Goal: Task Accomplishment & Management: Complete application form

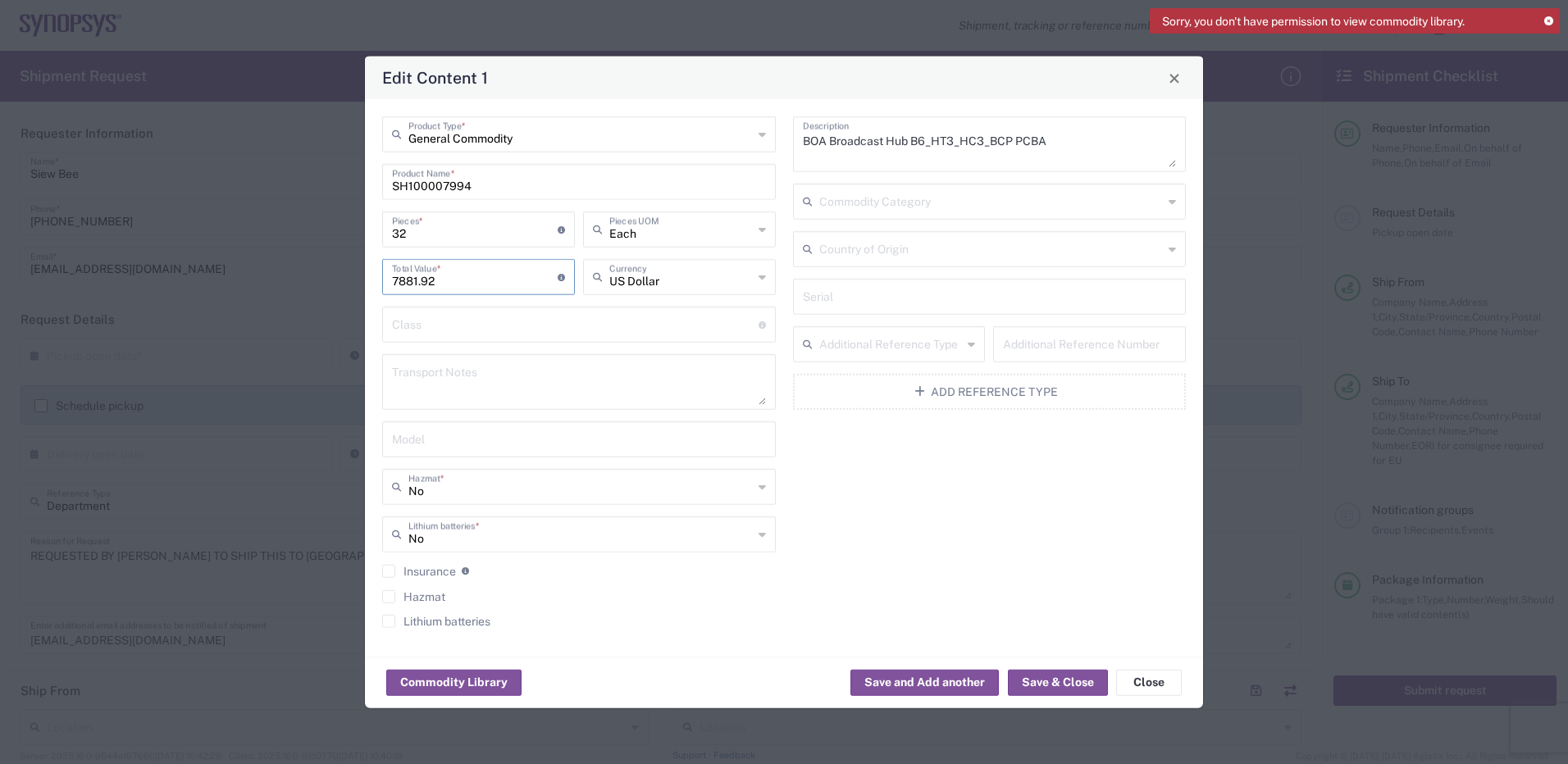
scroll to position [1229, 0]
type input "6067.52"
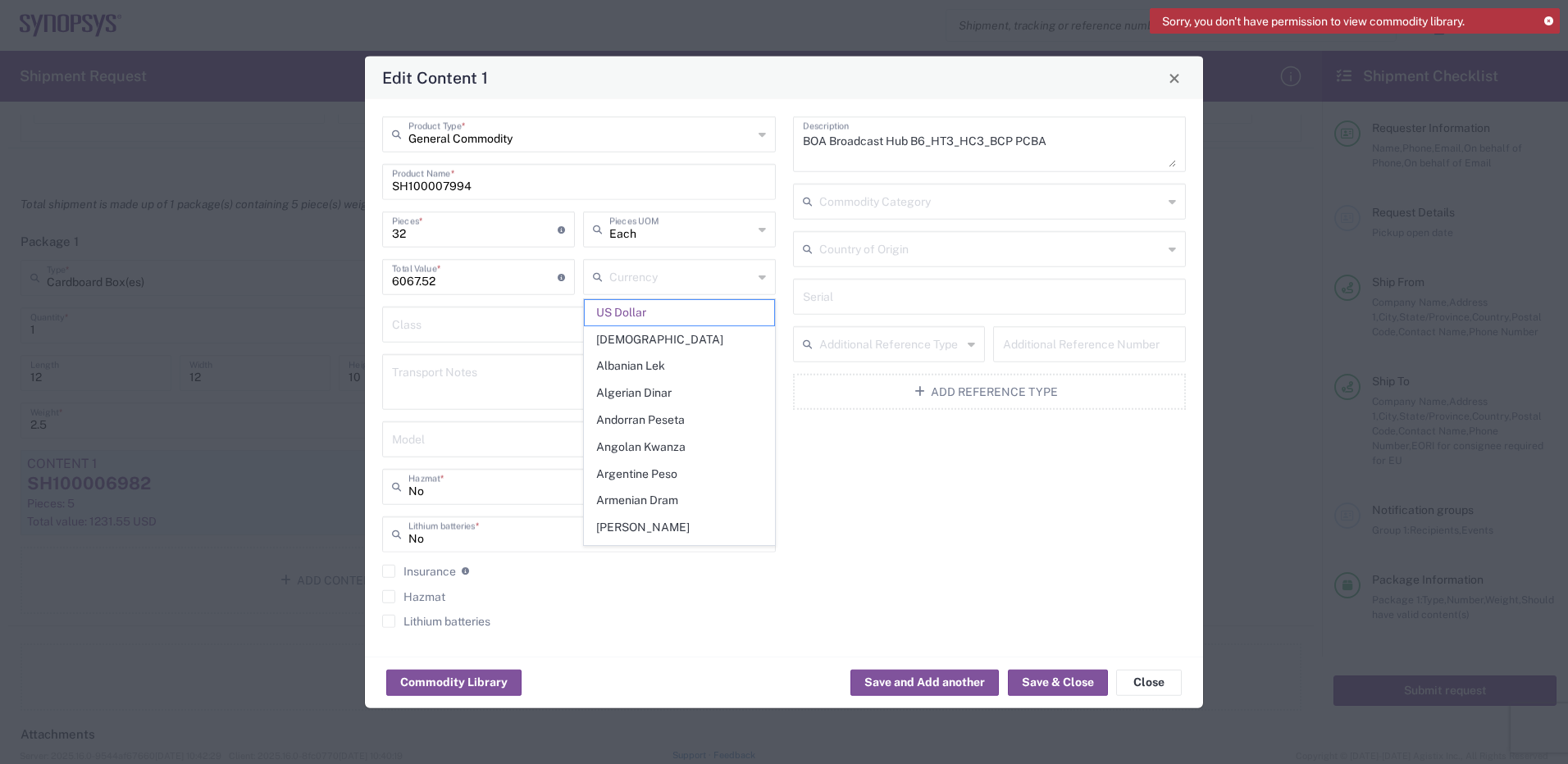
click at [644, 314] on span "US Dollar" at bounding box center [679, 313] width 190 height 26
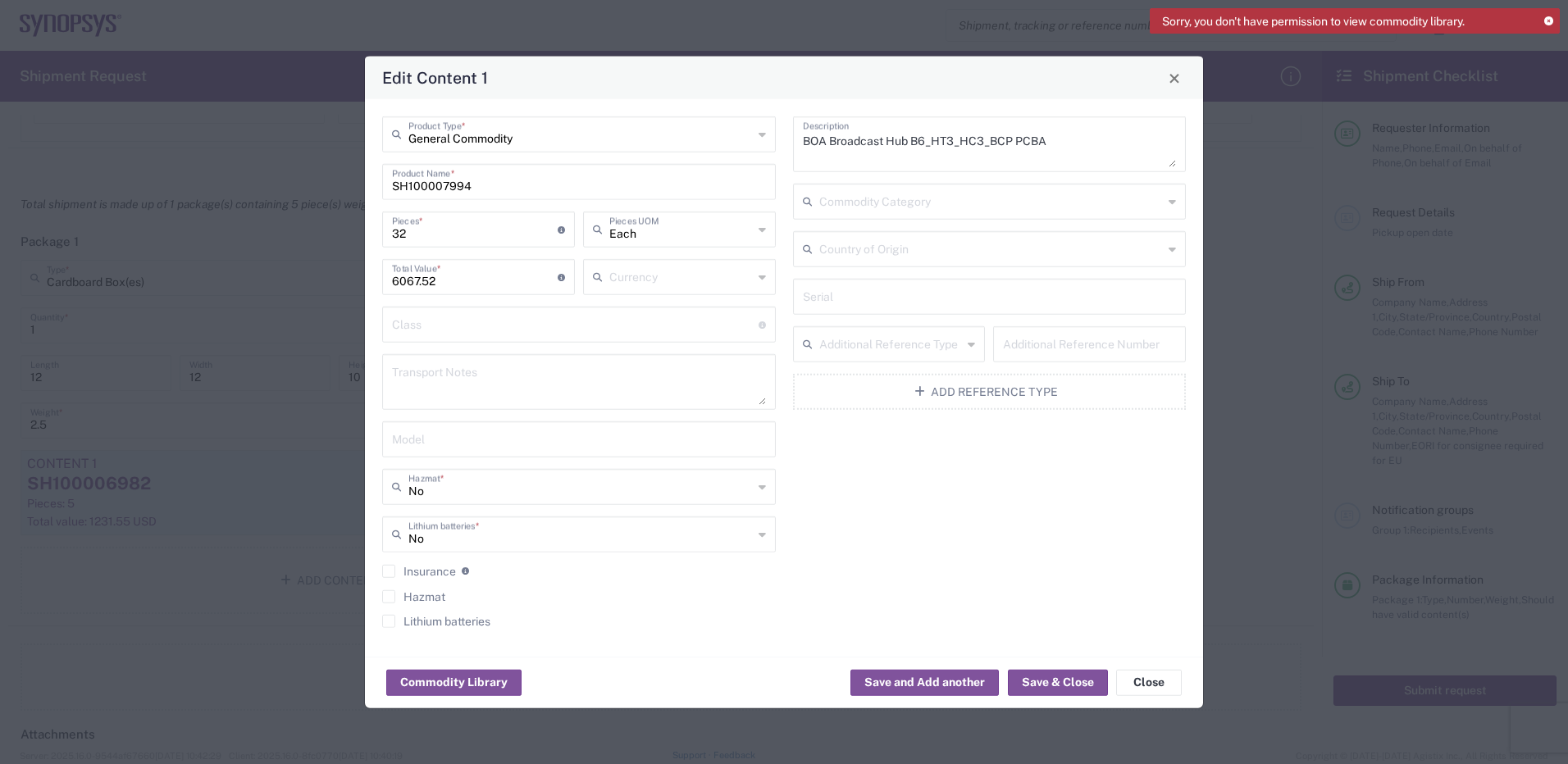
click at [672, 279] on input "text" at bounding box center [681, 275] width 144 height 29
click at [633, 421] on span "US Dollar" at bounding box center [679, 420] width 190 height 26
type input "US Dollar"
click at [1042, 686] on button "Save & Close" at bounding box center [1057, 681] width 100 height 27
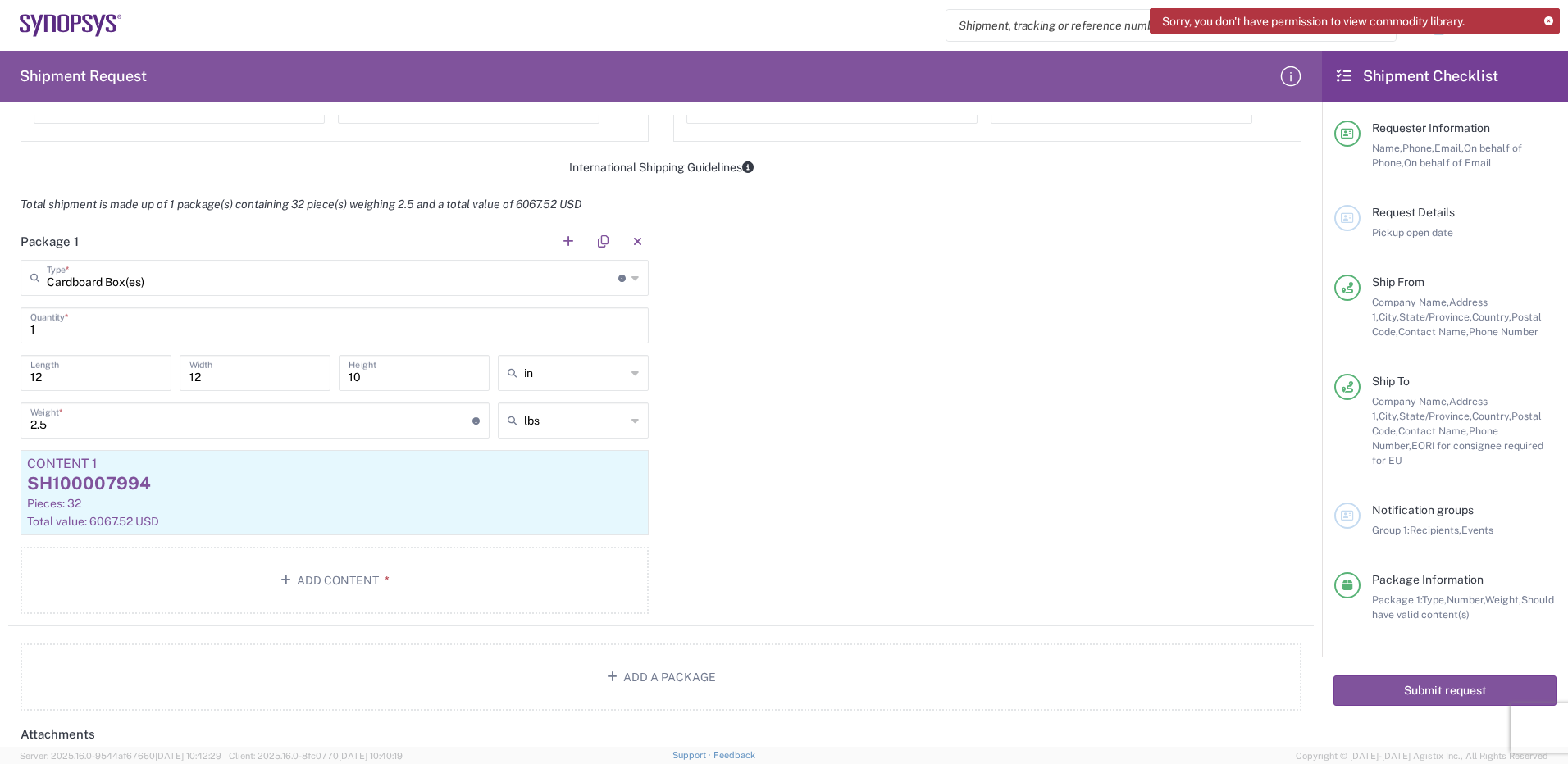
click at [85, 424] on input "2.5" at bounding box center [251, 419] width 442 height 29
type input "2"
type input "3.5"
click at [988, 458] on div "Package 1 Cardboard Box(es) Type * Material used to package goods Cardboard Box…" at bounding box center [660, 425] width 1305 height 403
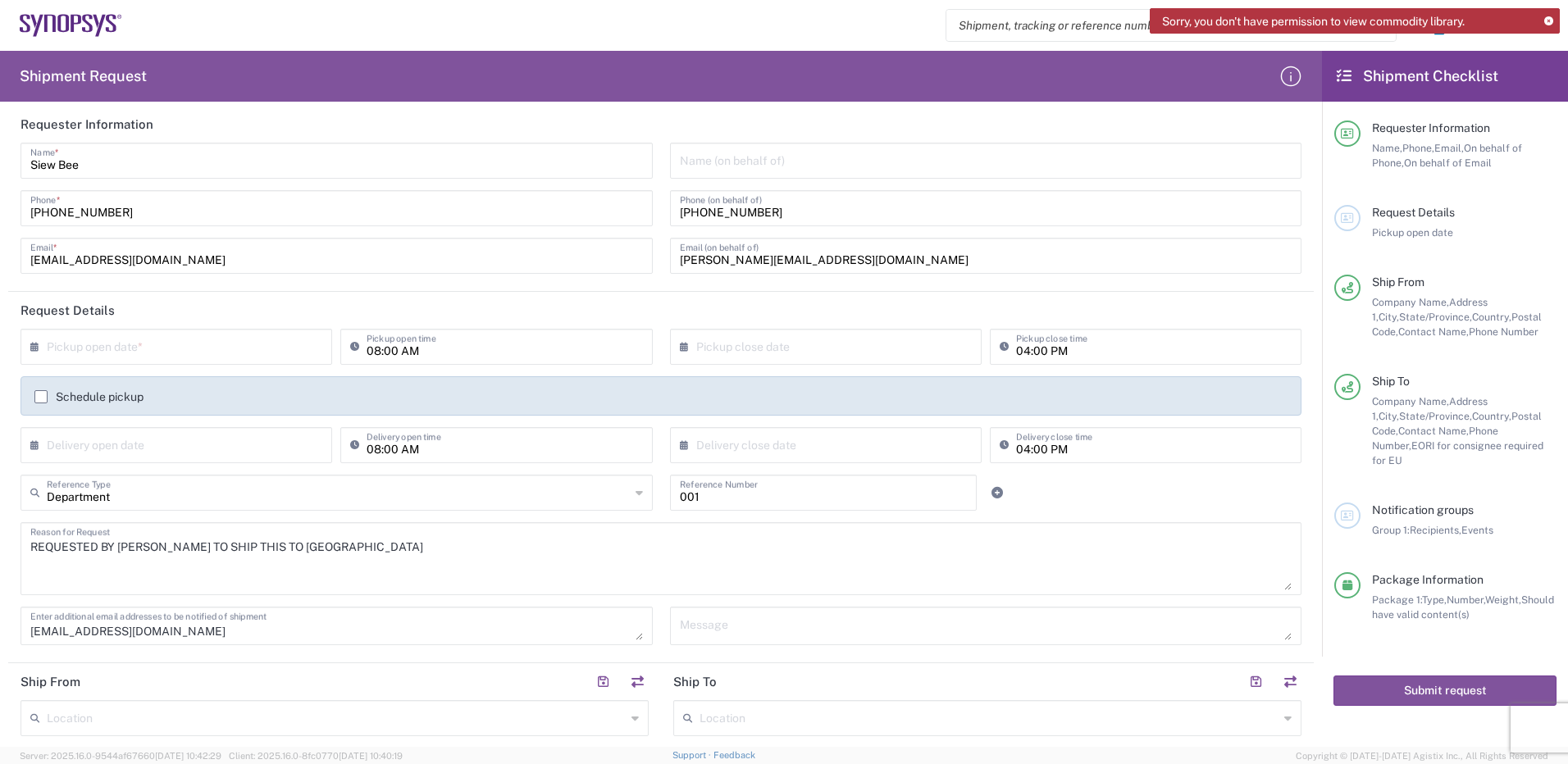
scroll to position [0, 0]
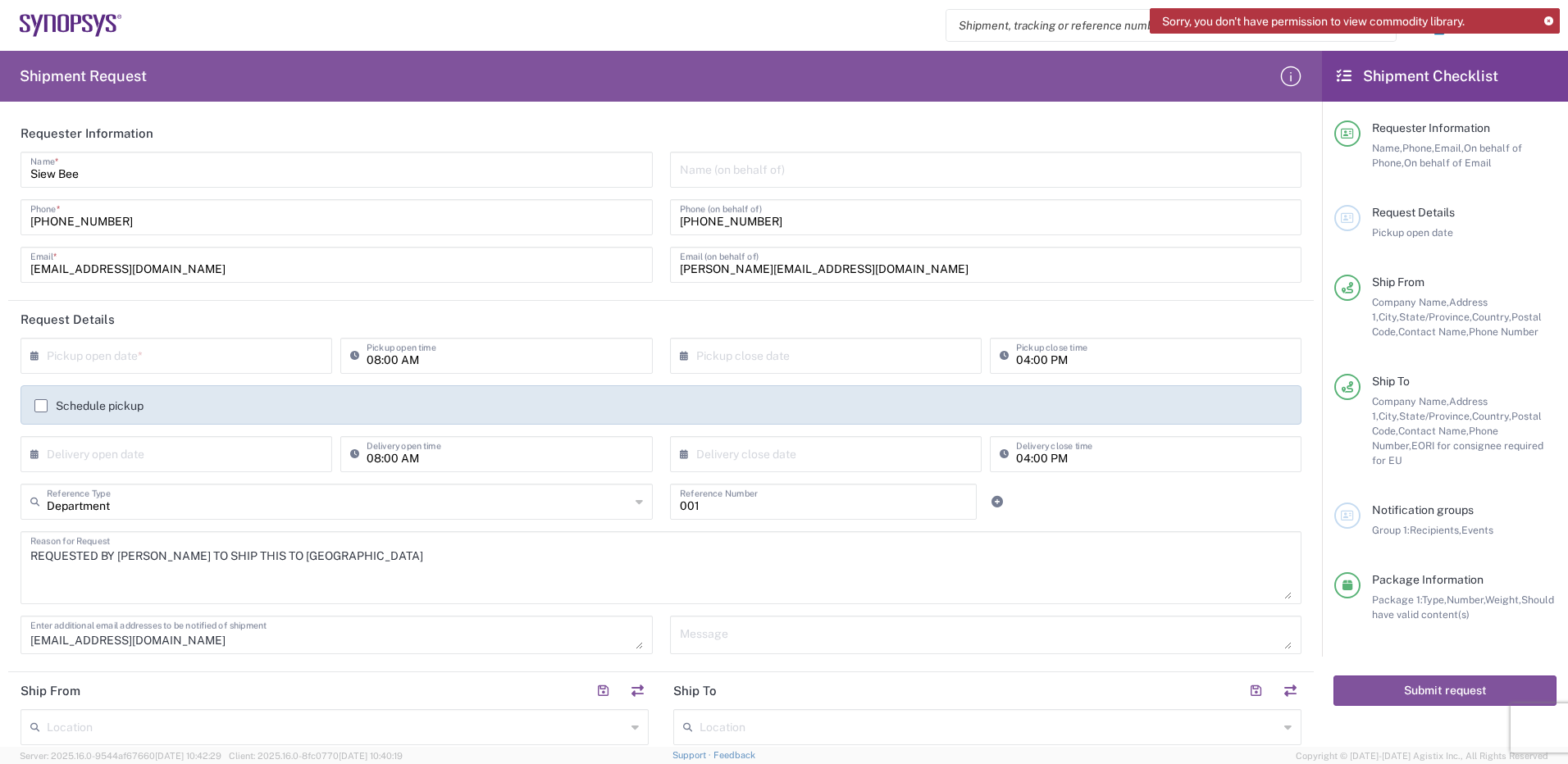
click at [122, 354] on input "text" at bounding box center [180, 354] width 267 height 29
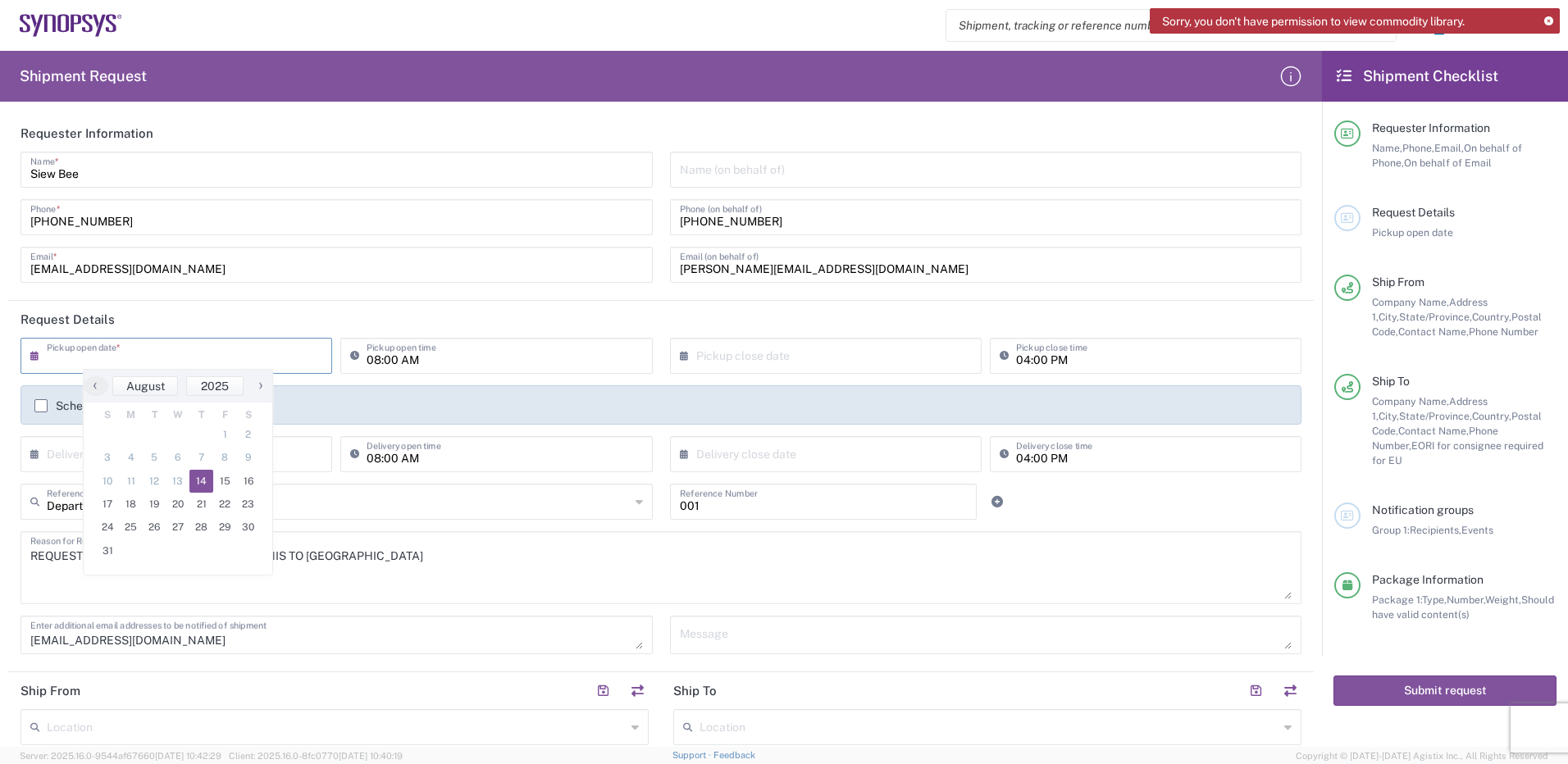
click at [198, 480] on span "14" at bounding box center [202, 481] width 24 height 23
type input "[DATE]"
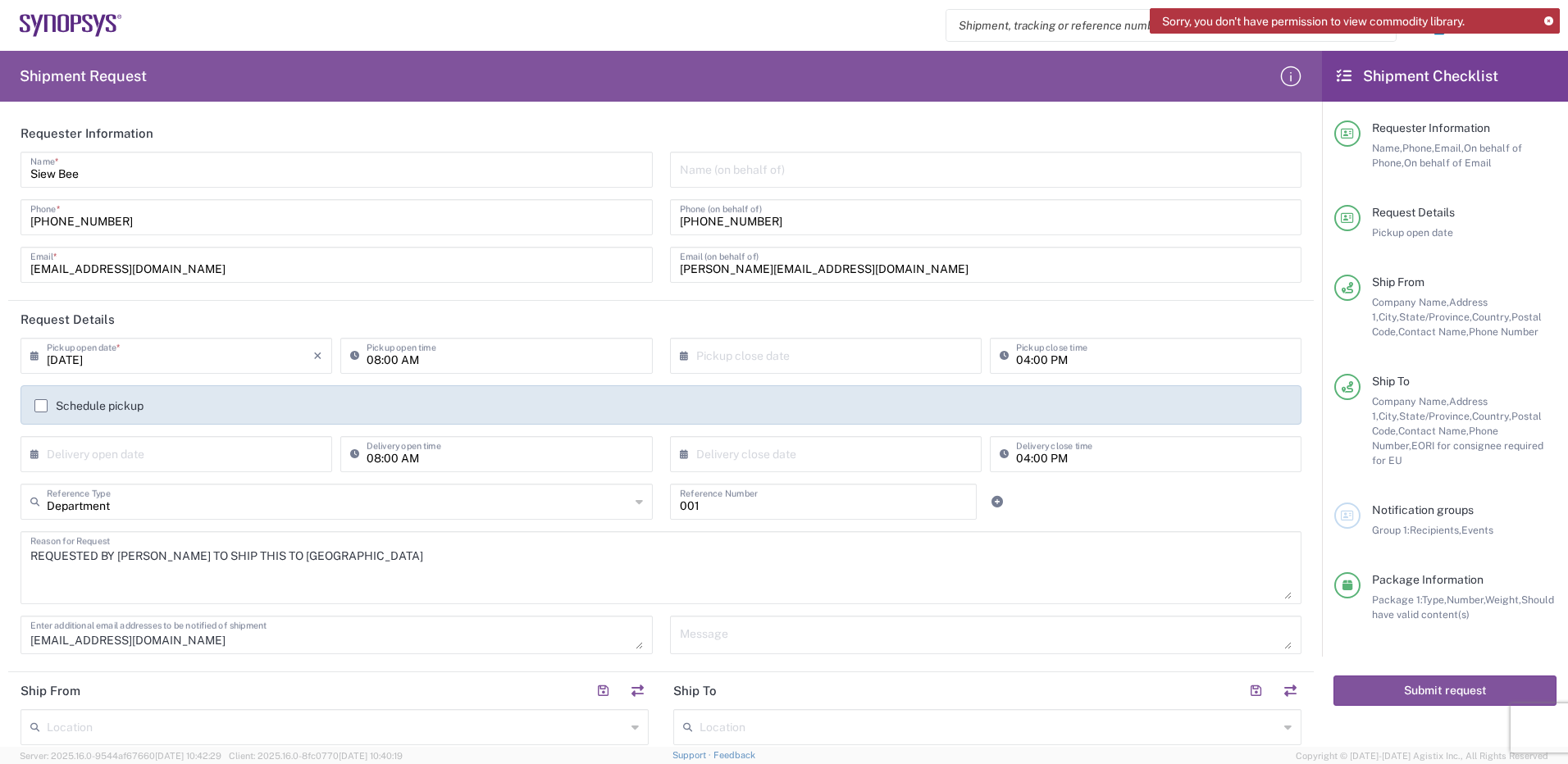
click at [442, 358] on input "08:00 AM" at bounding box center [505, 354] width 275 height 29
click at [368, 359] on input "08:00 AM" at bounding box center [505, 354] width 275 height 29
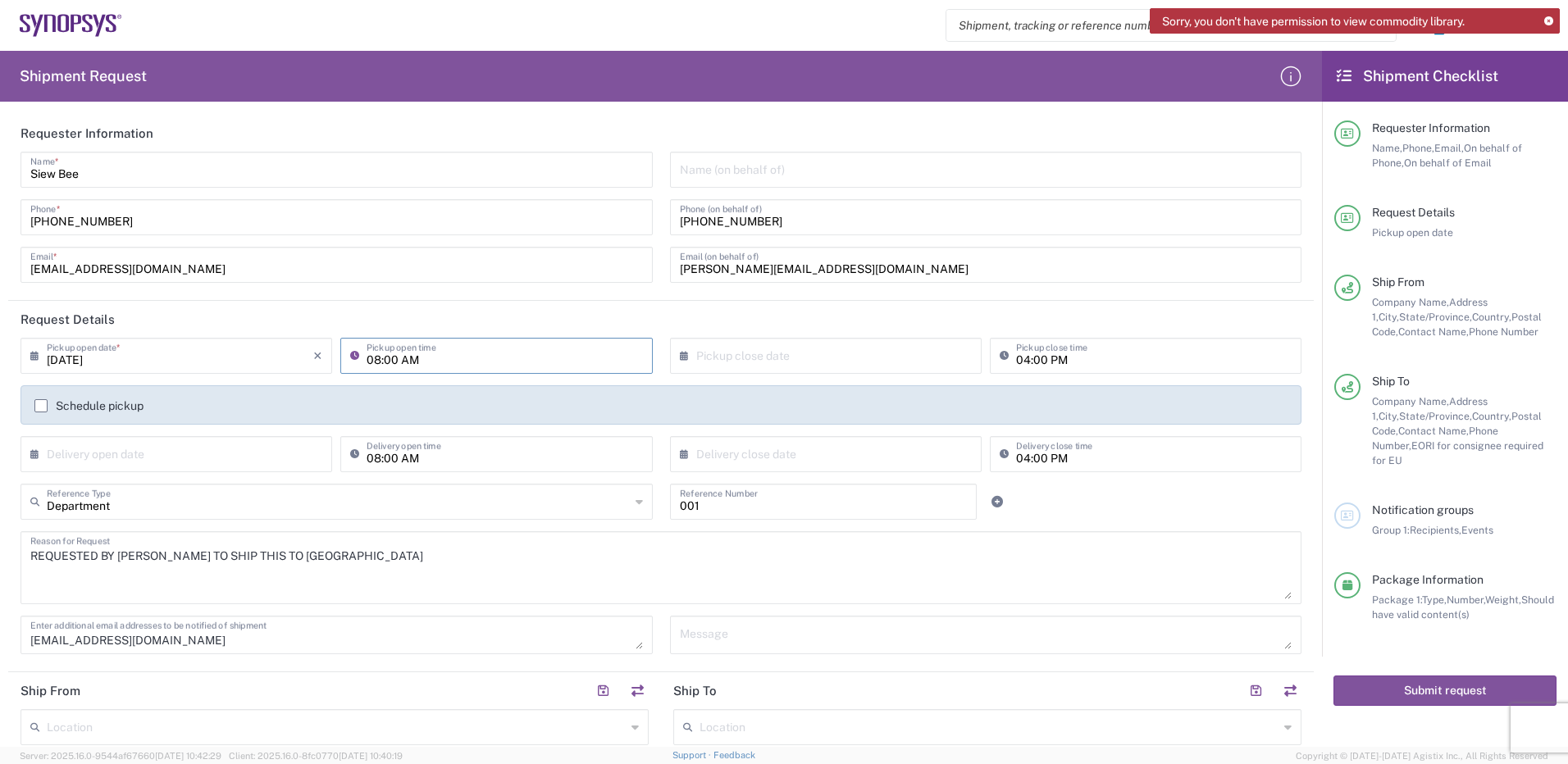
click at [475, 328] on header "Request Details" at bounding box center [660, 320] width 1305 height 37
click at [40, 404] on label "Schedule pickup" at bounding box center [89, 405] width 109 height 13
click at [41, 406] on input "Schedule pickup" at bounding box center [41, 406] width 0 height 0
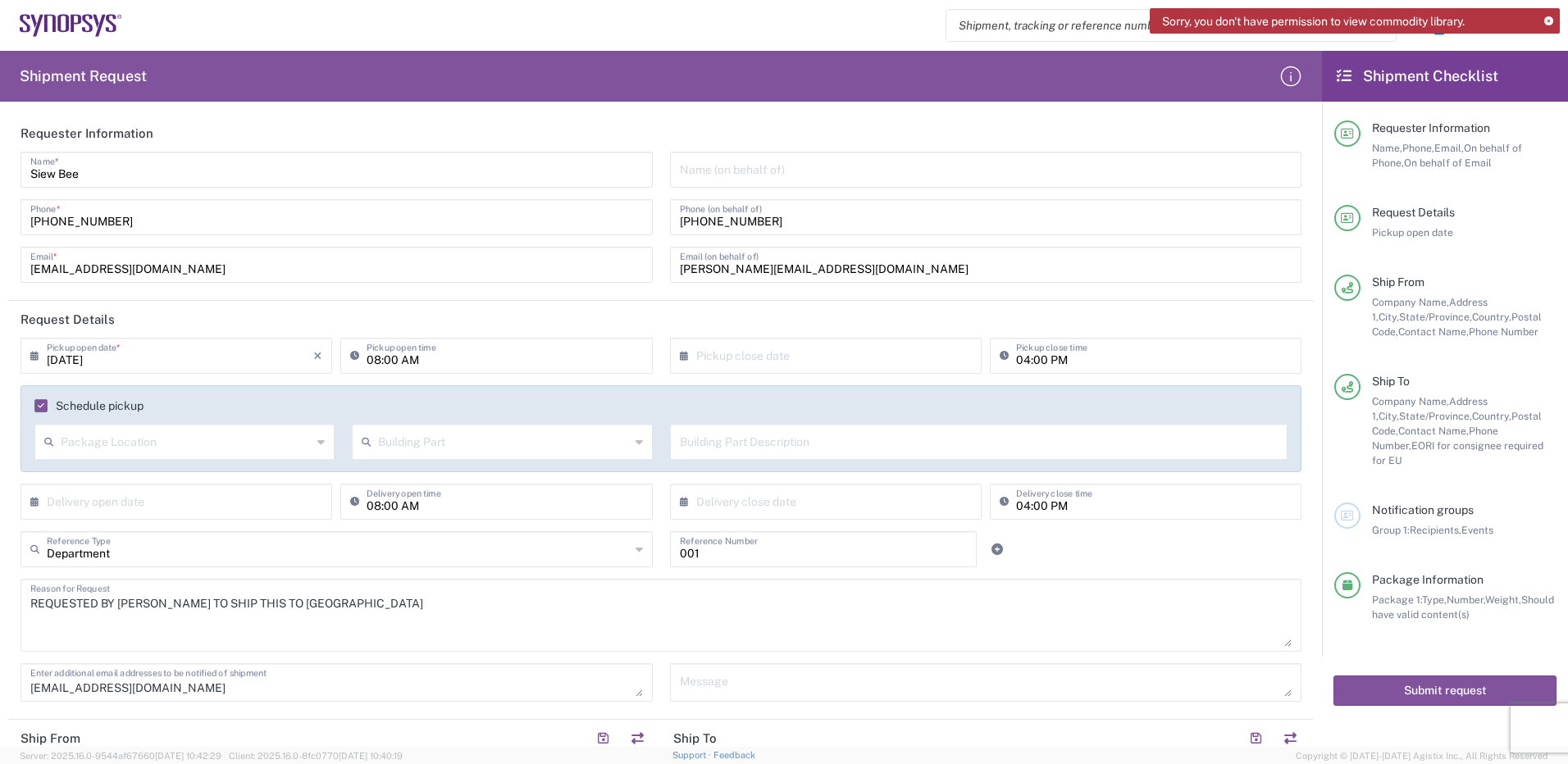
click at [40, 404] on label "Schedule pickup" at bounding box center [89, 405] width 109 height 13
click at [37, 406] on input "Schedule pickup" at bounding box center [37, 406] width 0 height 0
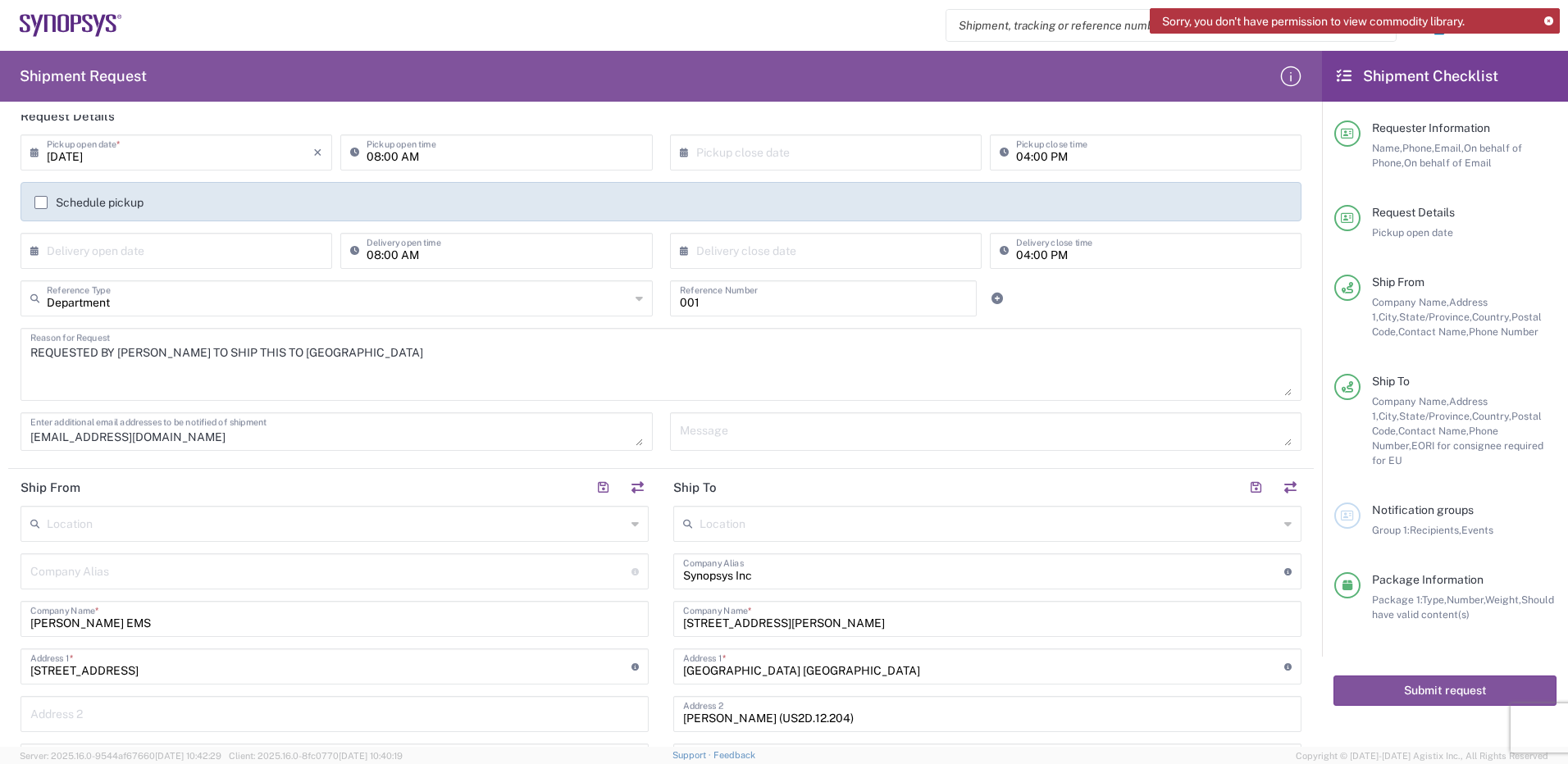
scroll to position [327, 0]
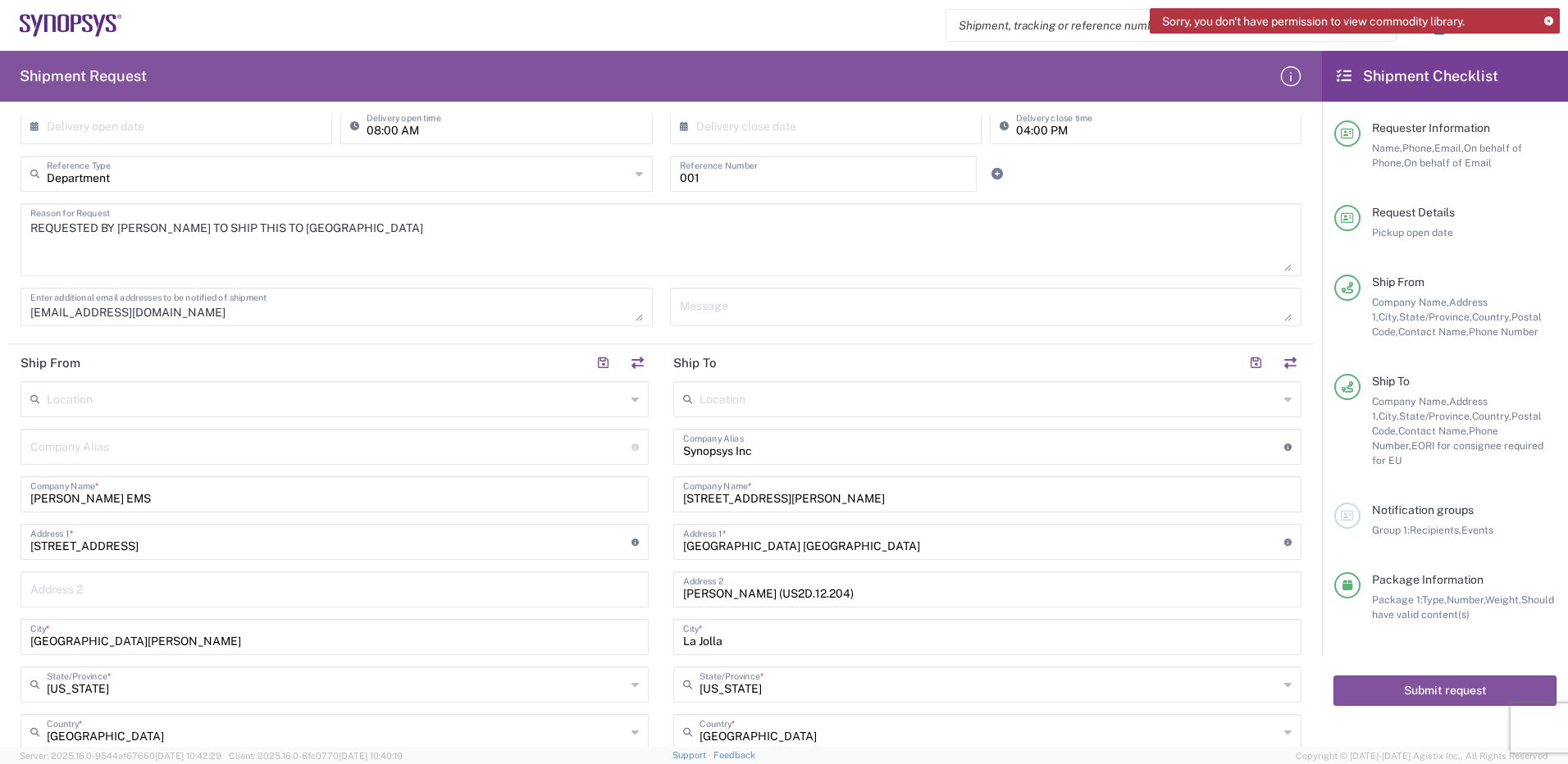
click at [99, 404] on input "text" at bounding box center [336, 397] width 578 height 29
type input "9"
type input "J"
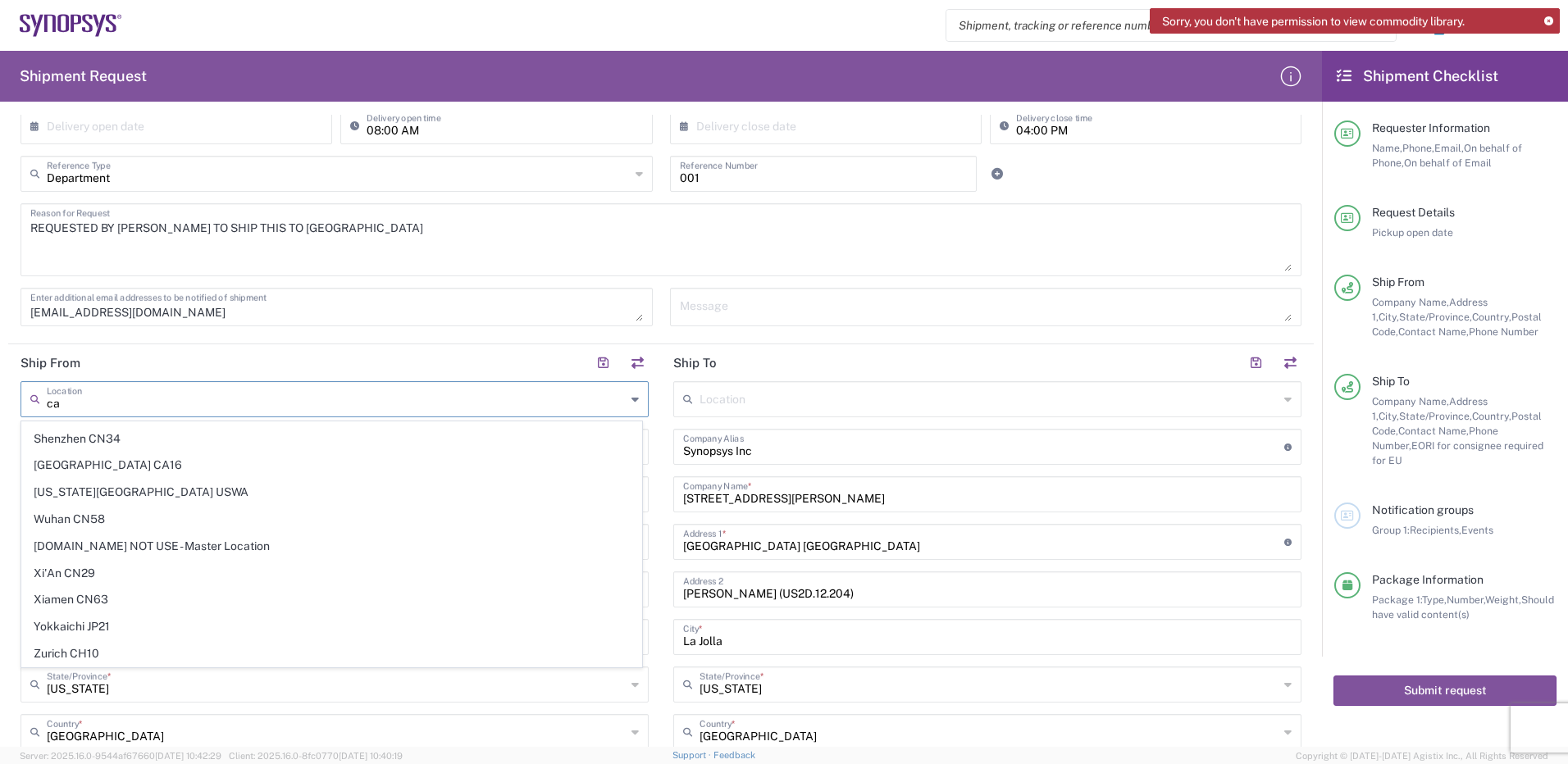
scroll to position [50, 0]
type input "c"
type input "s"
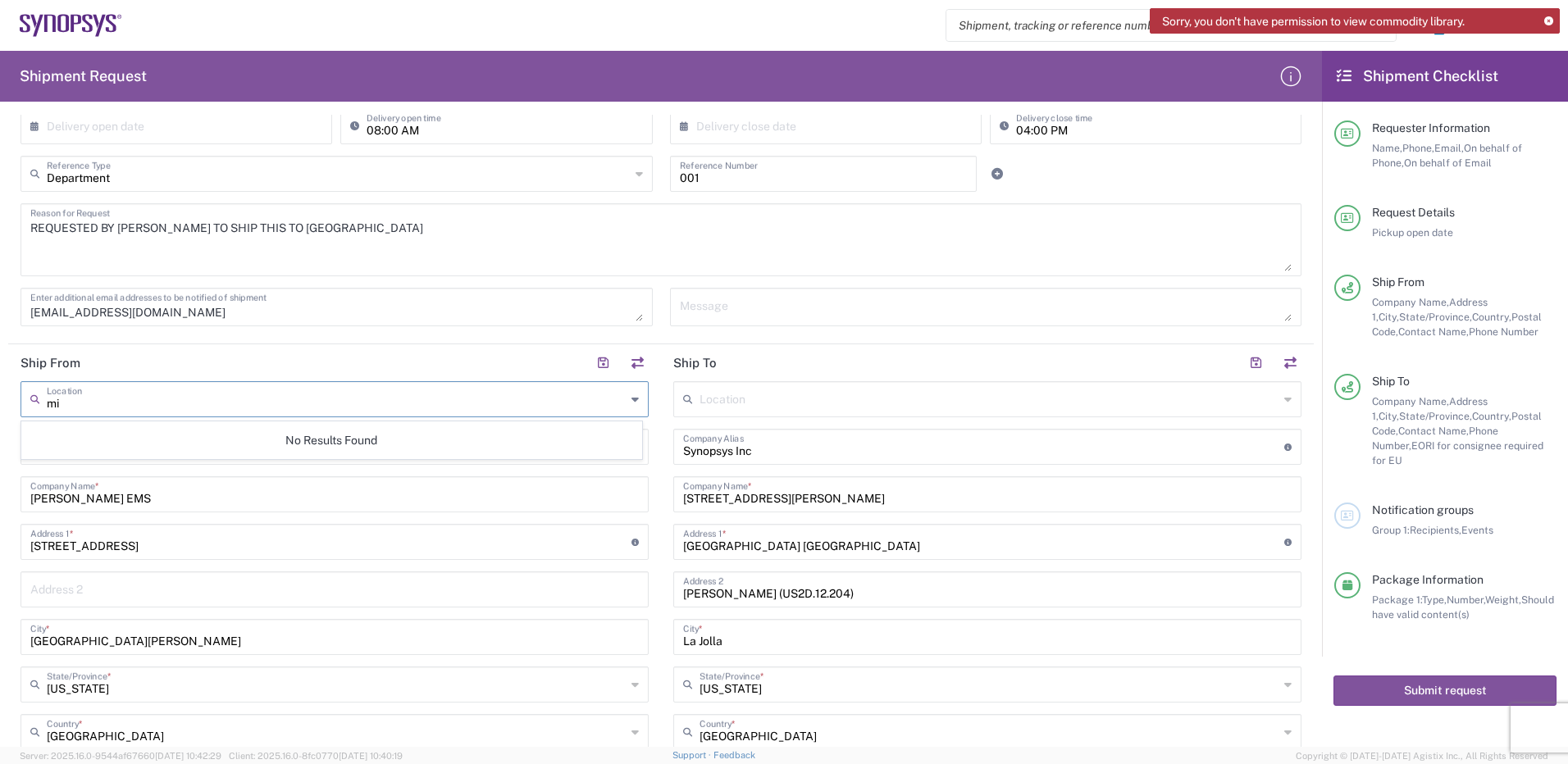
type input "m"
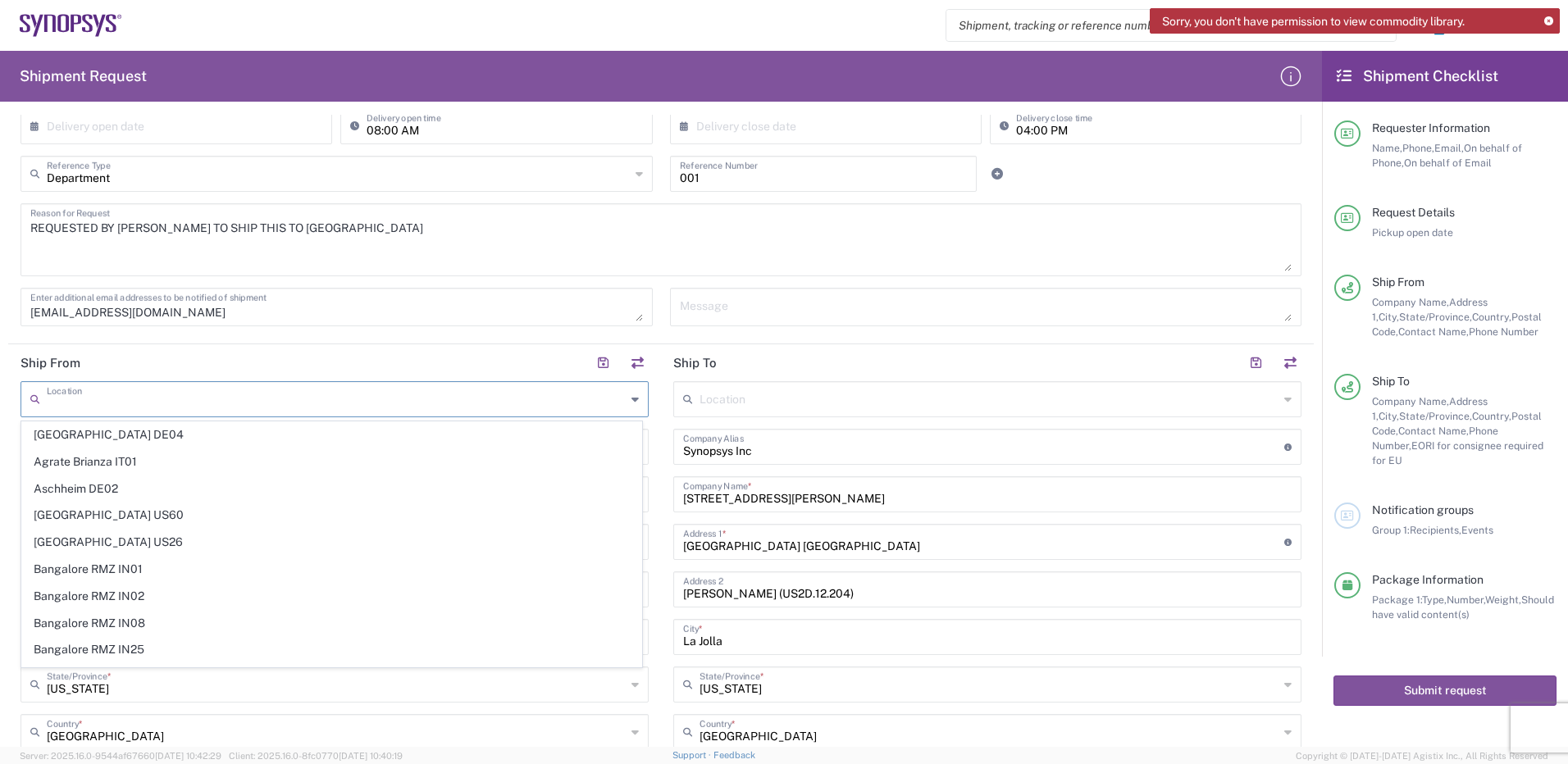
click at [461, 407] on input "text" at bounding box center [336, 397] width 578 height 29
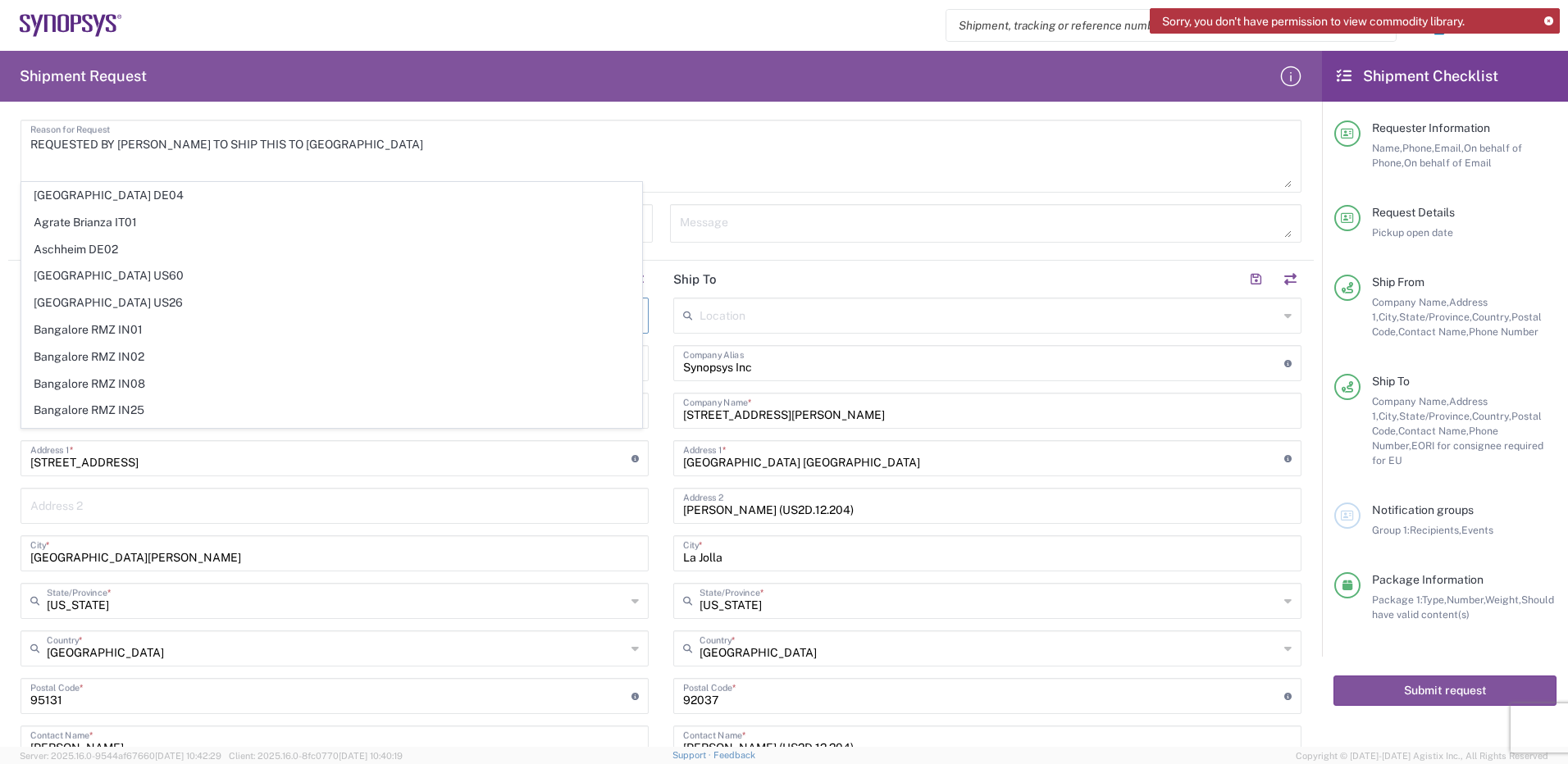
scroll to position [573, 0]
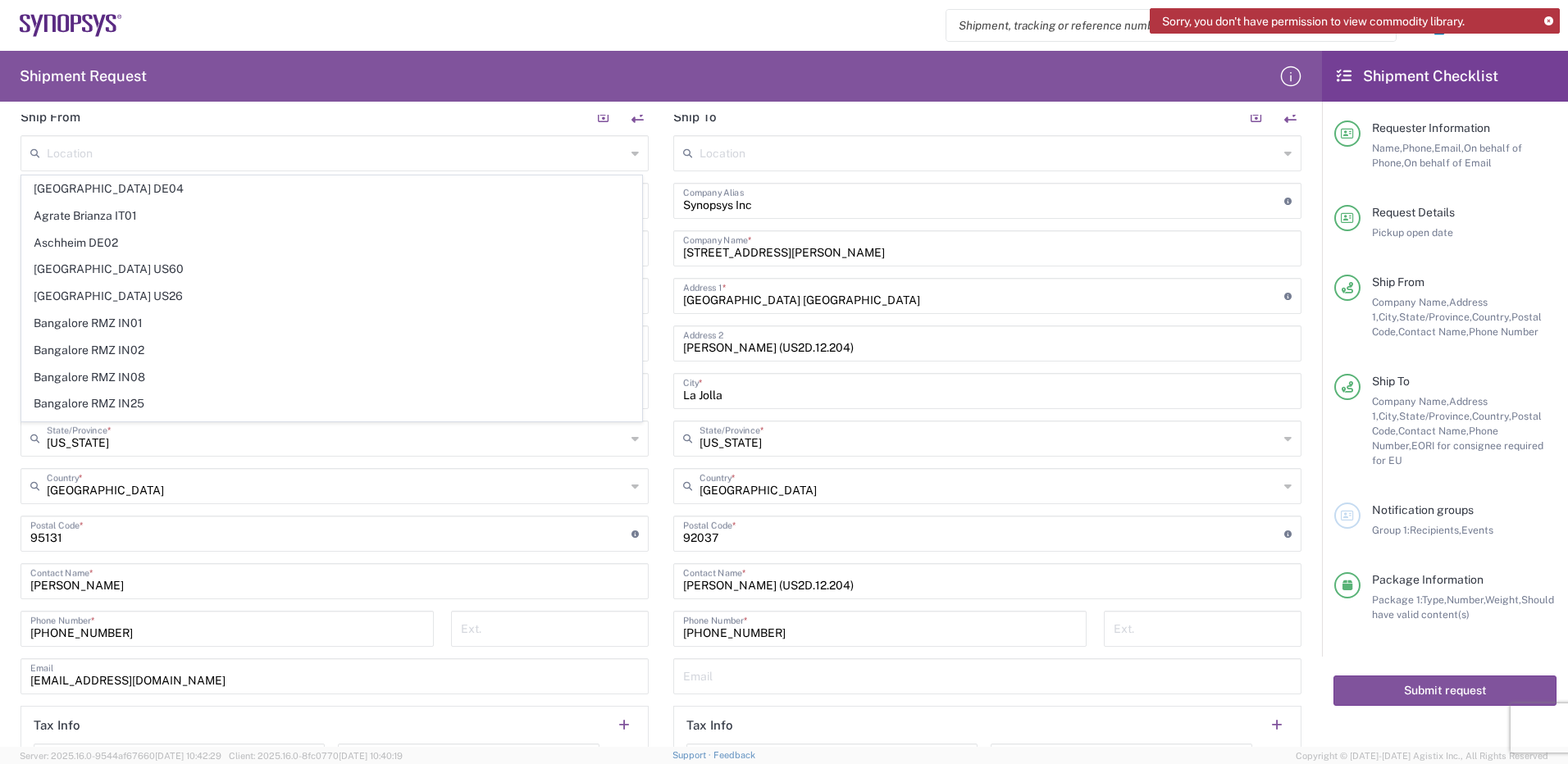
click at [1334, 622] on div "Package Information Package 1: Type, Number, Weight, Should have valid content(…" at bounding box center [1445, 615] width 222 height 85
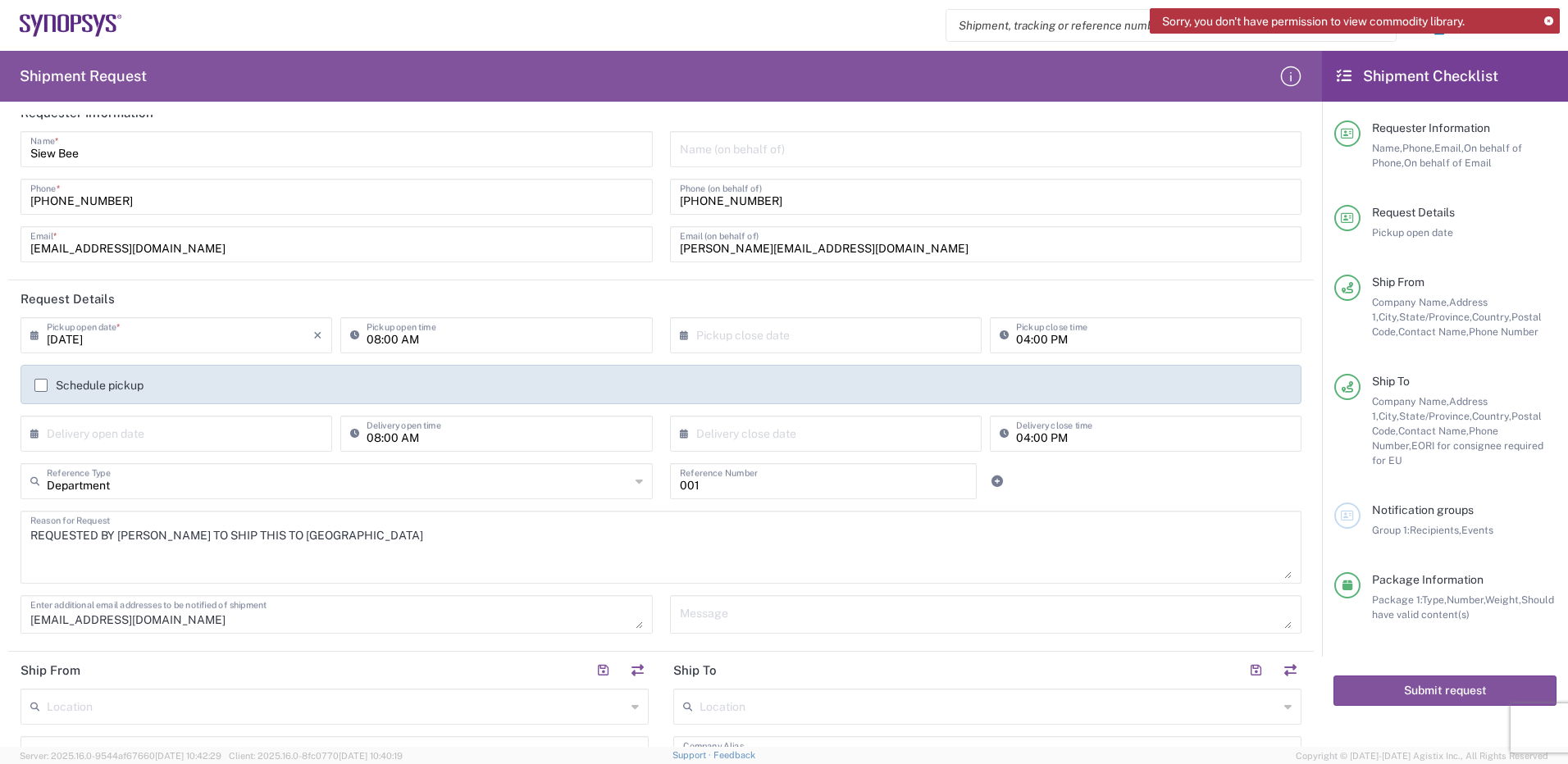
scroll to position [0, 0]
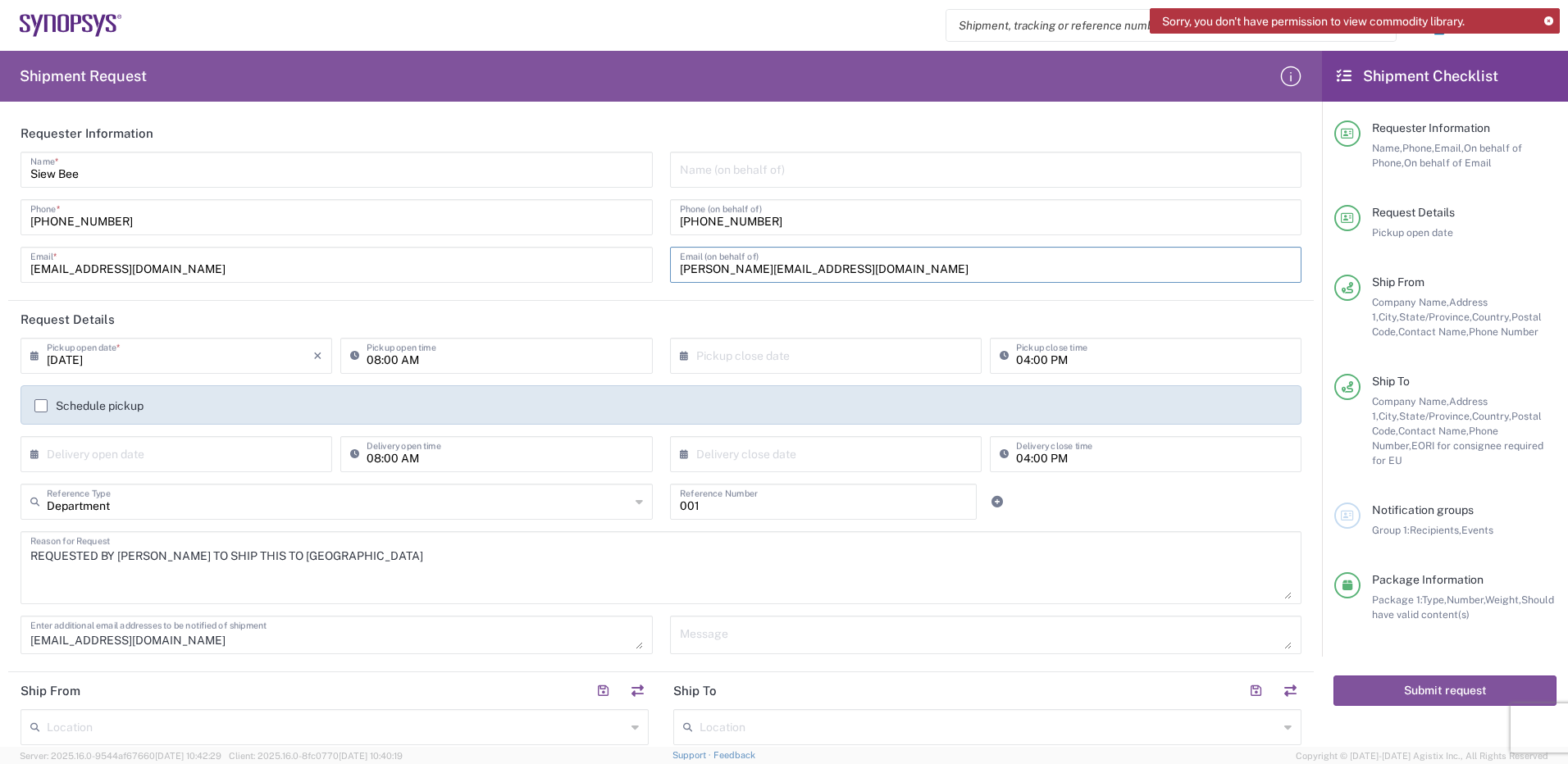
click at [697, 271] on input "[PERSON_NAME][EMAIL_ADDRESS][DOMAIN_NAME]" at bounding box center [986, 263] width 613 height 29
type input "[DOMAIN_NAME][EMAIL_ADDRESS][DOMAIN_NAME]"
click at [757, 322] on header "Request Details" at bounding box center [660, 320] width 1305 height 37
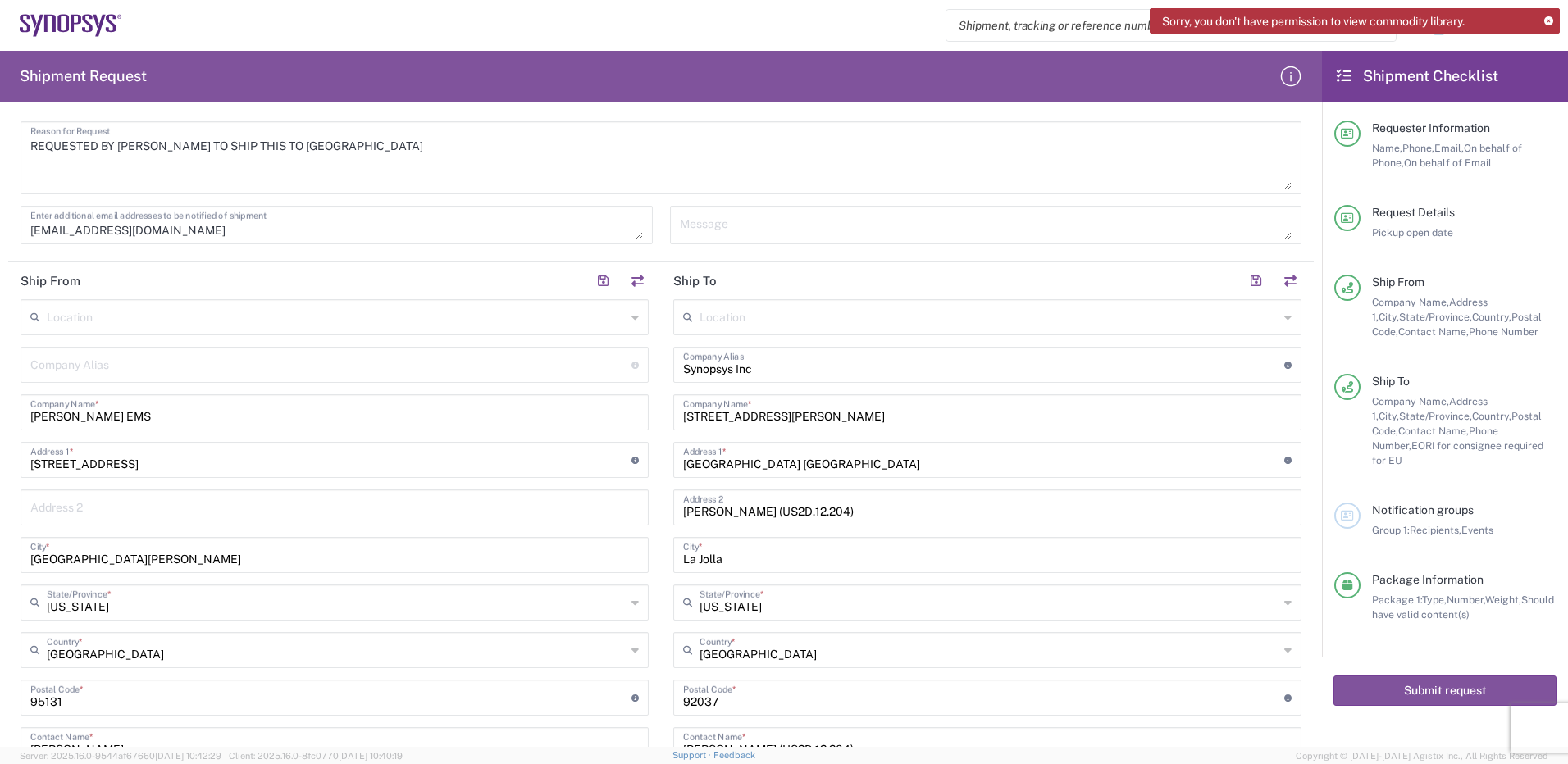
scroll to position [492, 0]
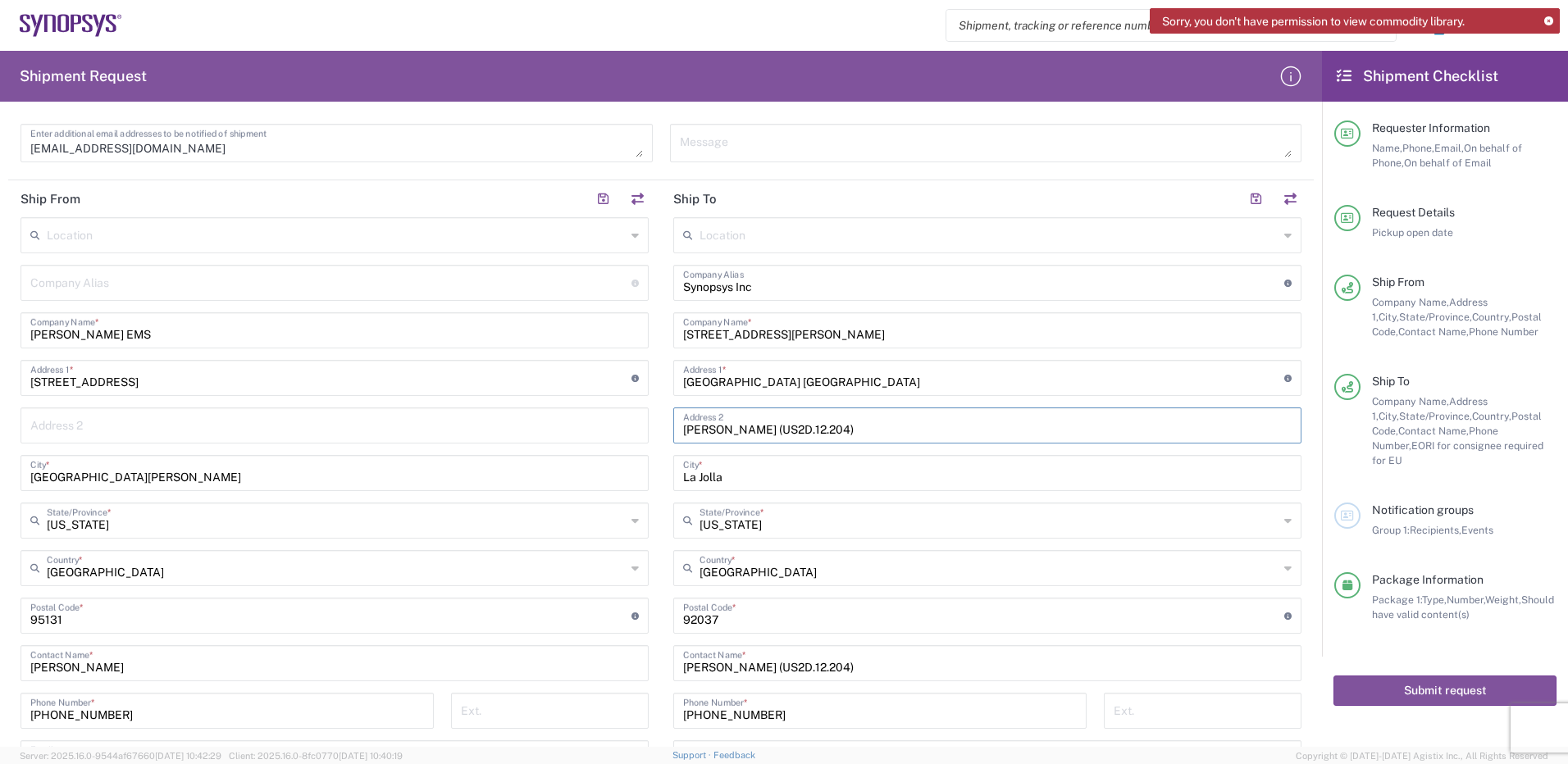
click at [852, 428] on input "[PERSON_NAME] (US2D.12.204)" at bounding box center [987, 424] width 608 height 29
drag, startPoint x: 767, startPoint y: 429, endPoint x: 670, endPoint y: 421, distance: 97.3
click at [673, 421] on div "[PERSON_NAME] (US2D.12.204) Address 2" at bounding box center [987, 425] width 628 height 36
click at [789, 428] on input "[DOMAIN_NAME] (US2D.12.204)" at bounding box center [987, 424] width 608 height 29
type input "T"
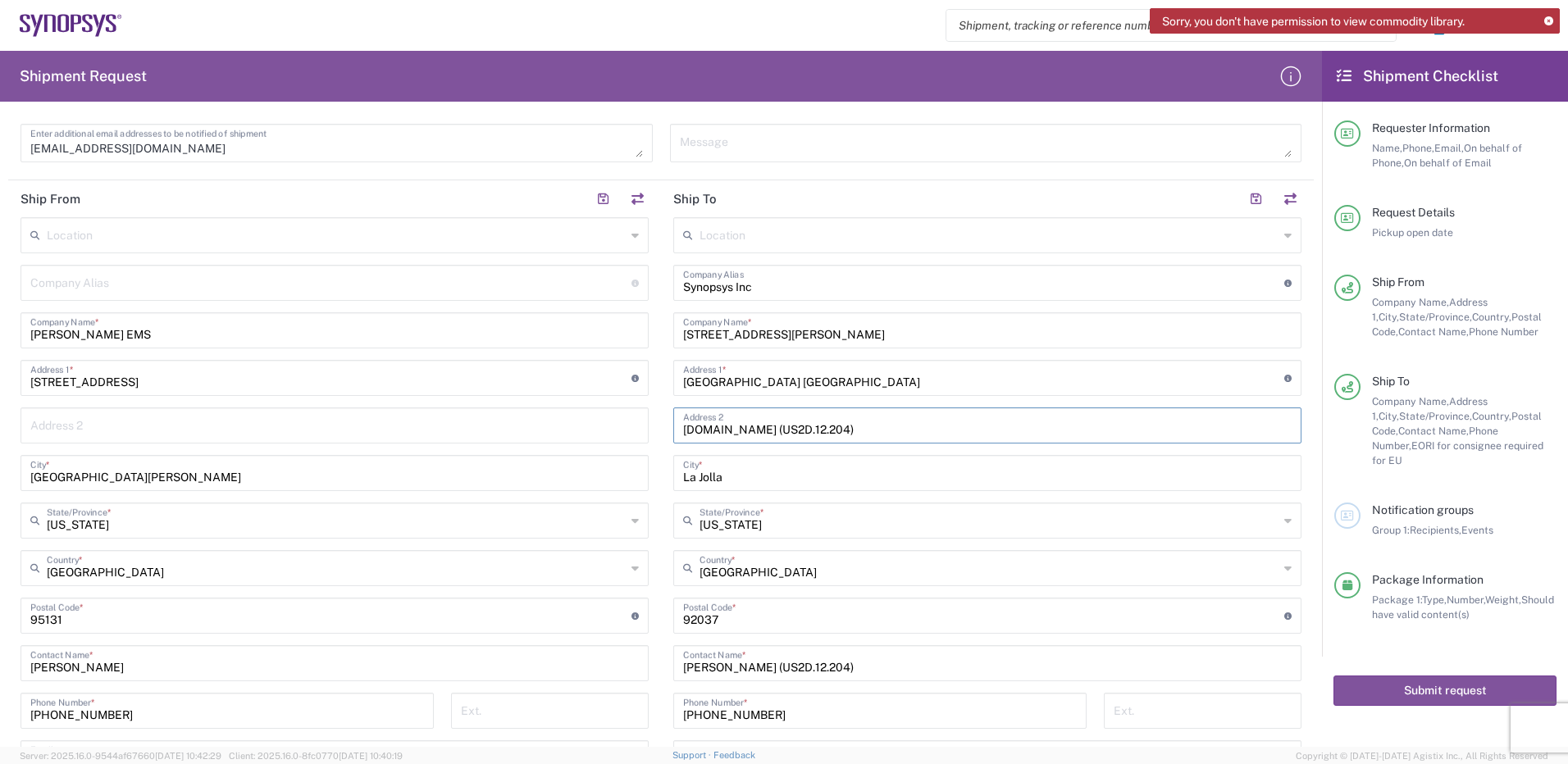
type input "[PERSON_NAME] (US2D.12.204)"
click at [857, 471] on input "La Jolla" at bounding box center [987, 471] width 608 height 29
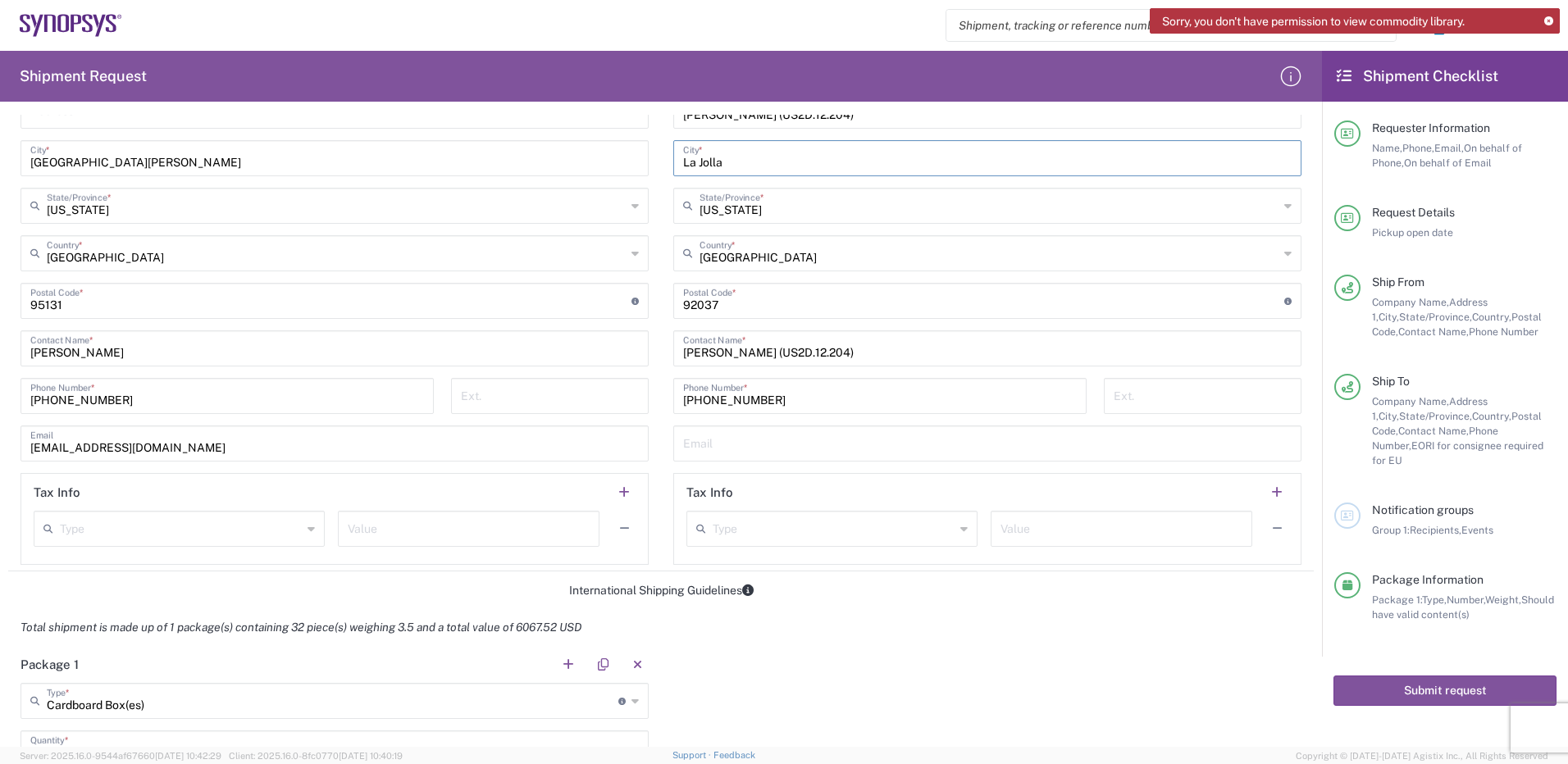
scroll to position [902, 0]
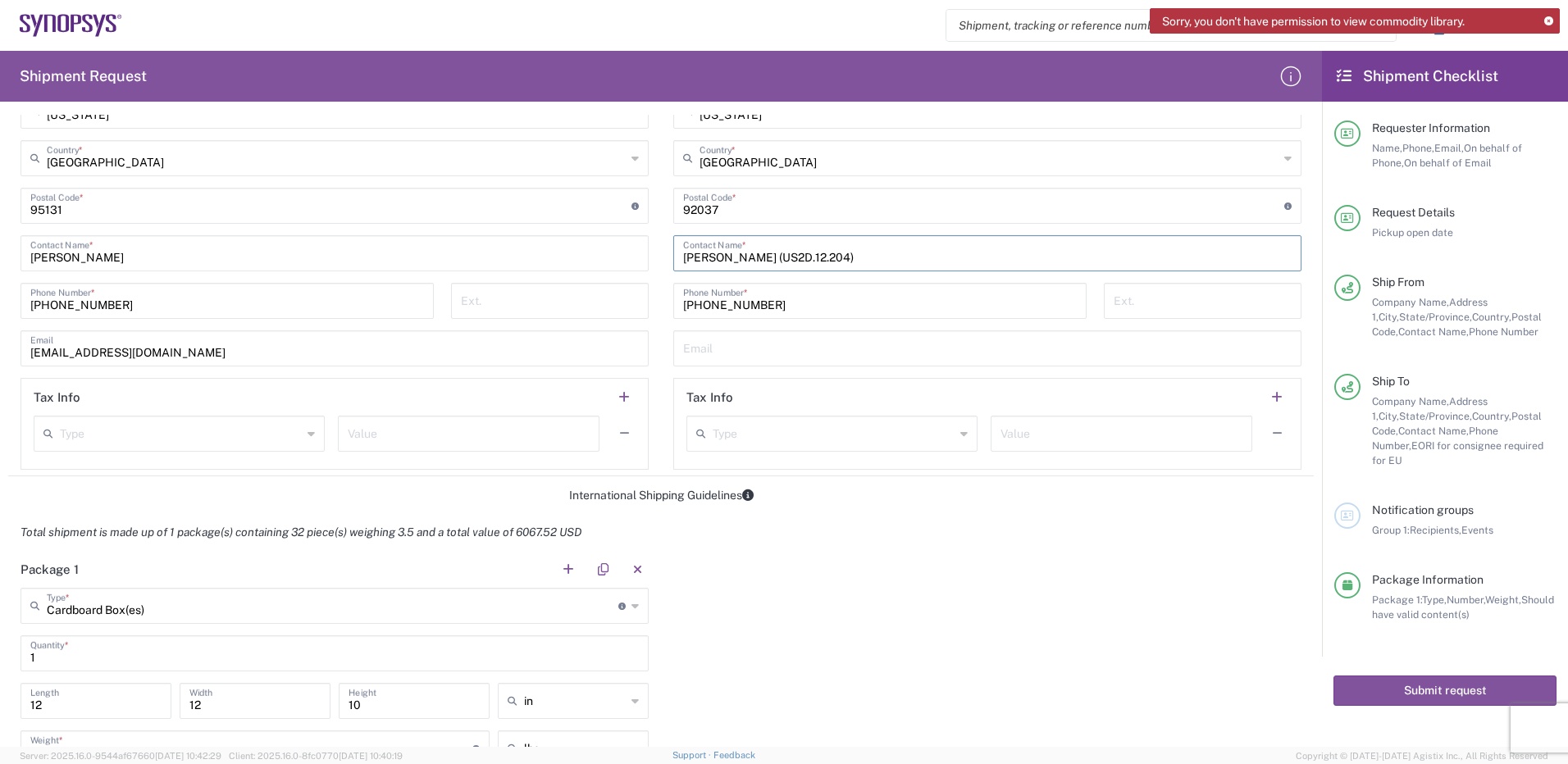
drag, startPoint x: 855, startPoint y: 259, endPoint x: 772, endPoint y: 262, distance: 83.1
click at [772, 262] on input "[PERSON_NAME] (US2D.12.204)" at bounding box center [987, 252] width 608 height 29
click at [811, 261] on input "[PERSON_NAME]" at bounding box center [987, 252] width 608 height 29
paste input "SH100006443"
click at [844, 255] on input "[PERSON_NAME] (US2D.12.204)" at bounding box center [987, 252] width 608 height 29
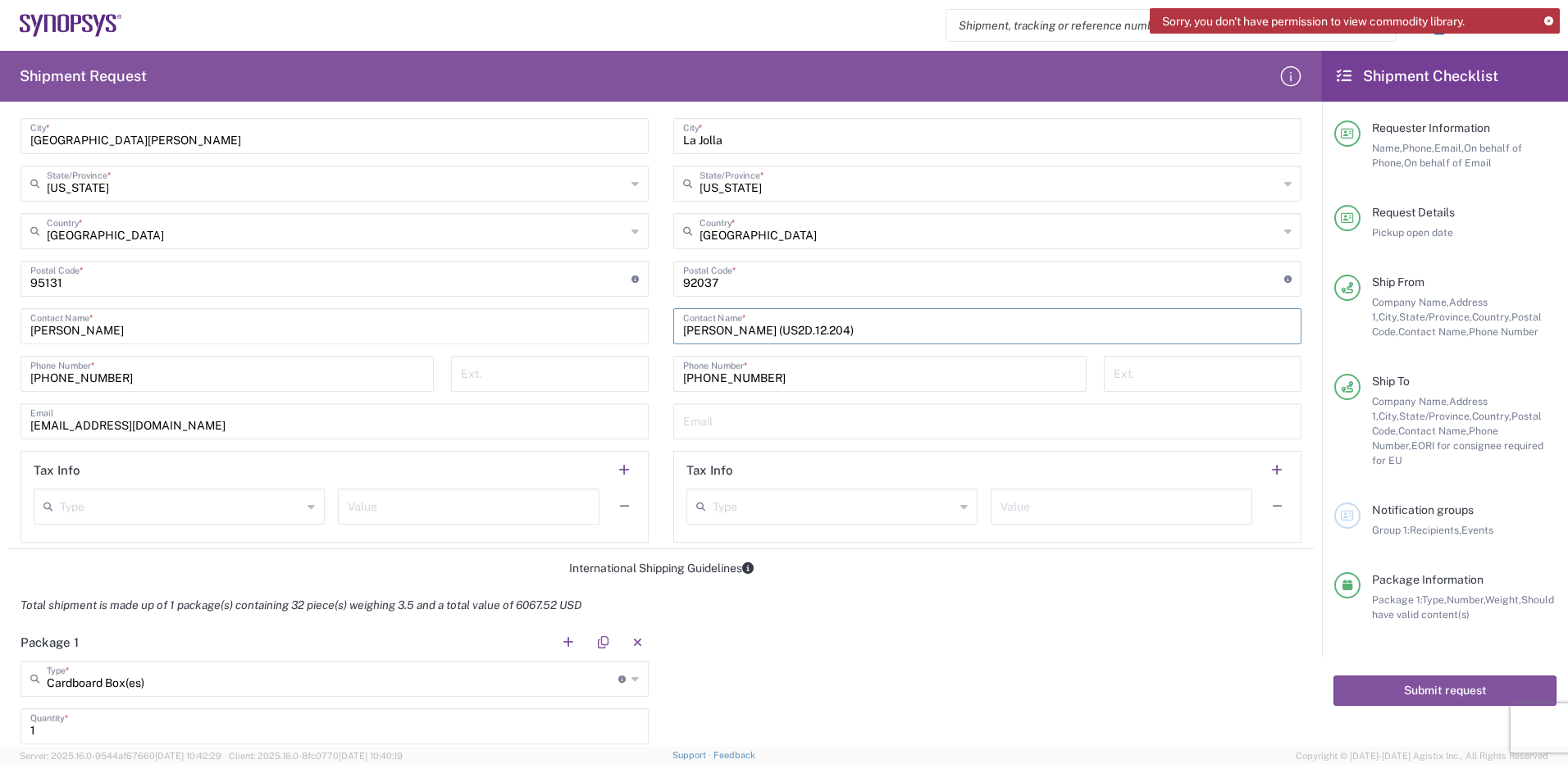
scroll to position [820, 0]
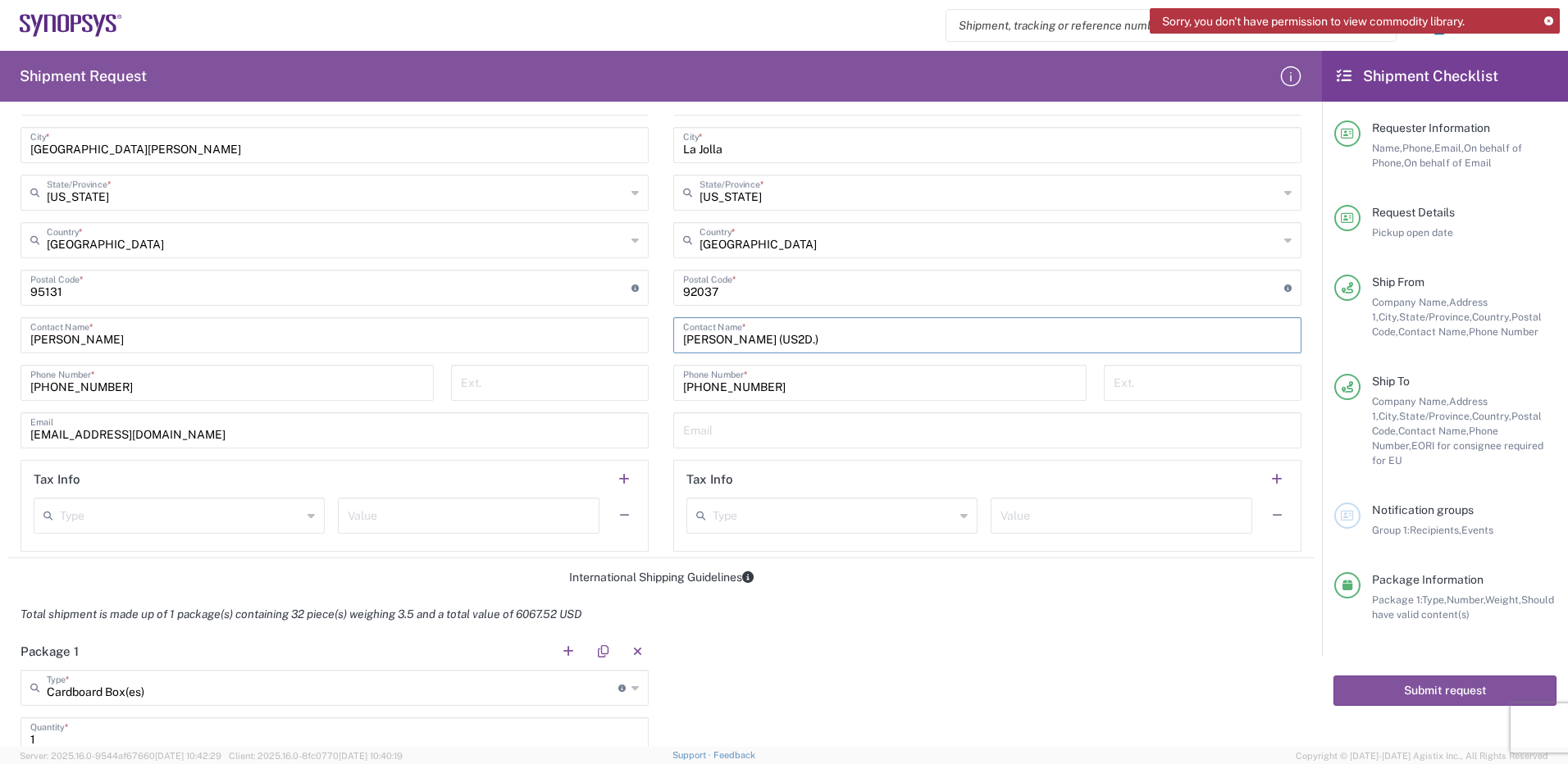
click at [808, 338] on input "[PERSON_NAME] (US2D.)" at bounding box center [987, 333] width 608 height 29
type input "[PERSON_NAME] (US2D.6067.52)"
click at [874, 280] on input "undefined" at bounding box center [983, 286] width 601 height 29
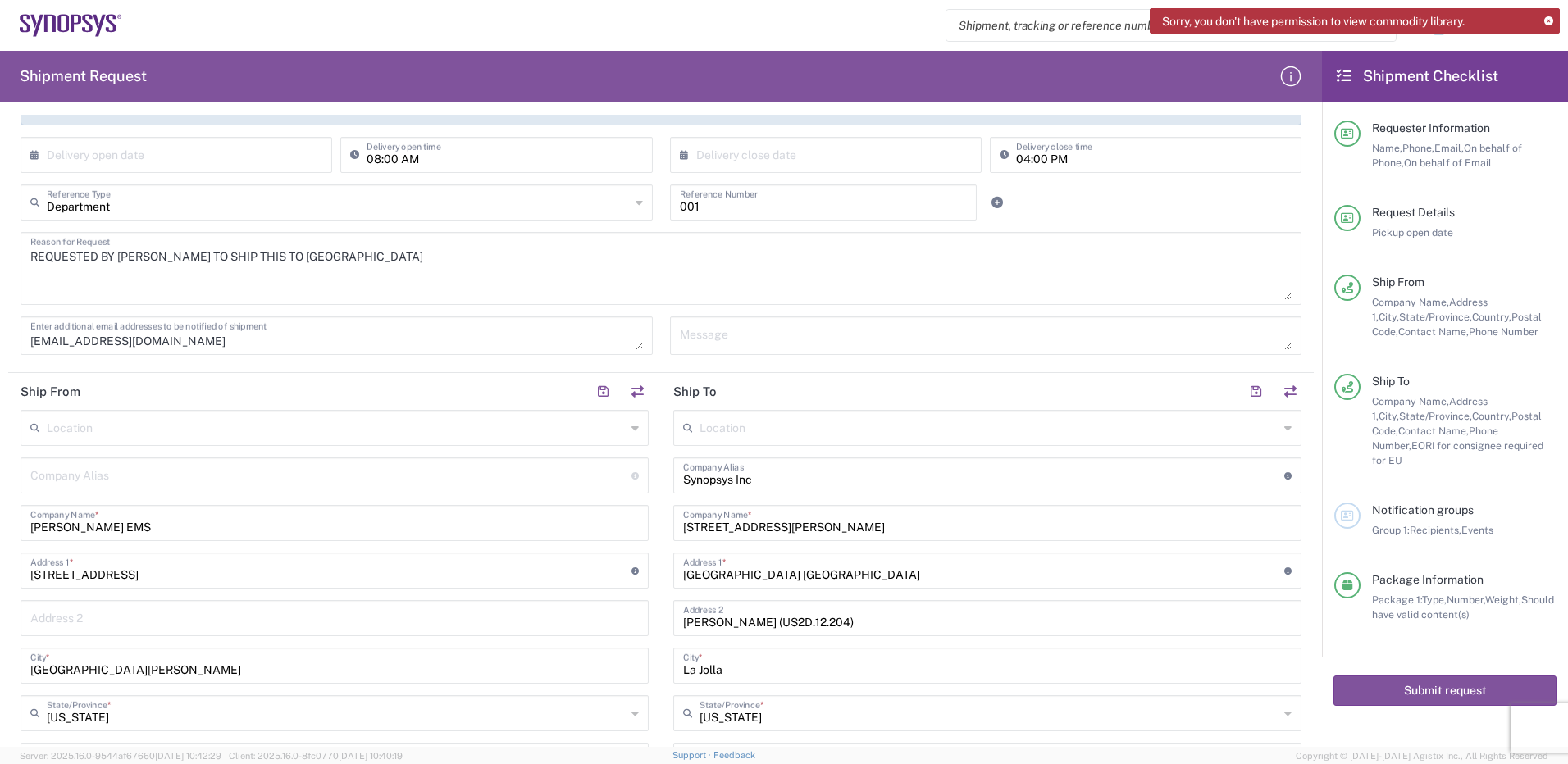
scroll to position [327, 0]
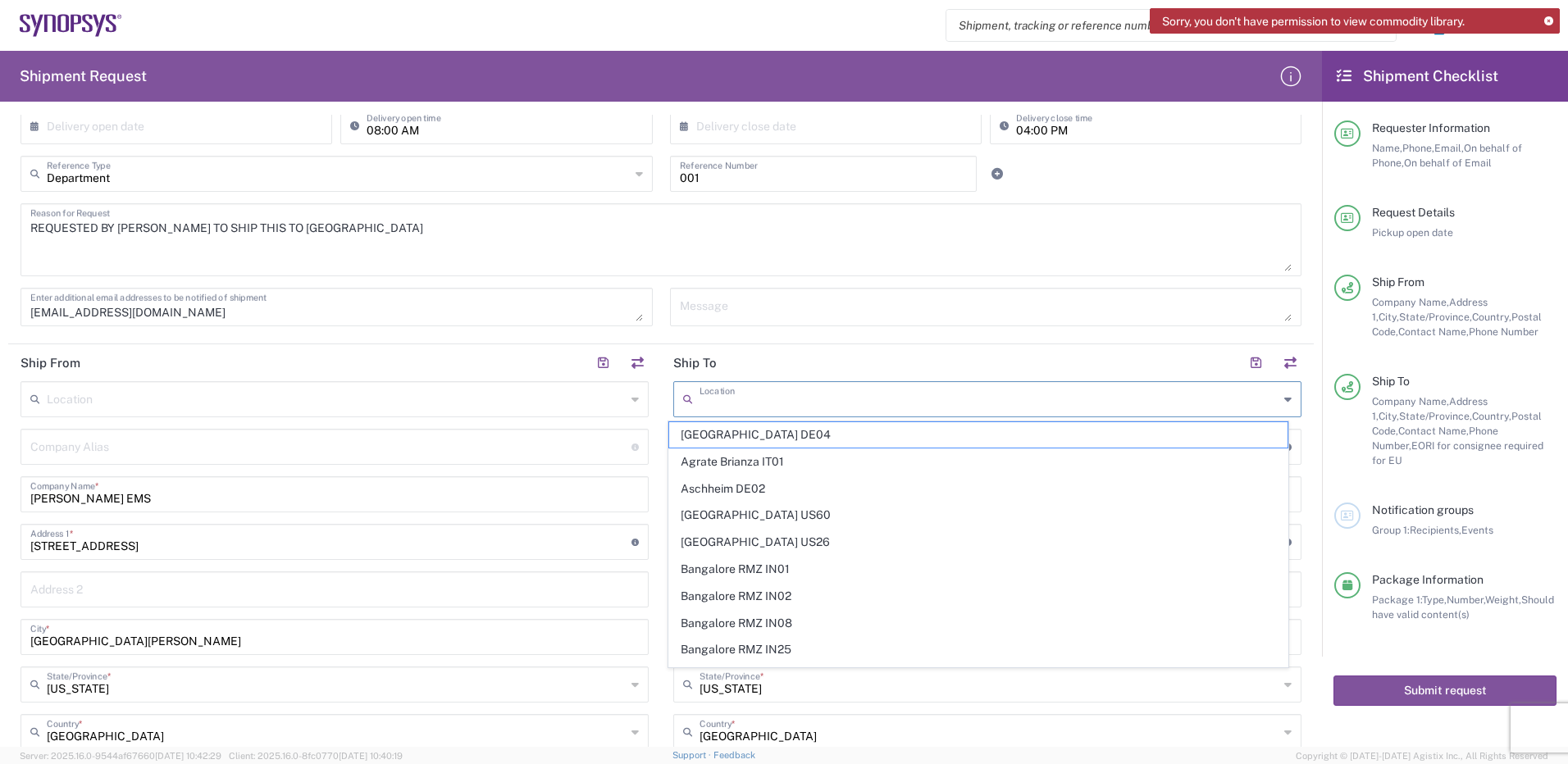
click at [1256, 398] on input "text" at bounding box center [989, 397] width 578 height 29
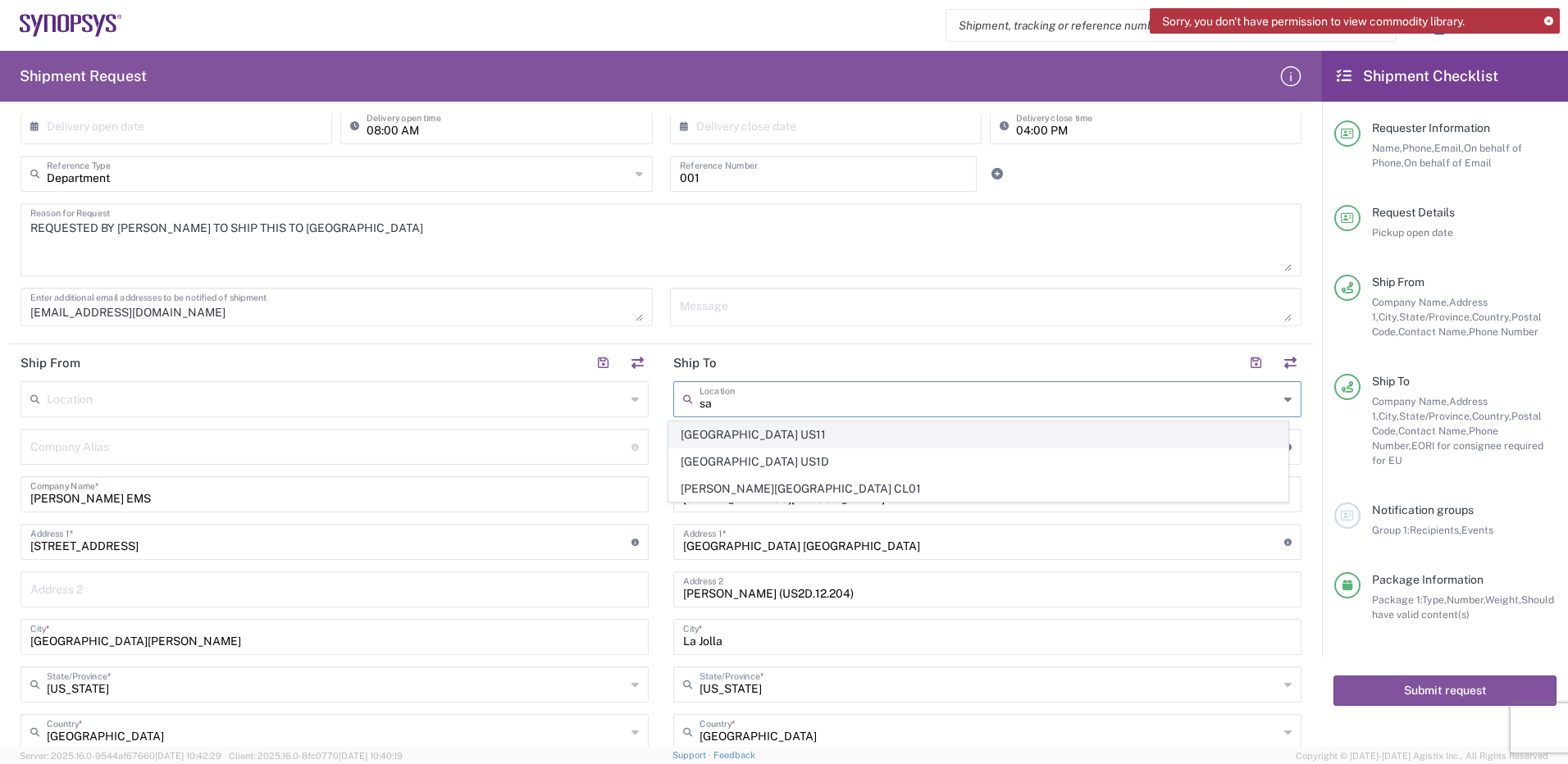
type input "s"
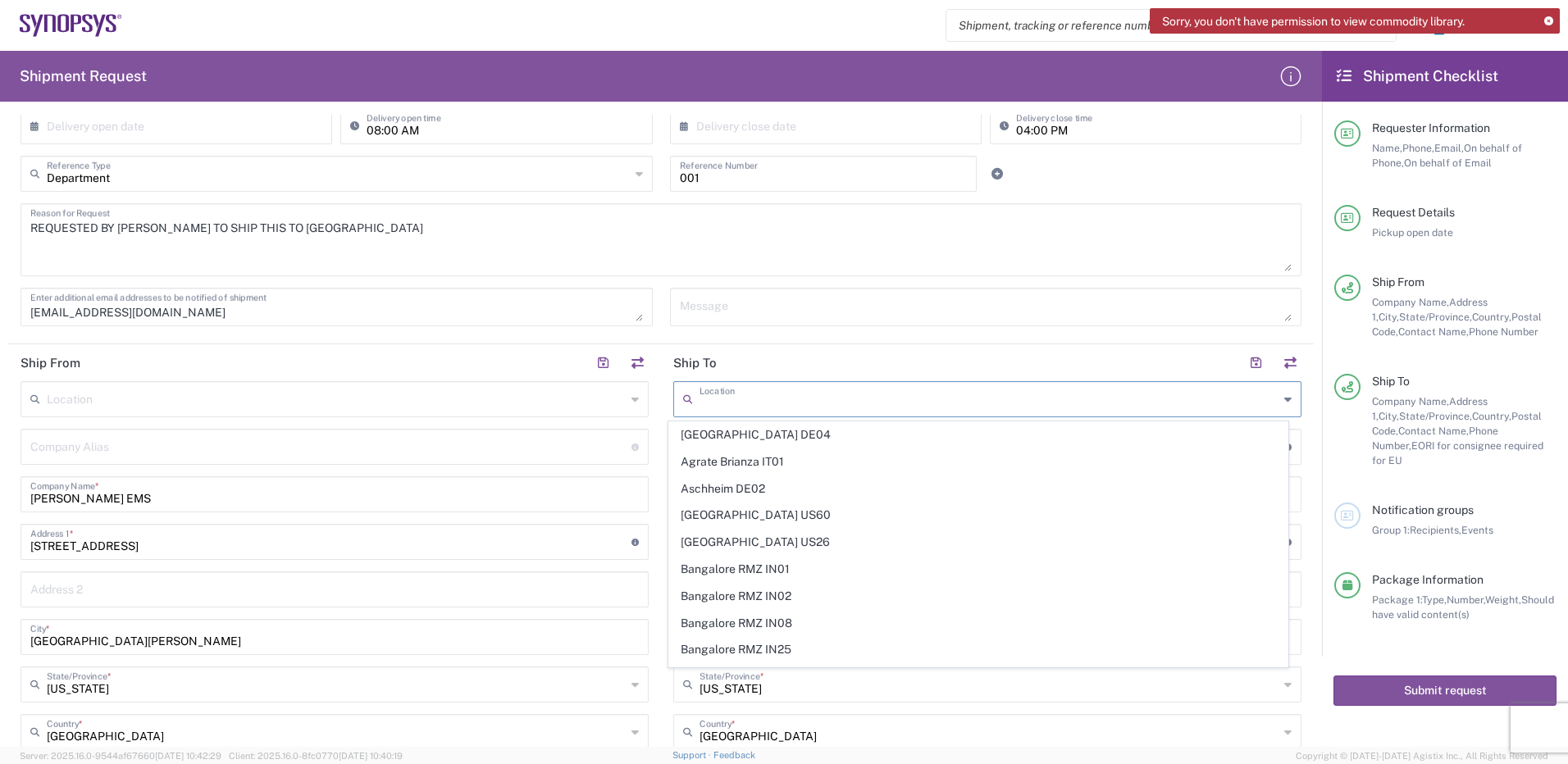
click at [1125, 362] on header "Ship To" at bounding box center [988, 363] width 653 height 37
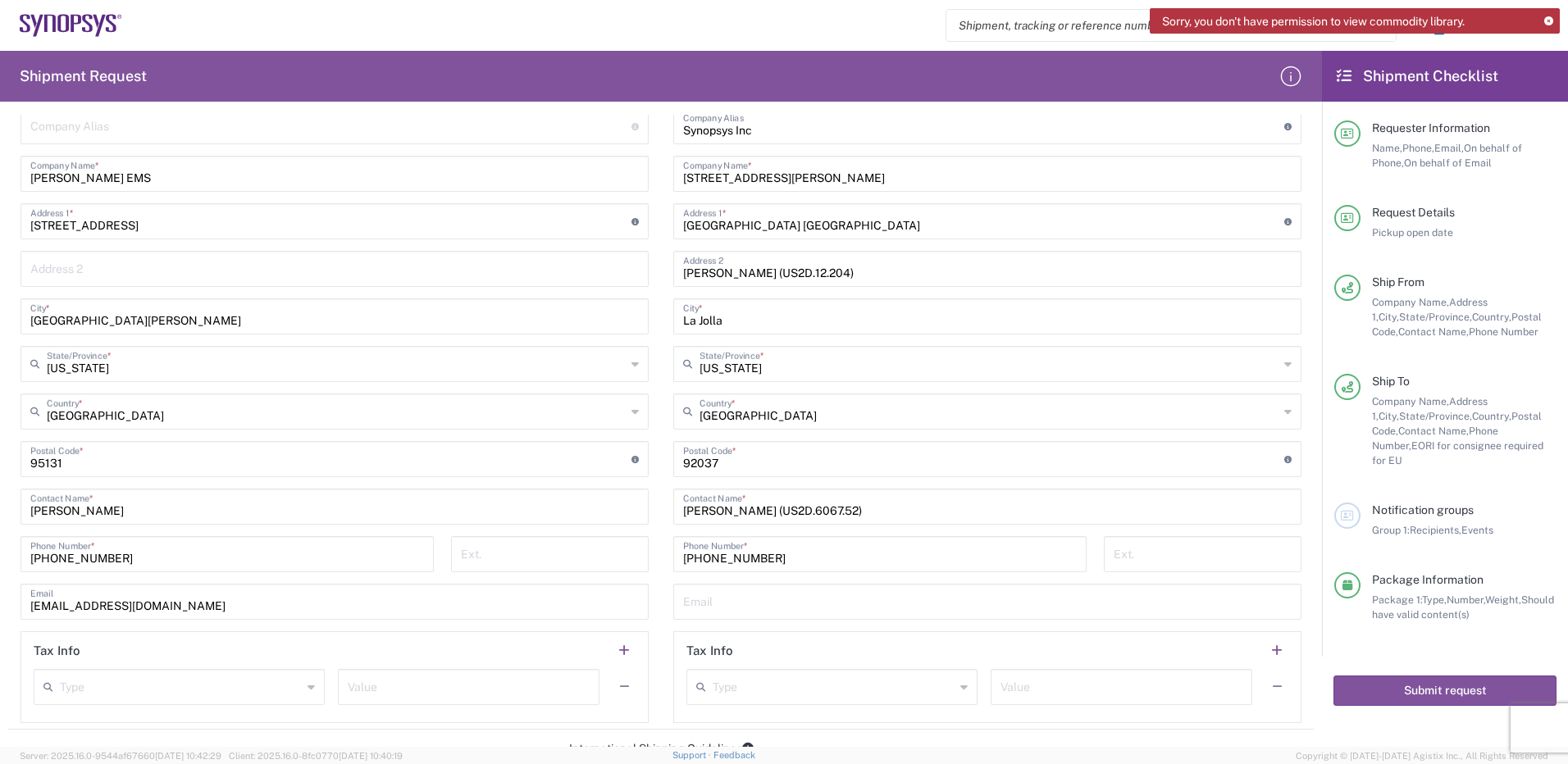
scroll to position [656, 0]
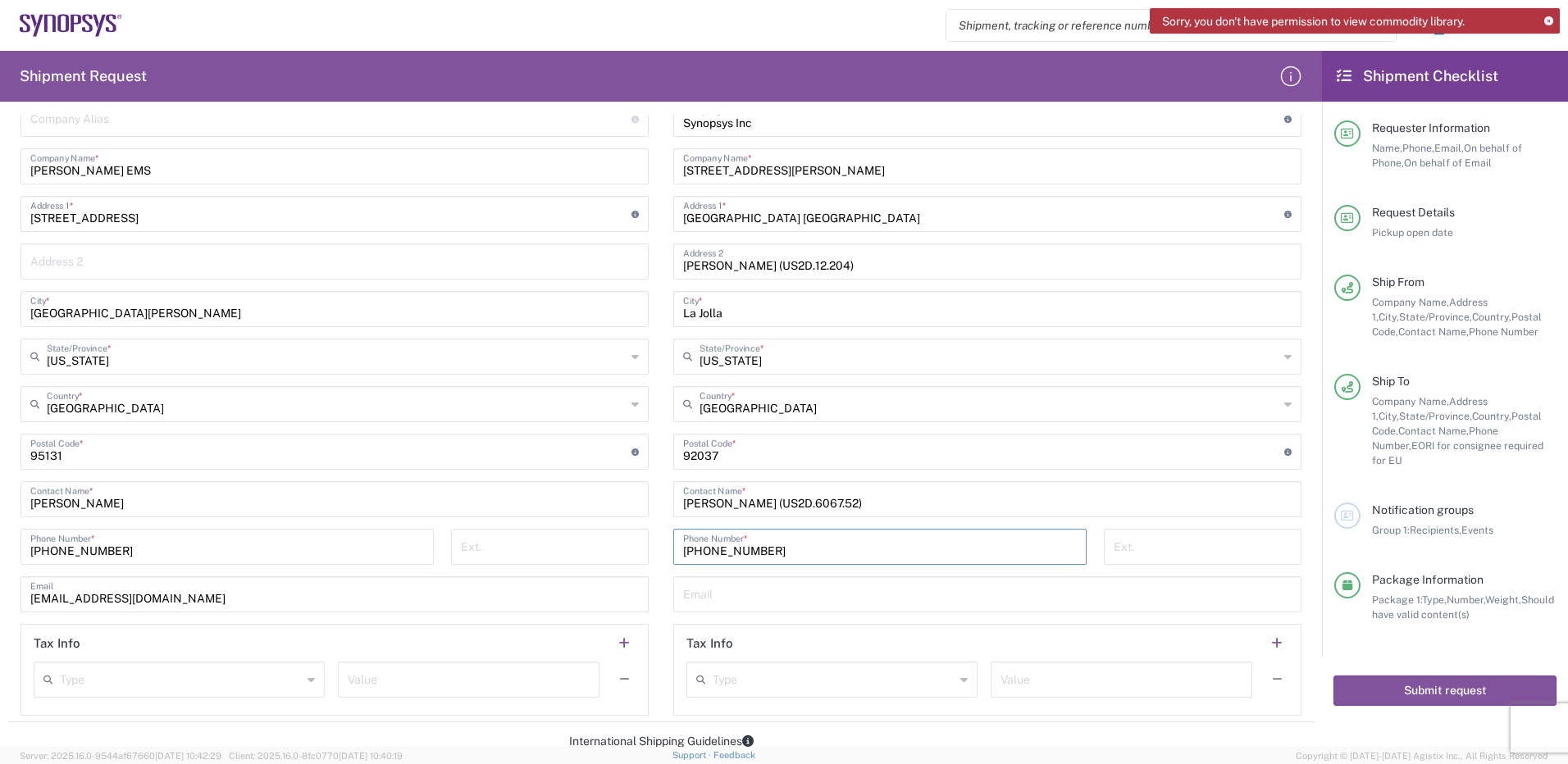
drag, startPoint x: 772, startPoint y: 552, endPoint x: 633, endPoint y: 553, distance: 139.0
click at [633, 553] on div "Ship From Location [GEOGRAPHIC_DATA] DE04 Agrate Brianza IT01 [GEOGRAPHIC_DATA]…" at bounding box center [660, 370] width 1305 height 706
click at [698, 551] on input "8589227693" at bounding box center [879, 545] width 393 height 29
drag, startPoint x: 767, startPoint y: 550, endPoint x: 613, endPoint y: 548, distance: 154.0
click at [621, 549] on div "Ship From Location [GEOGRAPHIC_DATA] DE04 Agrate Brianza IT01 [GEOGRAPHIC_DATA]…" at bounding box center [660, 370] width 1305 height 706
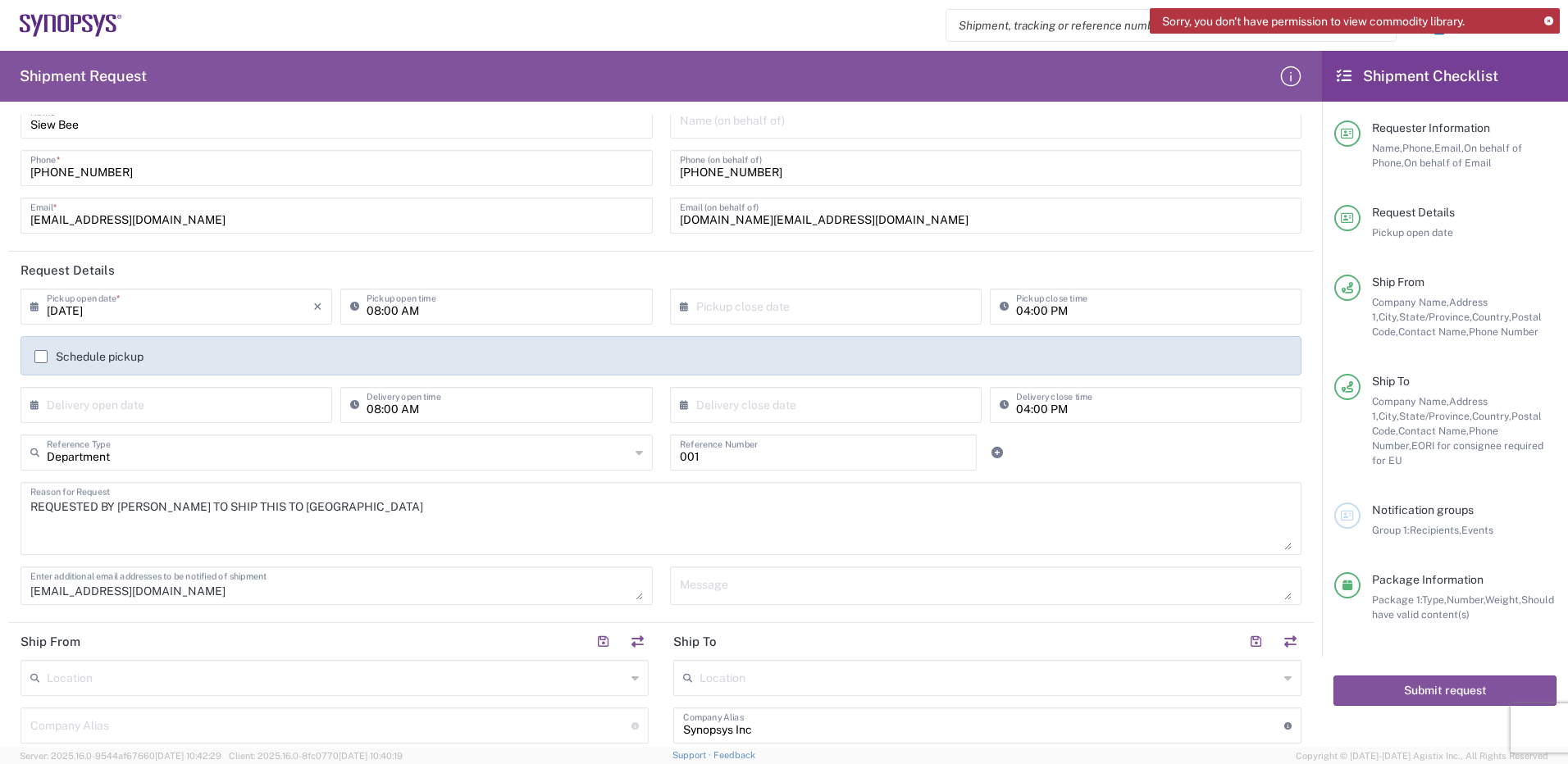
scroll to position [0, 0]
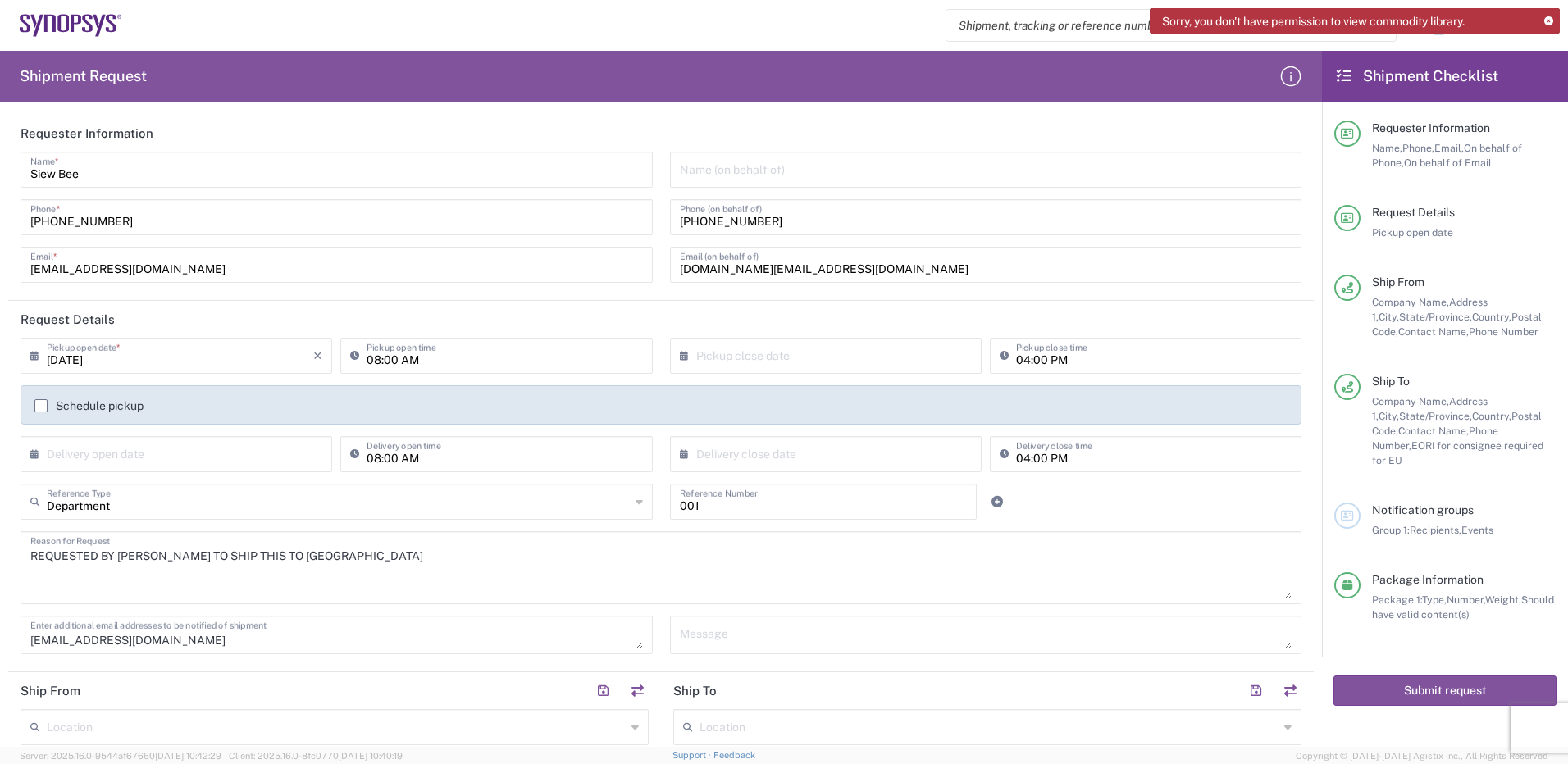
type input "[PHONE_NUMBER]"
drag, startPoint x: 767, startPoint y: 223, endPoint x: 637, endPoint y: 223, distance: 130.0
click at [637, 223] on div "Siew Bee Name * [PHONE_NUMBER] Phone * [EMAIL_ADDRESS][DOMAIN_NAME] Email * Nam…" at bounding box center [662, 222] width 1298 height 143
paste input "[PHONE_NUMBER]"
type input "[PHONE_NUMBER]"
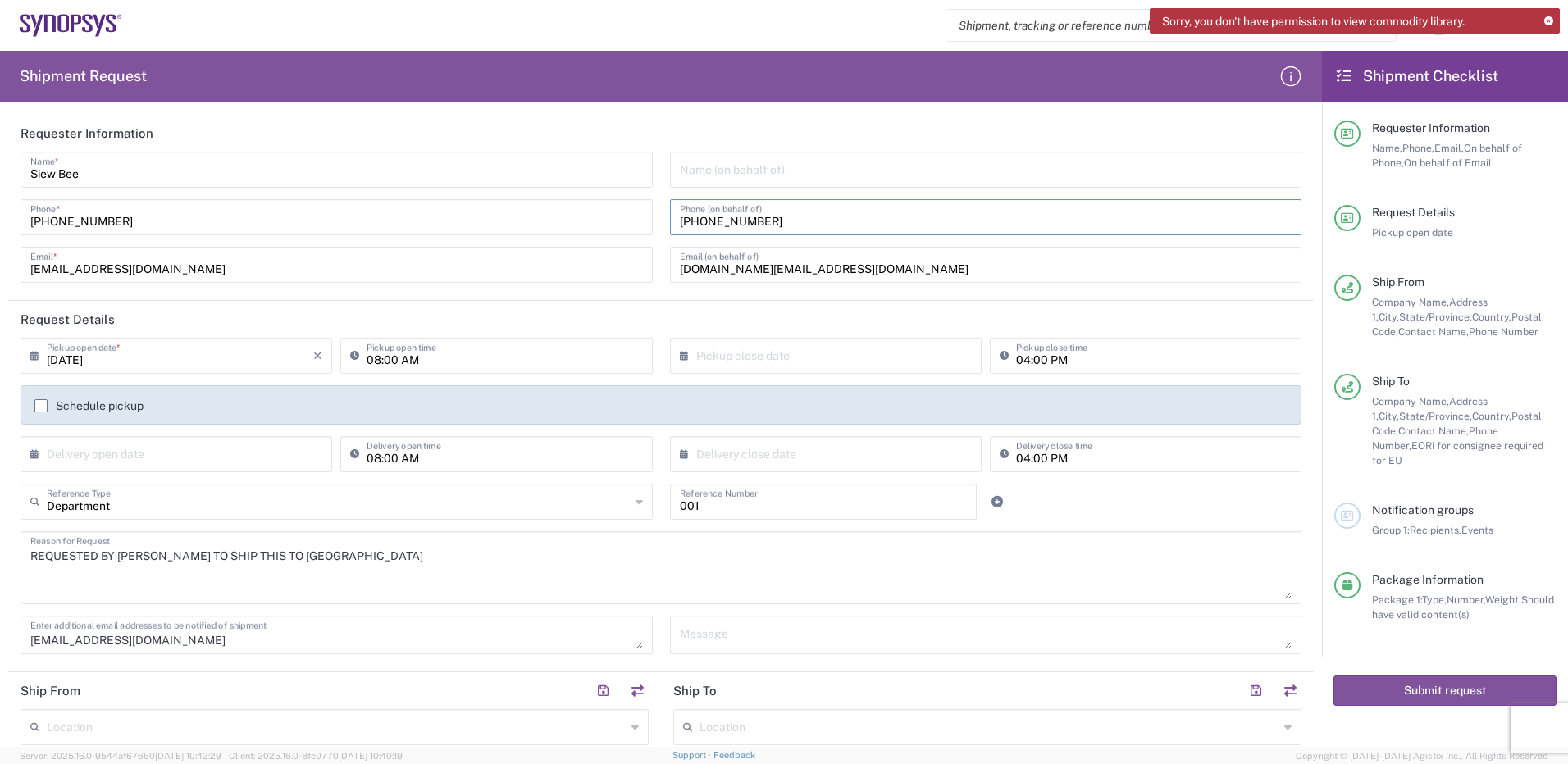
click at [781, 408] on agx-checkbox-control "Schedule pickup" at bounding box center [661, 405] width 1253 height 13
click at [712, 352] on input "text" at bounding box center [829, 354] width 267 height 29
click at [845, 482] on span "14" at bounding box center [844, 481] width 24 height 23
type input "[DATE]"
drag, startPoint x: 98, startPoint y: 176, endPoint x: -299, endPoint y: 101, distance: 404.0
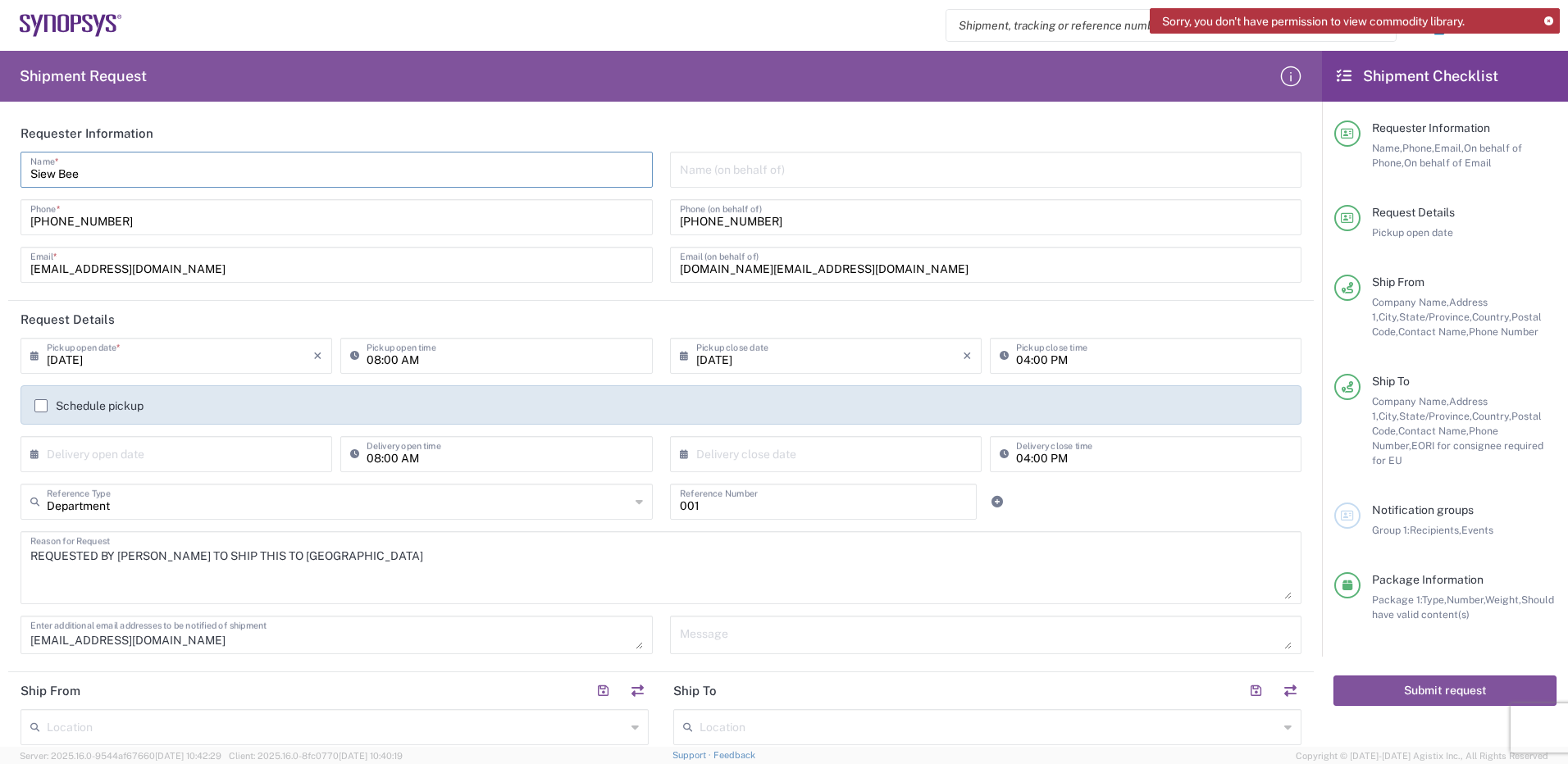
click at [0, 101] on html "Sorry, you don't have permission to view commodity library. Shipment request Sh…" at bounding box center [784, 382] width 1568 height 764
type input "[PERSON_NAME]"
drag, startPoint x: 125, startPoint y: 225, endPoint x: 66, endPoint y: 219, distance: 59.3
click at [66, 219] on input "[PHONE_NUMBER]" at bounding box center [336, 215] width 613 height 29
click at [142, 222] on input "[PHONE_NUMBER]" at bounding box center [336, 215] width 613 height 29
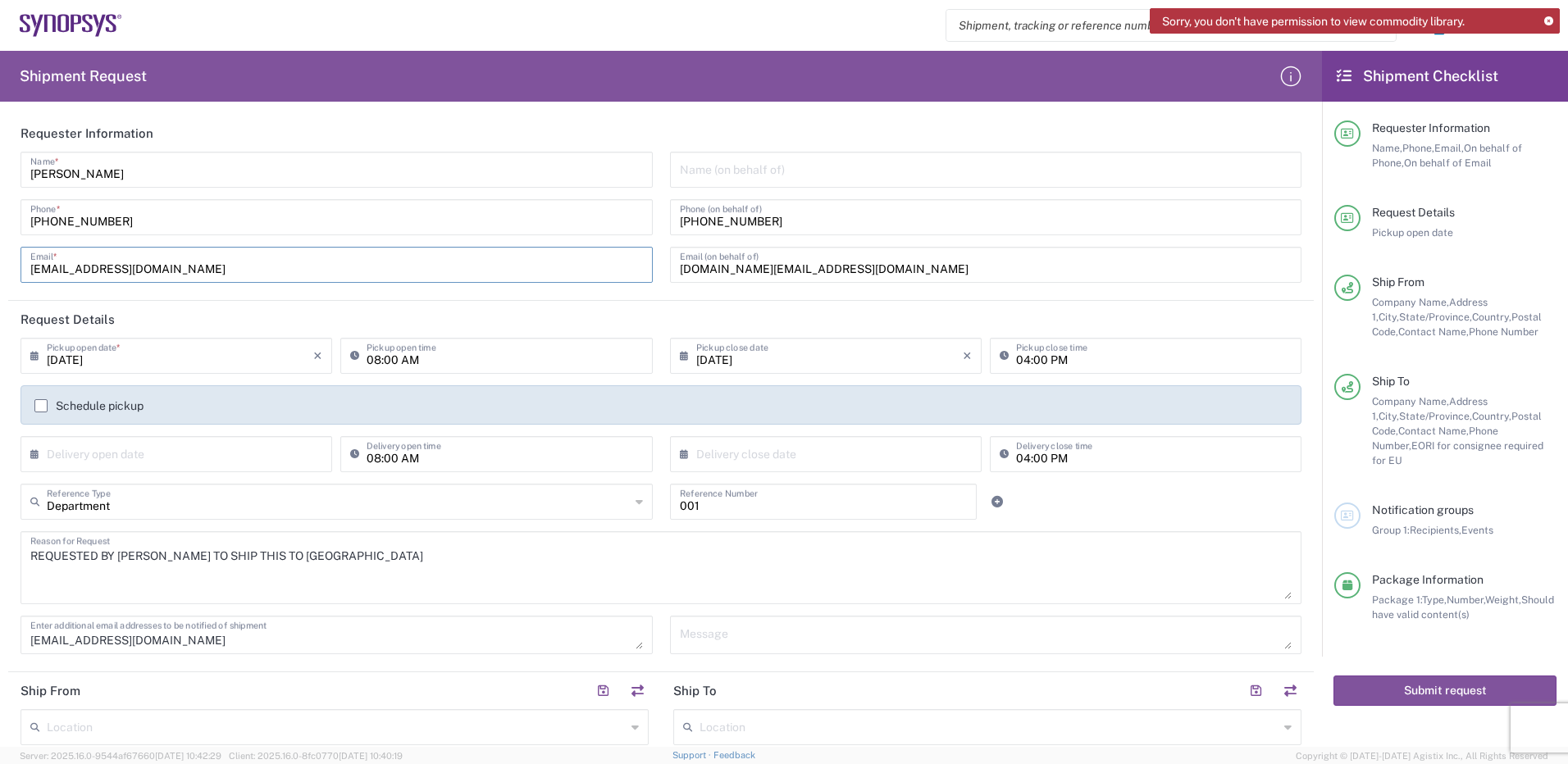
click at [318, 264] on input "[EMAIL_ADDRESS][DOMAIN_NAME]" at bounding box center [336, 263] width 613 height 29
drag, startPoint x: 89, startPoint y: 268, endPoint x: 12, endPoint y: 269, distance: 77.0
click at [11, 268] on main "[PERSON_NAME] Name * [PHONE_NUMBER] Phone * [EMAIL_ADDRESS][DOMAIN_NAME] Email …" at bounding box center [660, 222] width 1305 height 143
type input "[PERSON_NAME][EMAIL_ADDRESS][PERSON_NAME][DOMAIN_NAME]"
click at [42, 404] on label "Schedule pickup" at bounding box center [89, 405] width 109 height 13
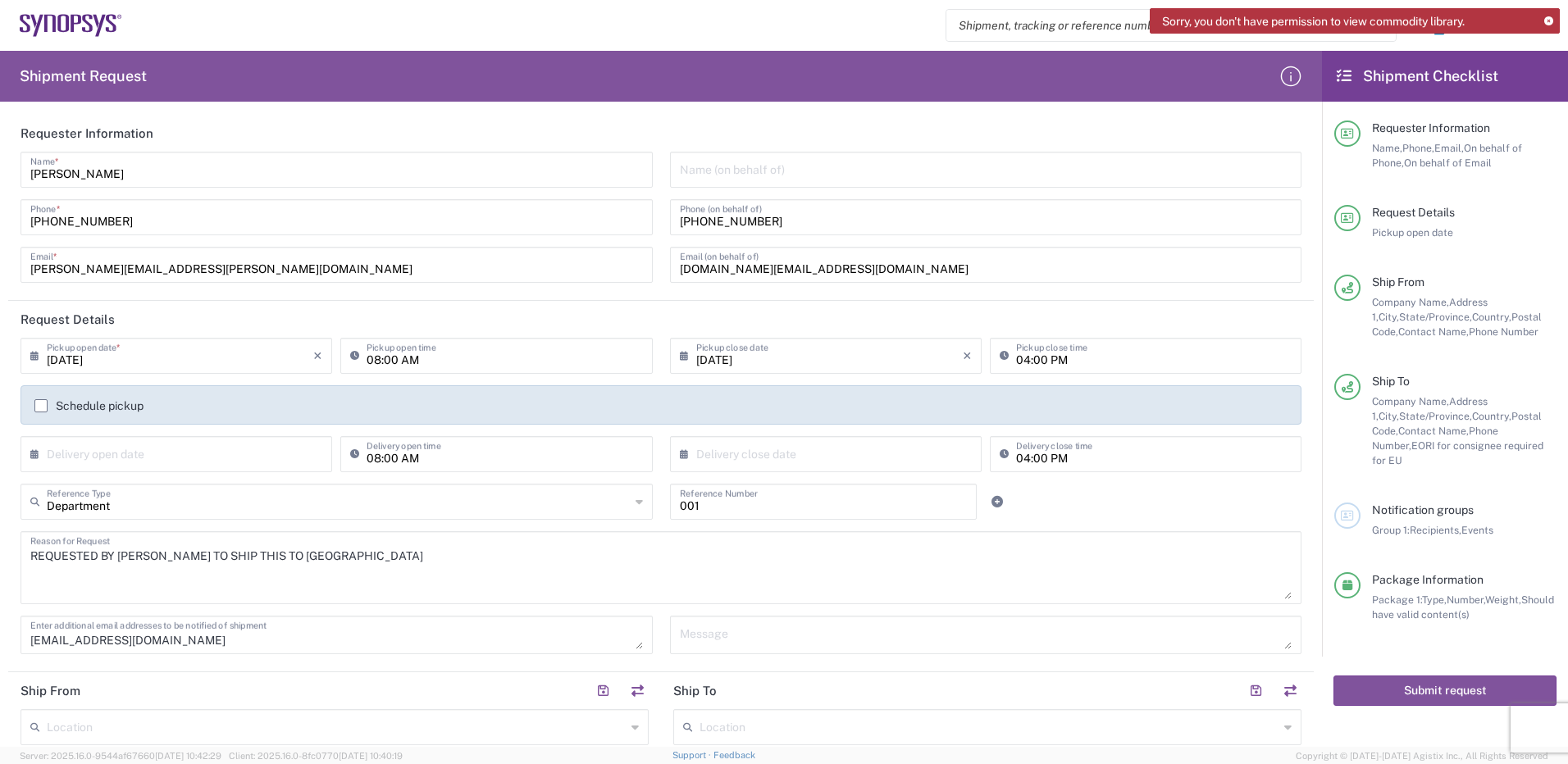
click at [41, 406] on input "Schedule pickup" at bounding box center [41, 406] width 0 height 0
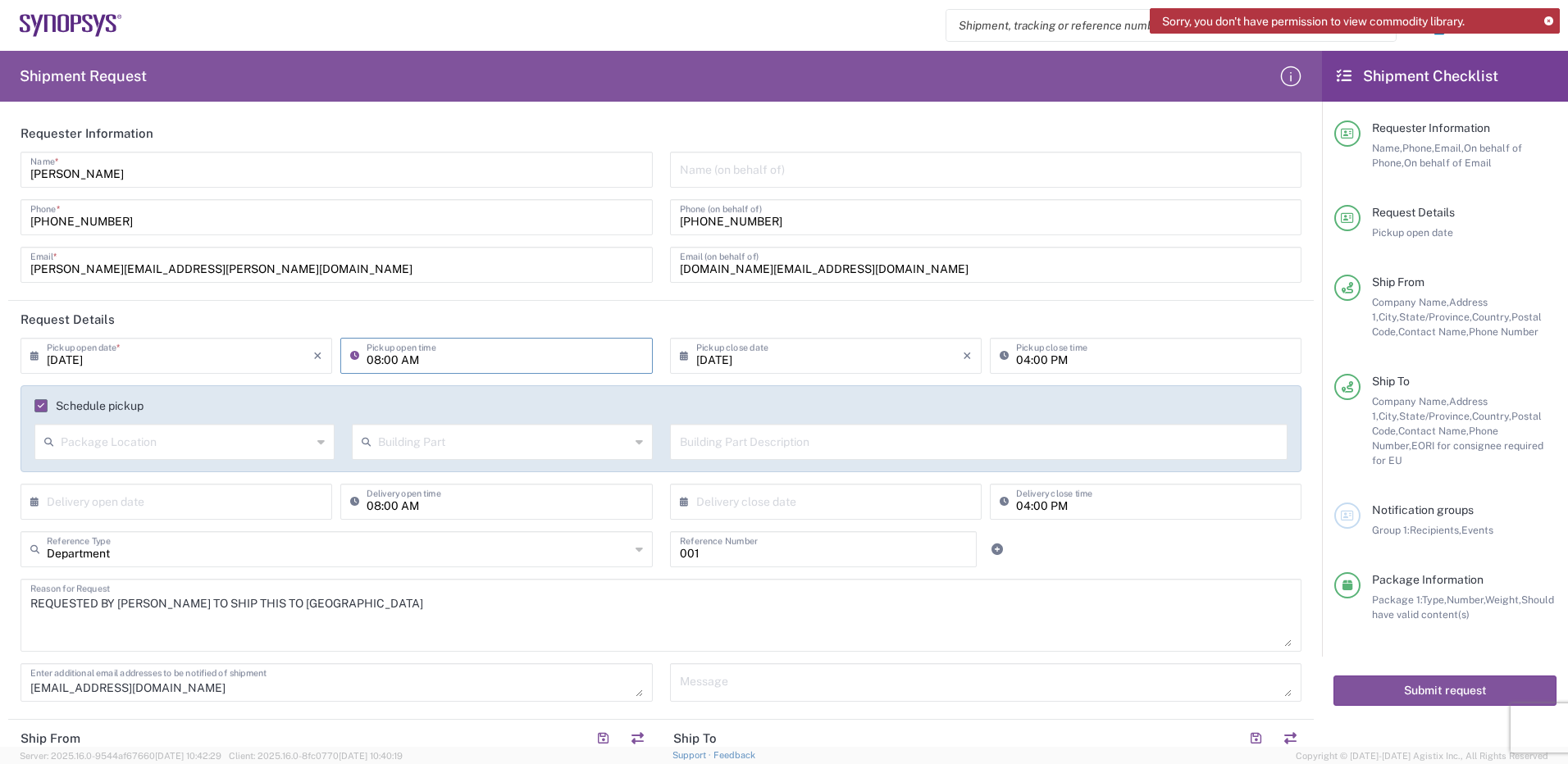
click at [440, 359] on input "08:00 AM" at bounding box center [505, 354] width 275 height 29
click at [437, 359] on input "04:00 AM" at bounding box center [505, 354] width 275 height 29
click at [377, 357] on input "04:00 PM" at bounding box center [505, 354] width 275 height 29
type input "02:00 PM"
click at [38, 406] on label "Schedule pickup" at bounding box center [89, 405] width 109 height 13
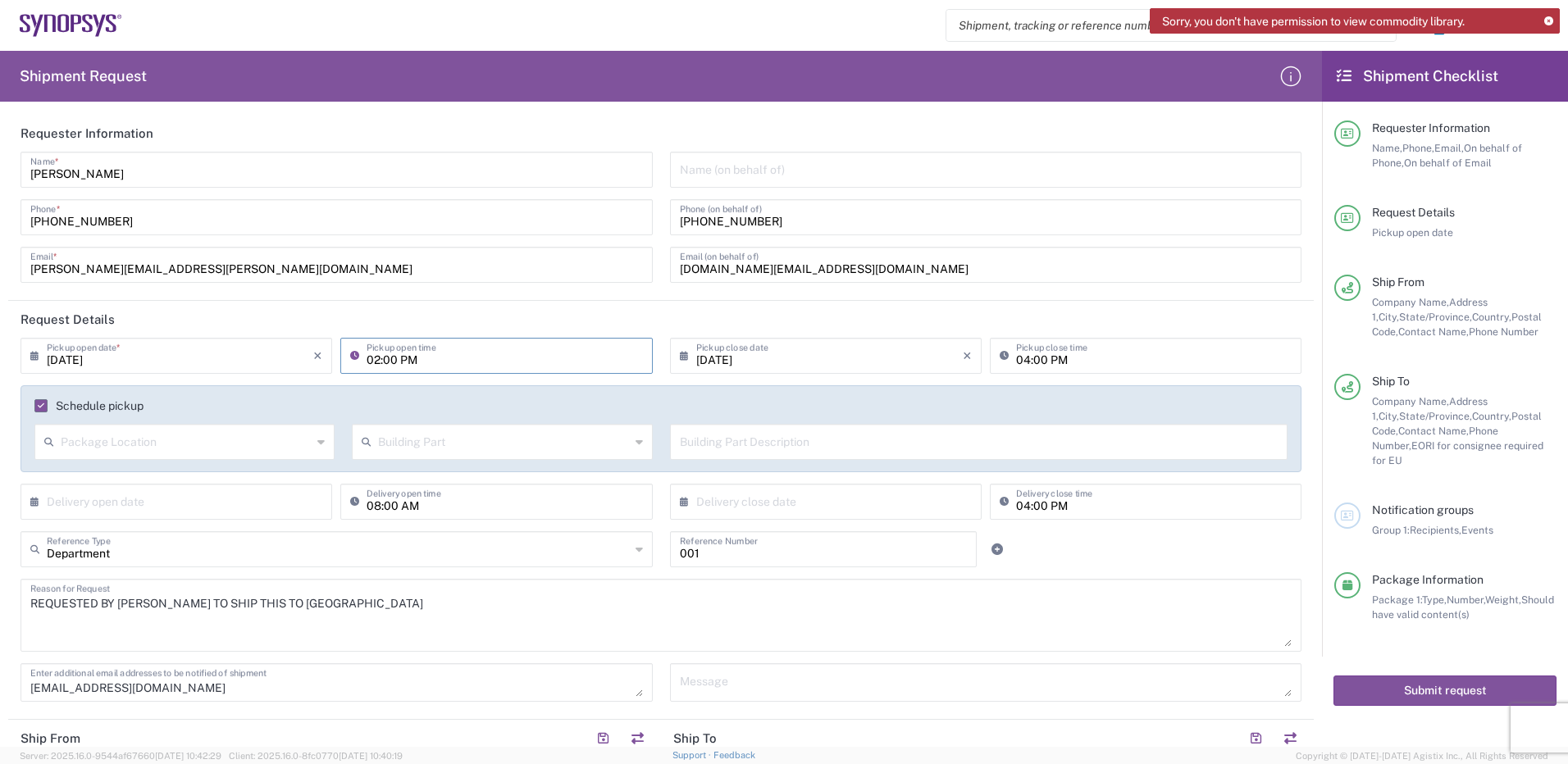
click at [37, 406] on input "Schedule pickup" at bounding box center [37, 406] width 0 height 0
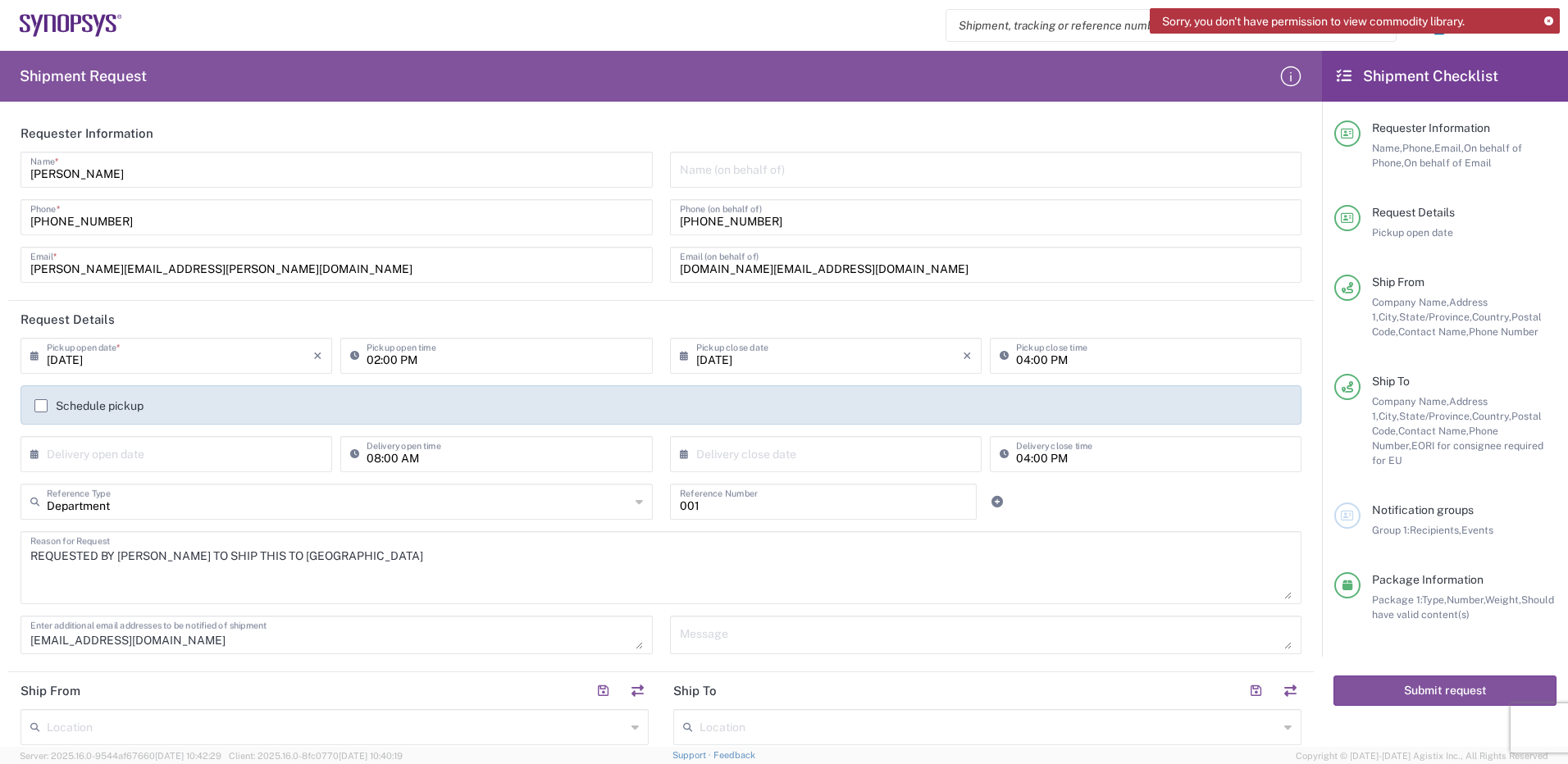
click at [35, 455] on icon at bounding box center [38, 453] width 17 height 27
type input "[DATE]"
click at [798, 454] on input "text" at bounding box center [829, 452] width 267 height 29
click at [818, 601] on span "20" at bounding box center [821, 602] width 24 height 23
type input "[DATE]"
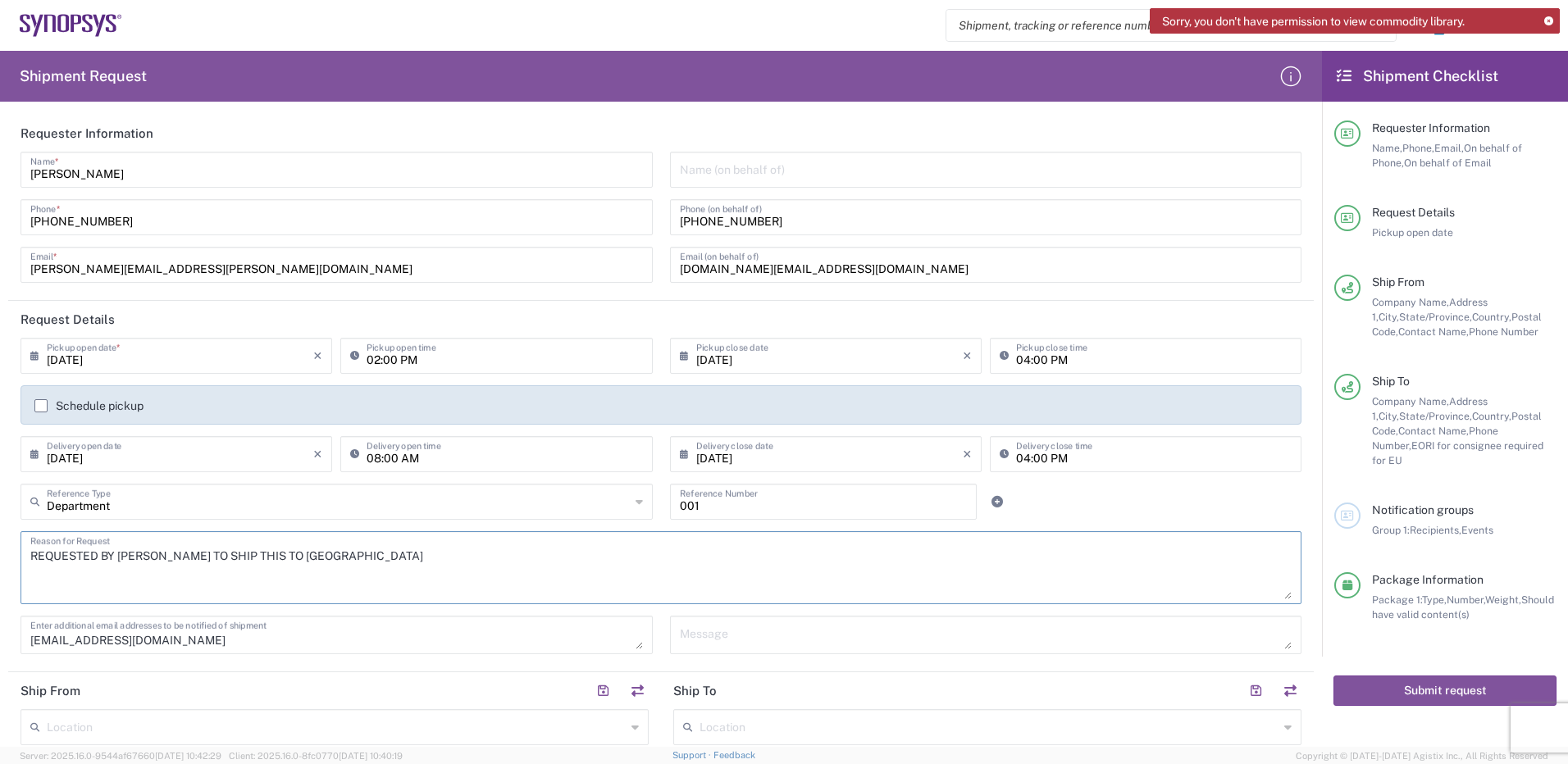
click at [145, 553] on textarea "REQUESTED BY [PERSON_NAME] TO SHIP THIS TO [GEOGRAPHIC_DATA]" at bounding box center [661, 567] width 1261 height 63
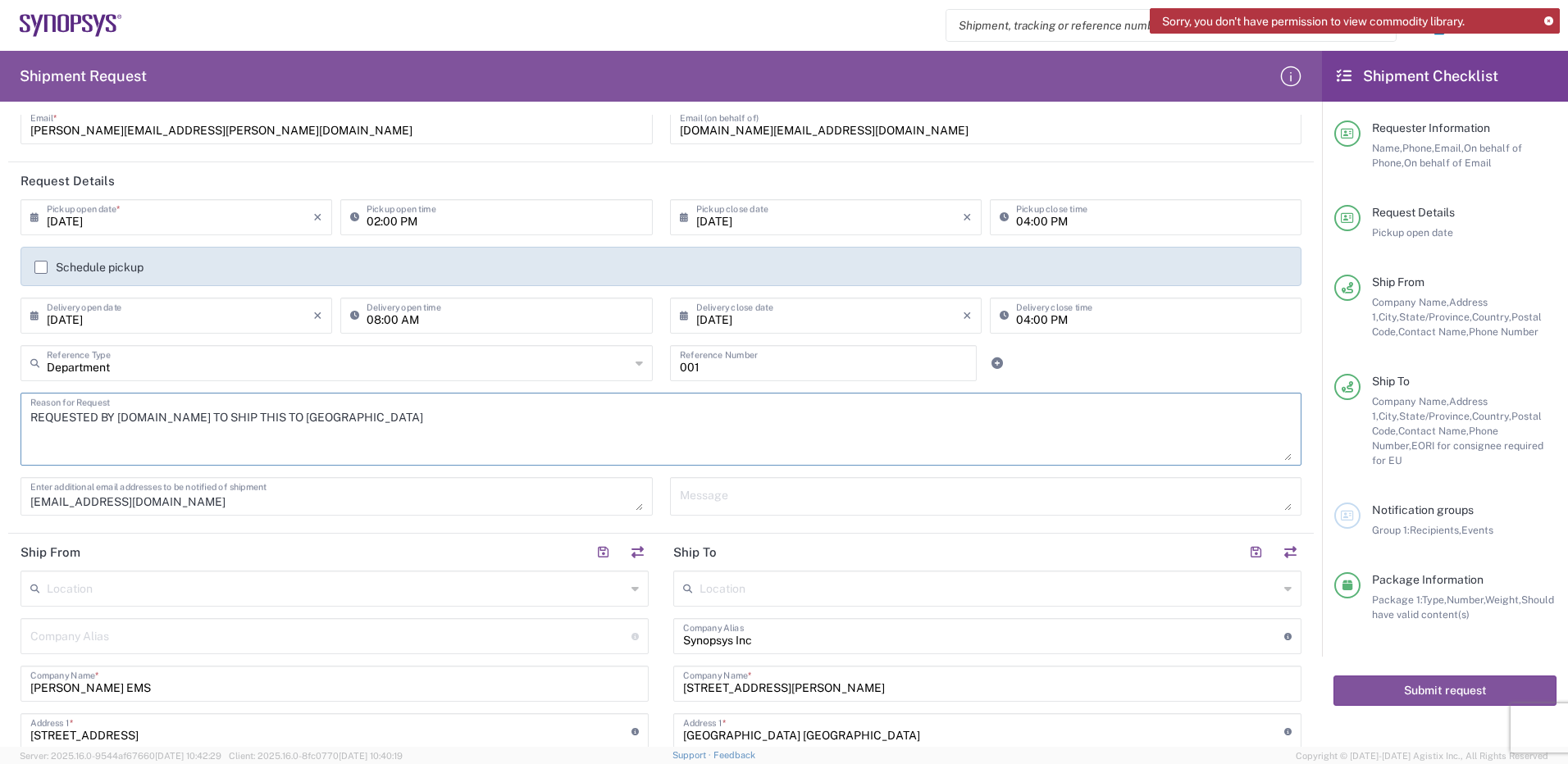
scroll to position [164, 0]
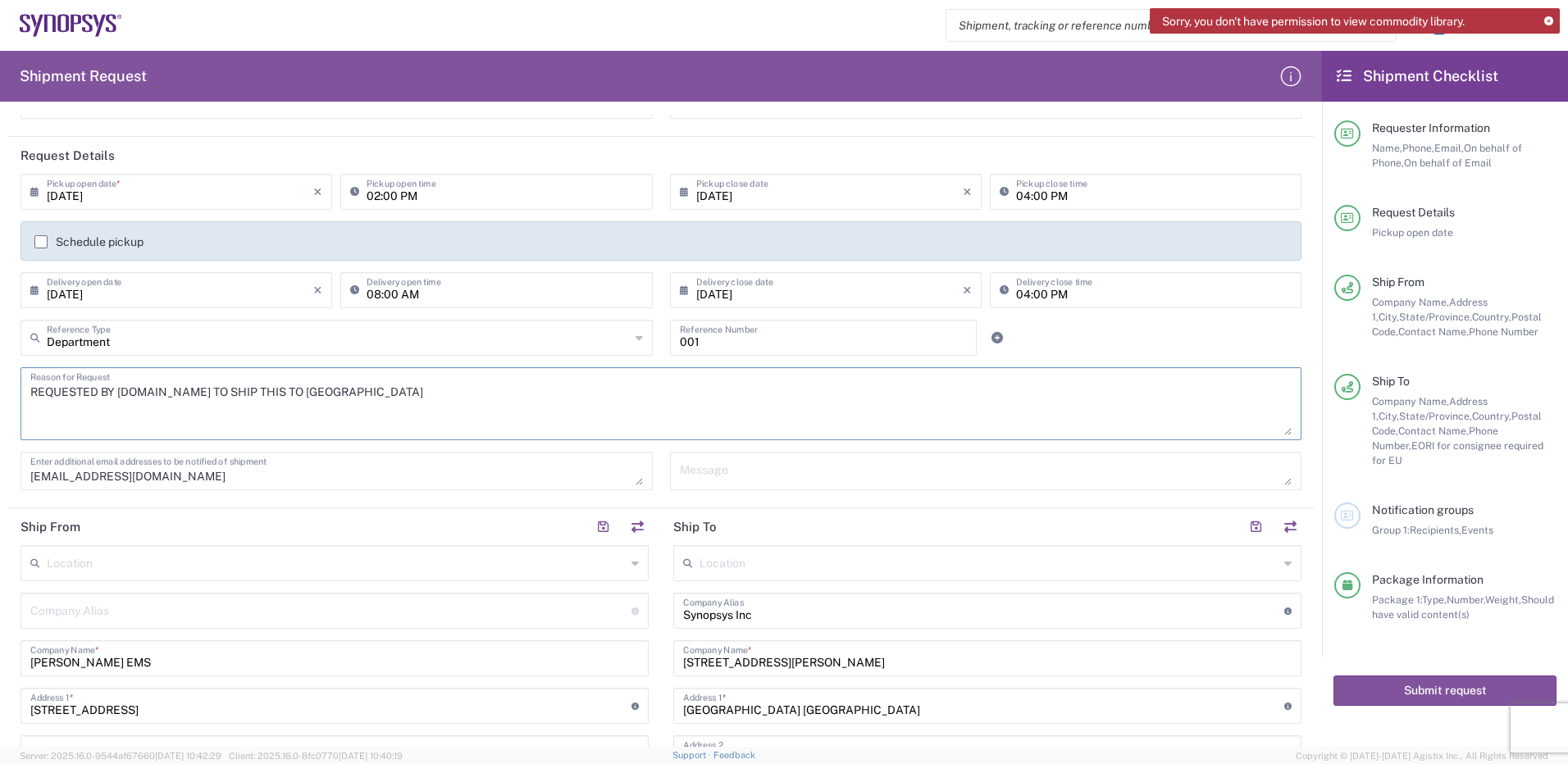
type textarea "REQUESTED BY [DOMAIN_NAME] TO SHIP THIS TO [GEOGRAPHIC_DATA]"
drag, startPoint x: 91, startPoint y: 478, endPoint x: -53, endPoint y: 462, distance: 144.9
click at [0, 462] on html "Sorry, you don't have permission to view commodity library. Shipment request Sh…" at bounding box center [784, 382] width 1568 height 764
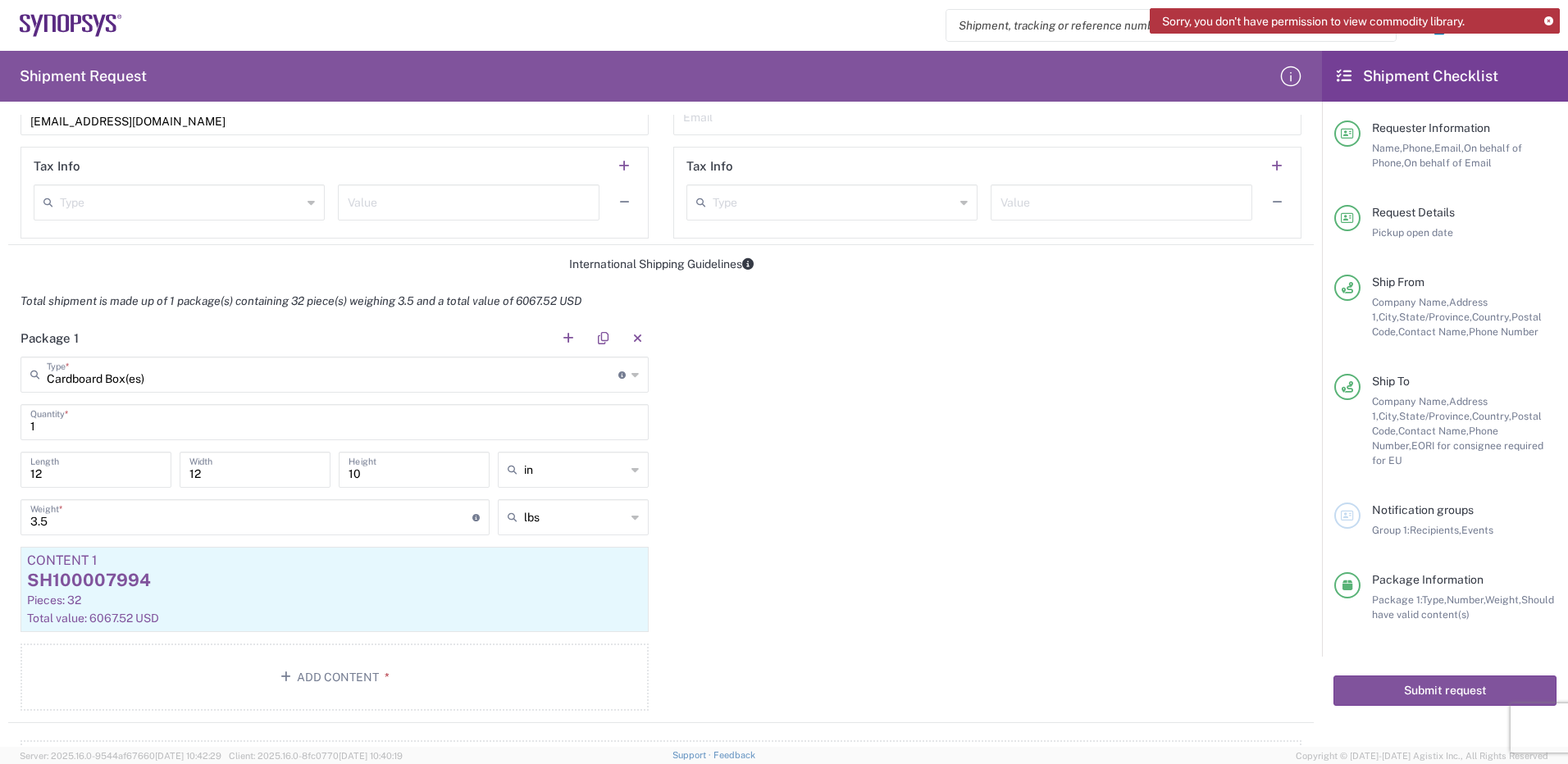
scroll to position [1229, 0]
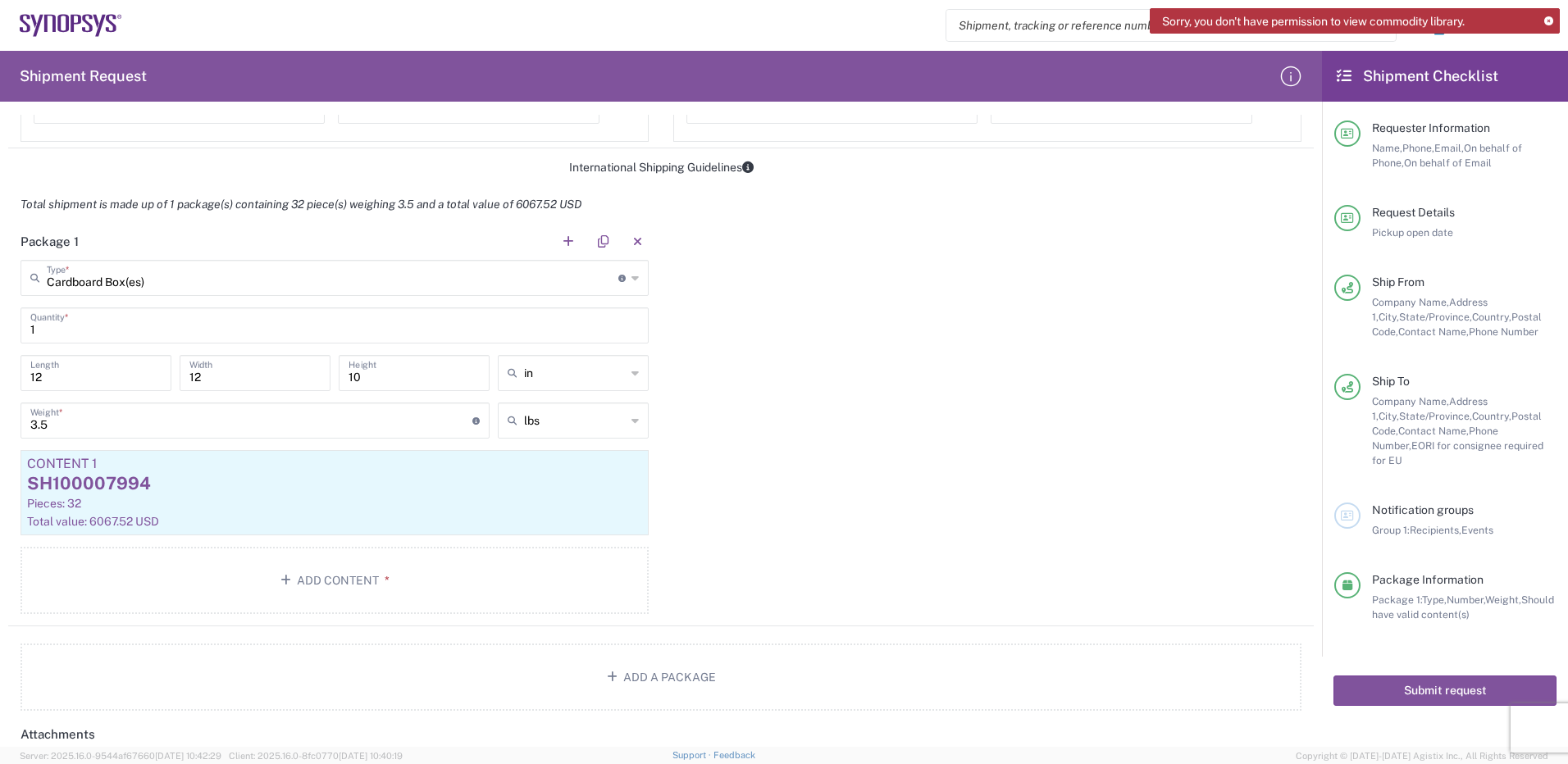
type textarea "[PERSON_NAME][EMAIL_ADDRESS][PERSON_NAME][DOMAIN_NAME]"
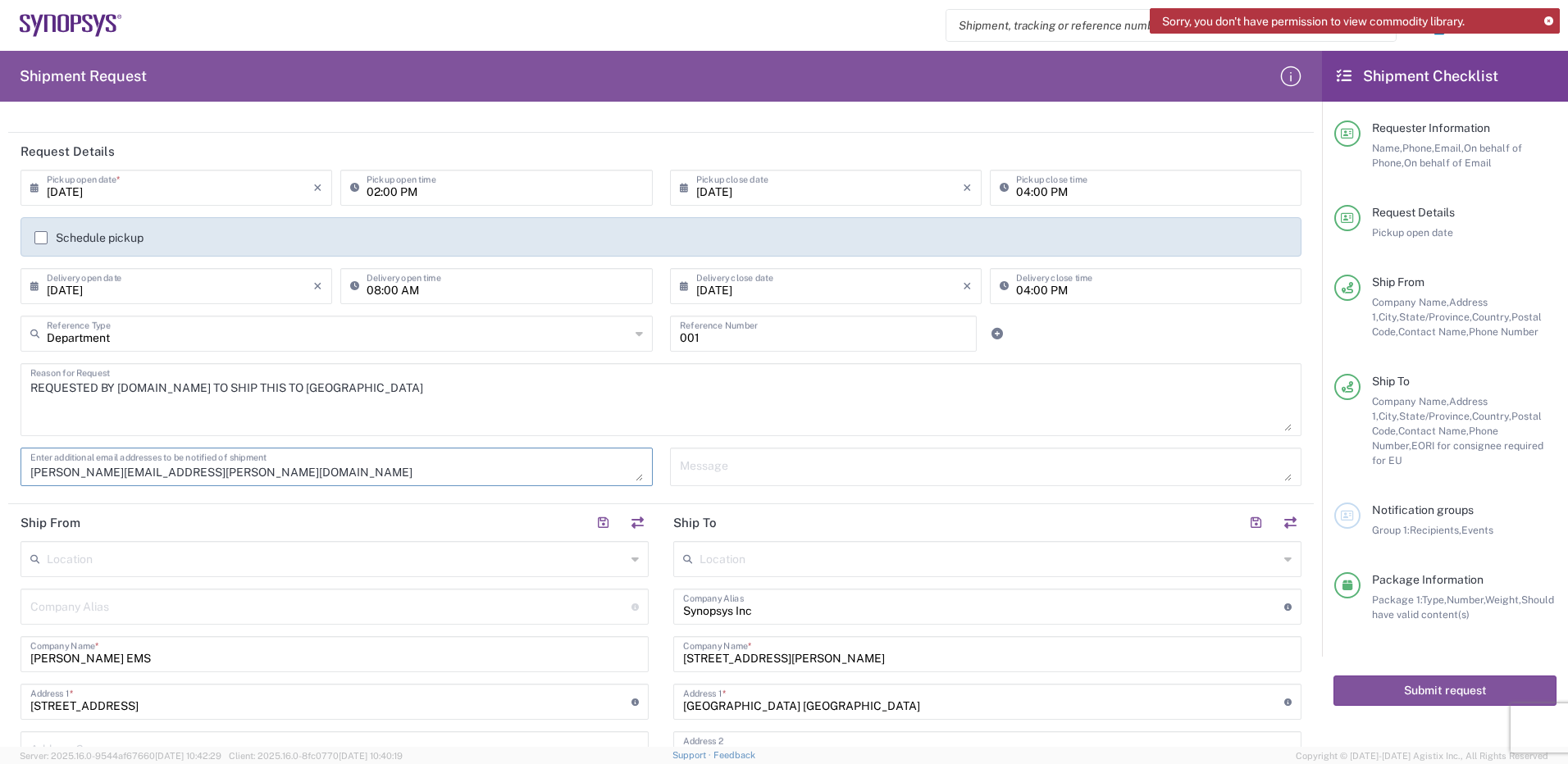
scroll to position [0, 0]
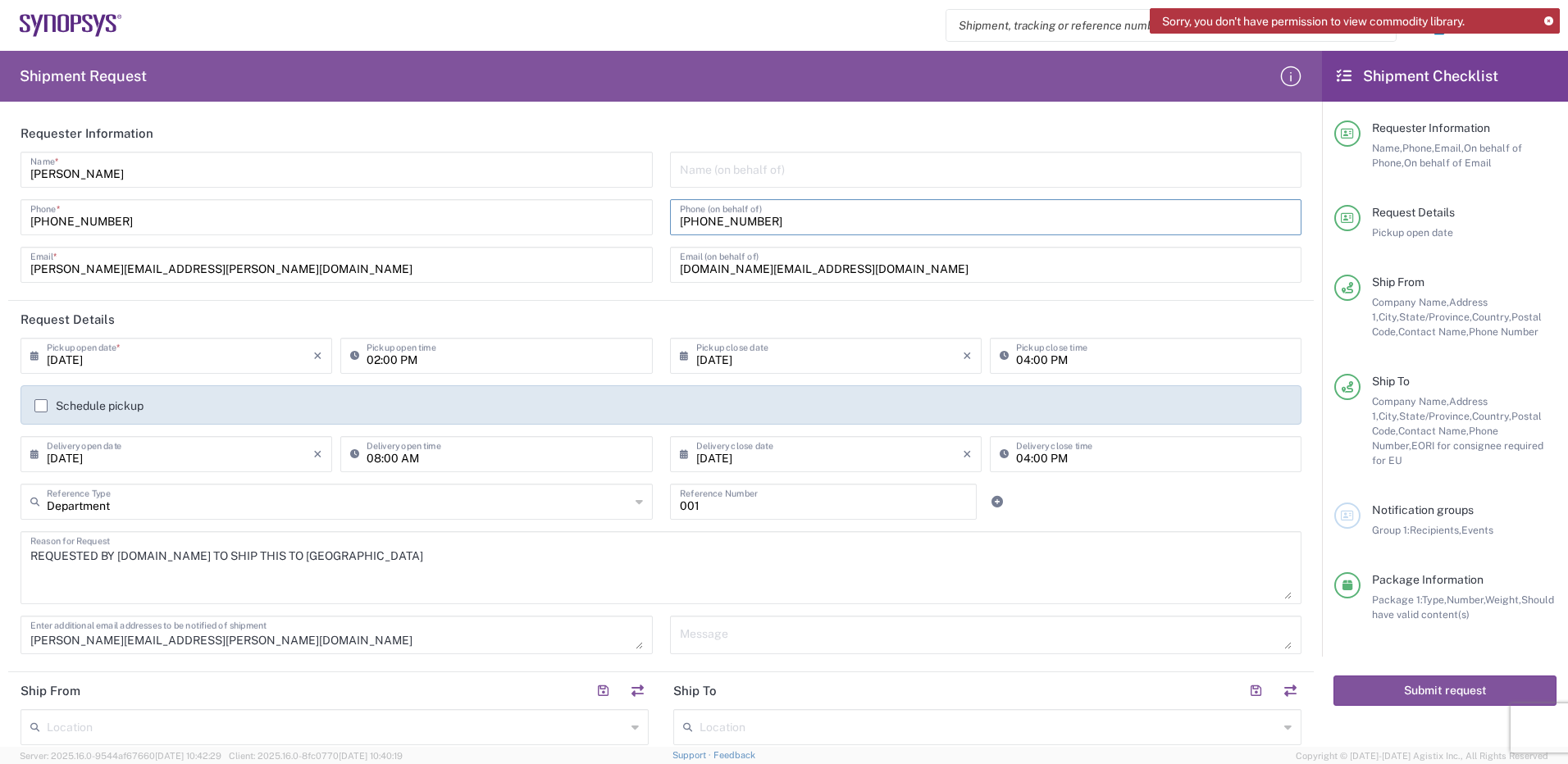
drag, startPoint x: 790, startPoint y: 222, endPoint x: 550, endPoint y: 211, distance: 240.3
click at [558, 212] on div "[PERSON_NAME] Name * [PHONE_NUMBER] Phone * [PERSON_NAME][EMAIL_ADDRESS][PERSON…" at bounding box center [662, 222] width 1298 height 143
paste input "[PHONE_NUMBER]"
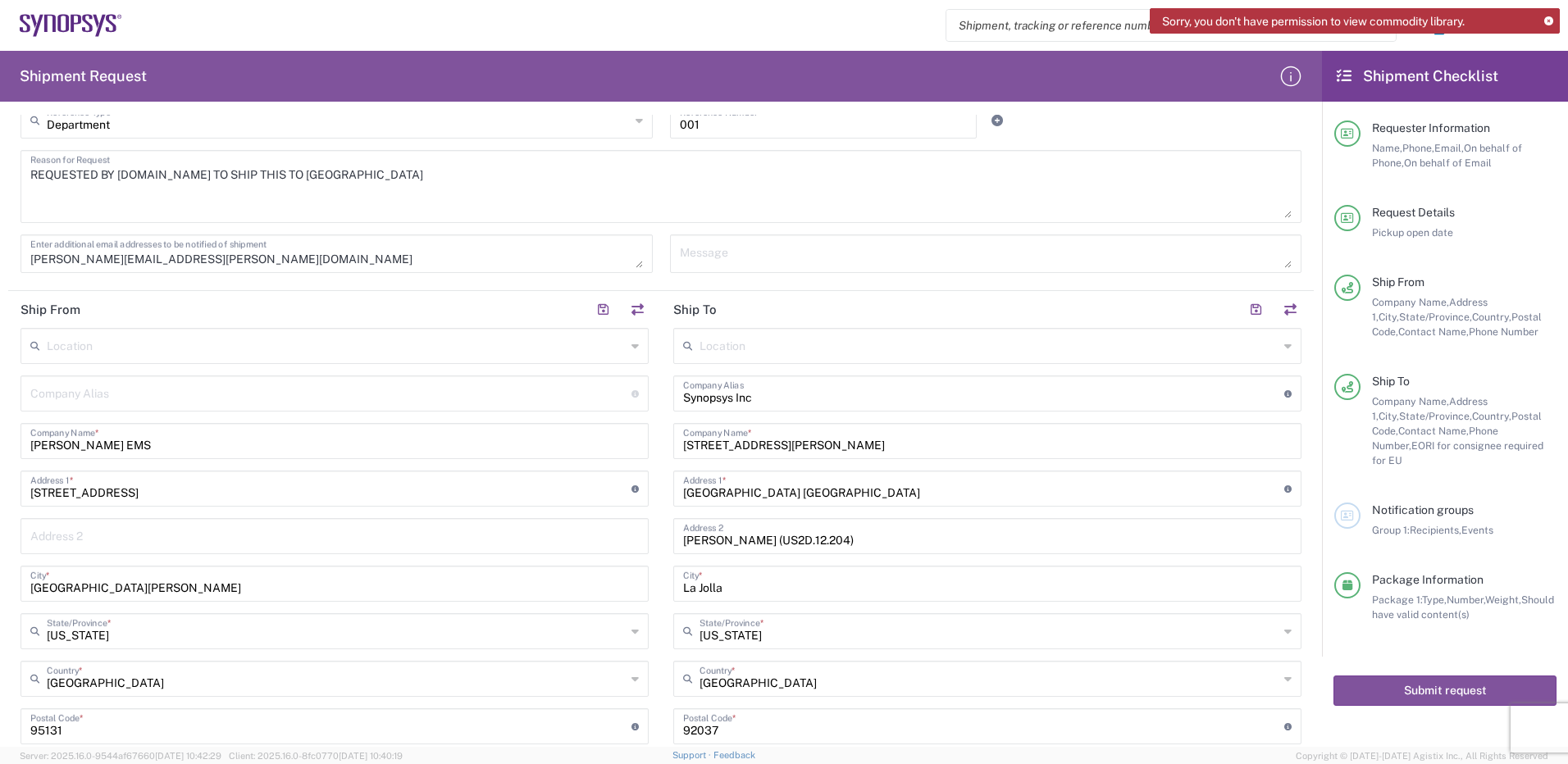
scroll to position [410, 0]
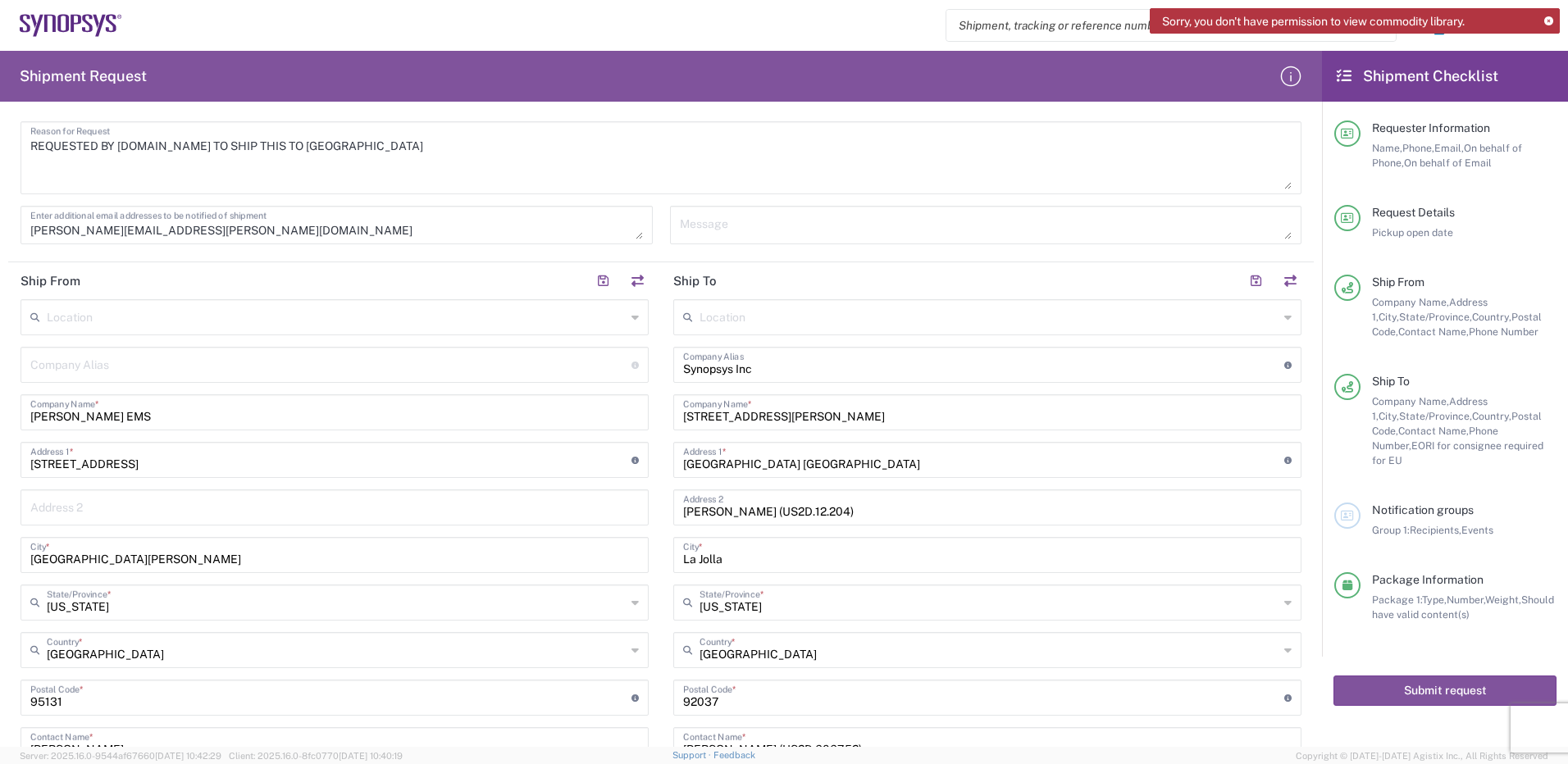
type input "[PHONE_NUMBER]"
drag, startPoint x: 769, startPoint y: 511, endPoint x: 645, endPoint y: 519, distance: 124.3
click at [645, 519] on div "Ship From Location [GEOGRAPHIC_DATA] DE04 Agrate Brianza IT01 [GEOGRAPHIC_DATA]…" at bounding box center [660, 616] width 1305 height 706
drag, startPoint x: 740, startPoint y: 511, endPoint x: 645, endPoint y: 508, distance: 95.0
click at [650, 509] on div "Ship From Location [GEOGRAPHIC_DATA] DE04 Agrate Brianza IT01 [GEOGRAPHIC_DATA]…" at bounding box center [660, 616] width 1305 height 706
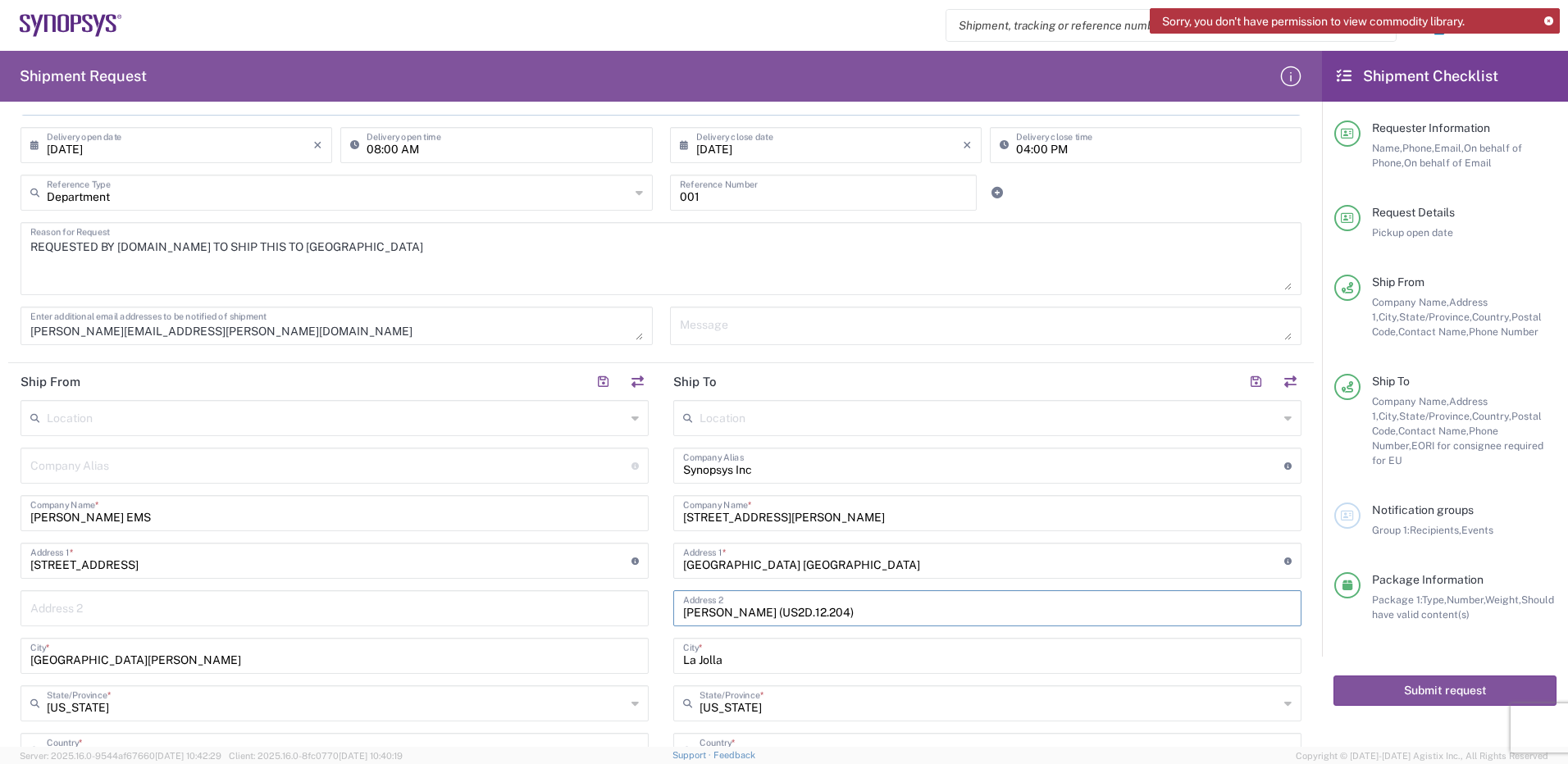
scroll to position [327, 0]
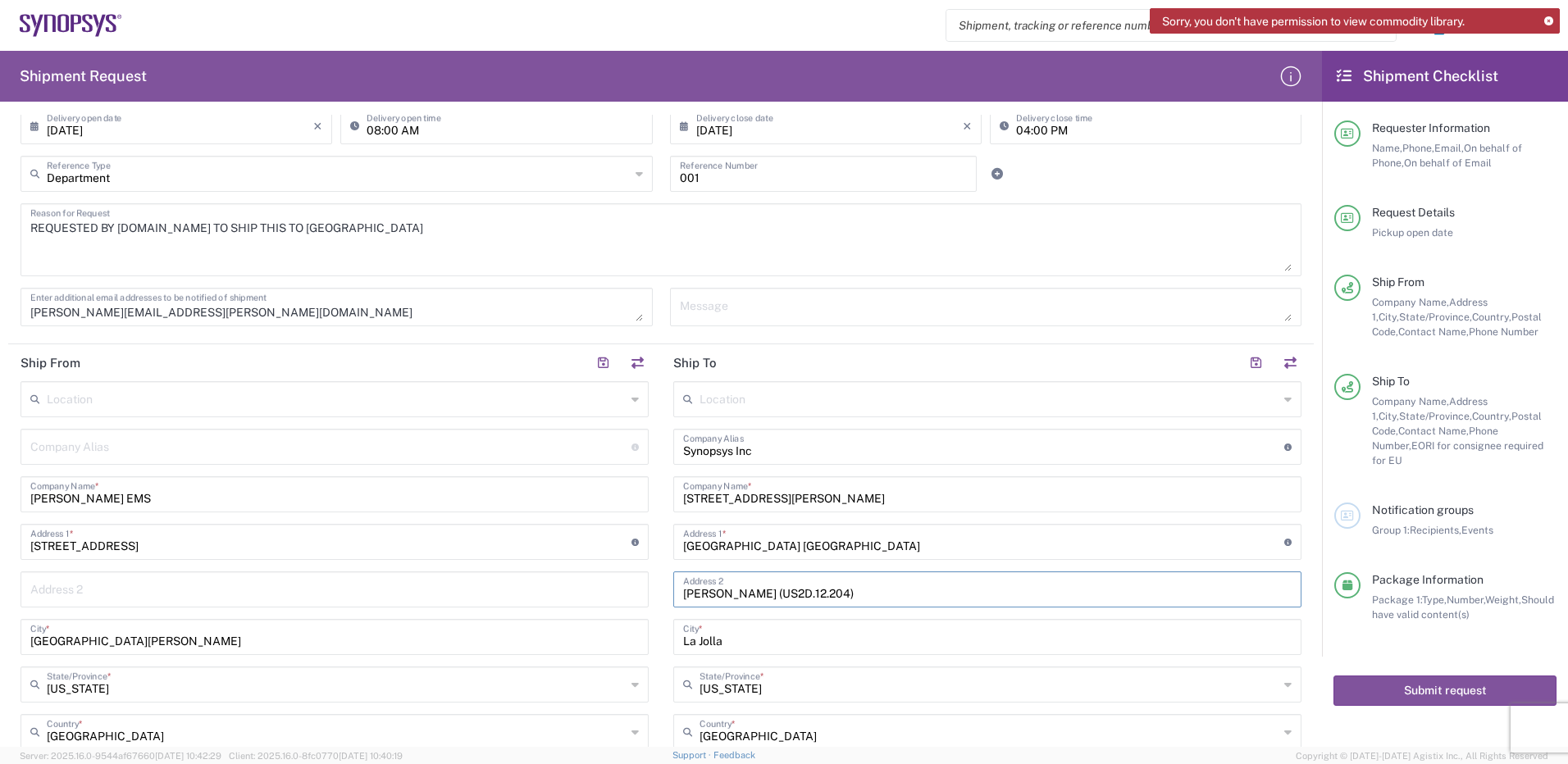
drag, startPoint x: 783, startPoint y: 592, endPoint x: 815, endPoint y: 590, distance: 32.1
click at [815, 590] on input "[PERSON_NAME] (US2D.12.204)" at bounding box center [987, 587] width 608 height 29
click at [791, 594] on input "[PERSON_NAME] (US2D.12.204)" at bounding box center [987, 587] width 608 height 29
drag, startPoint x: 787, startPoint y: 589, endPoint x: 814, endPoint y: 593, distance: 27.3
click at [814, 593] on input "[PERSON_NAME] (US2D.12.204)" at bounding box center [987, 587] width 608 height 29
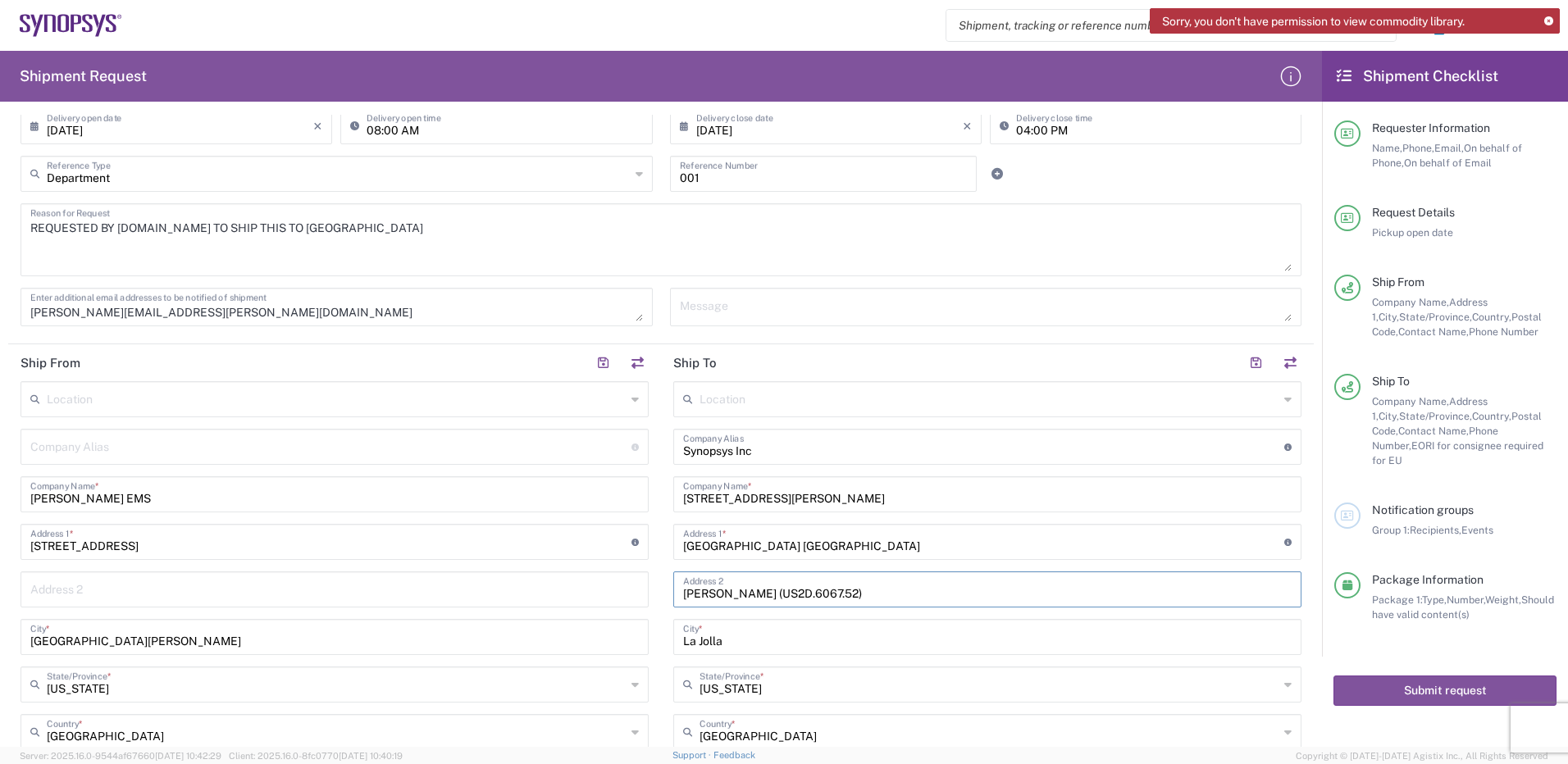
scroll to position [410, 0]
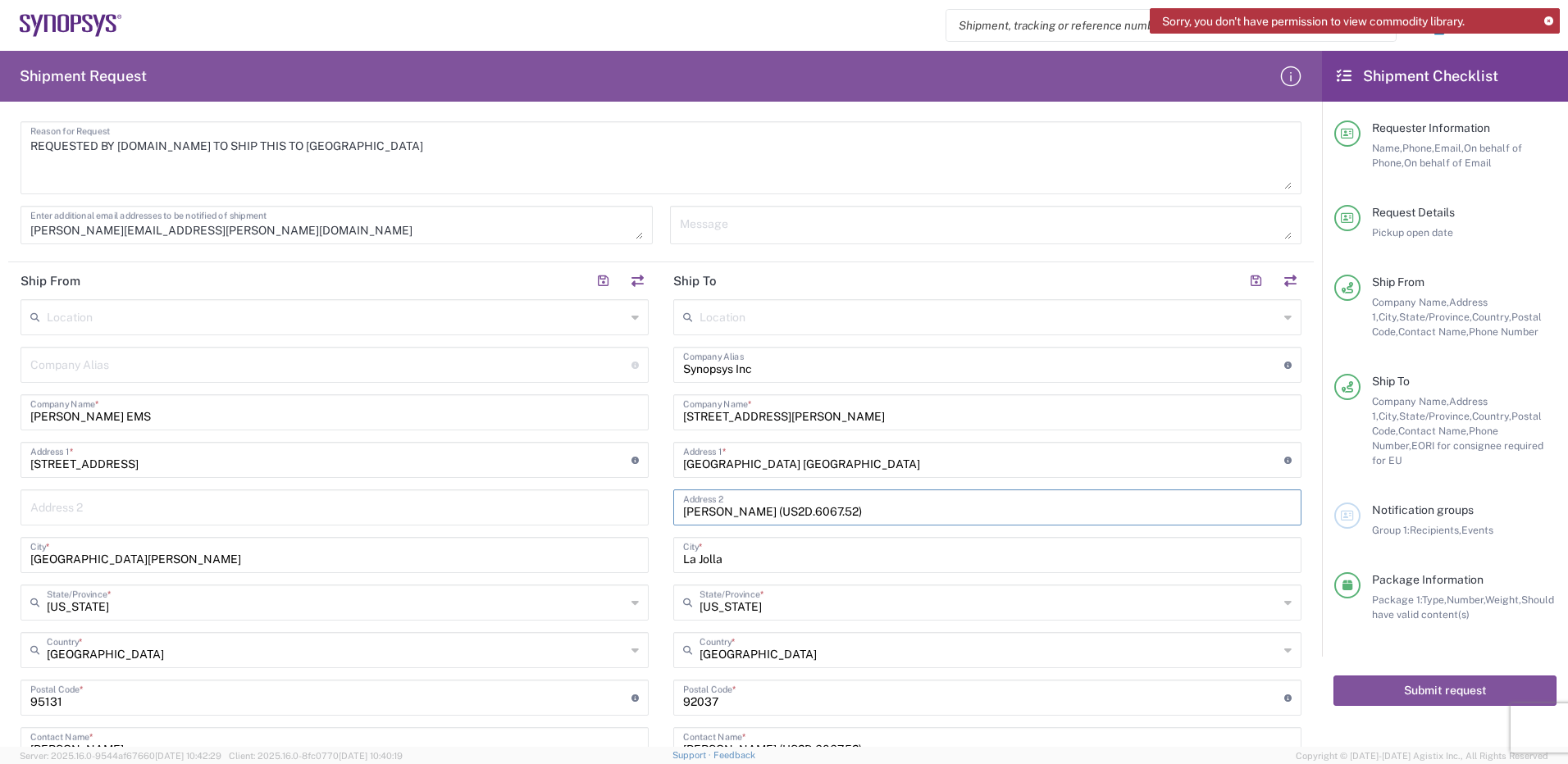
drag, startPoint x: 783, startPoint y: 509, endPoint x: 827, endPoint y: 510, distance: 44.0
click at [827, 510] on input "[PERSON_NAME] (US2D.6067.52)" at bounding box center [987, 505] width 608 height 29
click at [825, 509] on input "[PERSON_NAME] (US2D)" at bounding box center [987, 505] width 608 height 29
click at [874, 505] on input "[PERSON_NAME] (US2D.12.204)" at bounding box center [987, 505] width 608 height 29
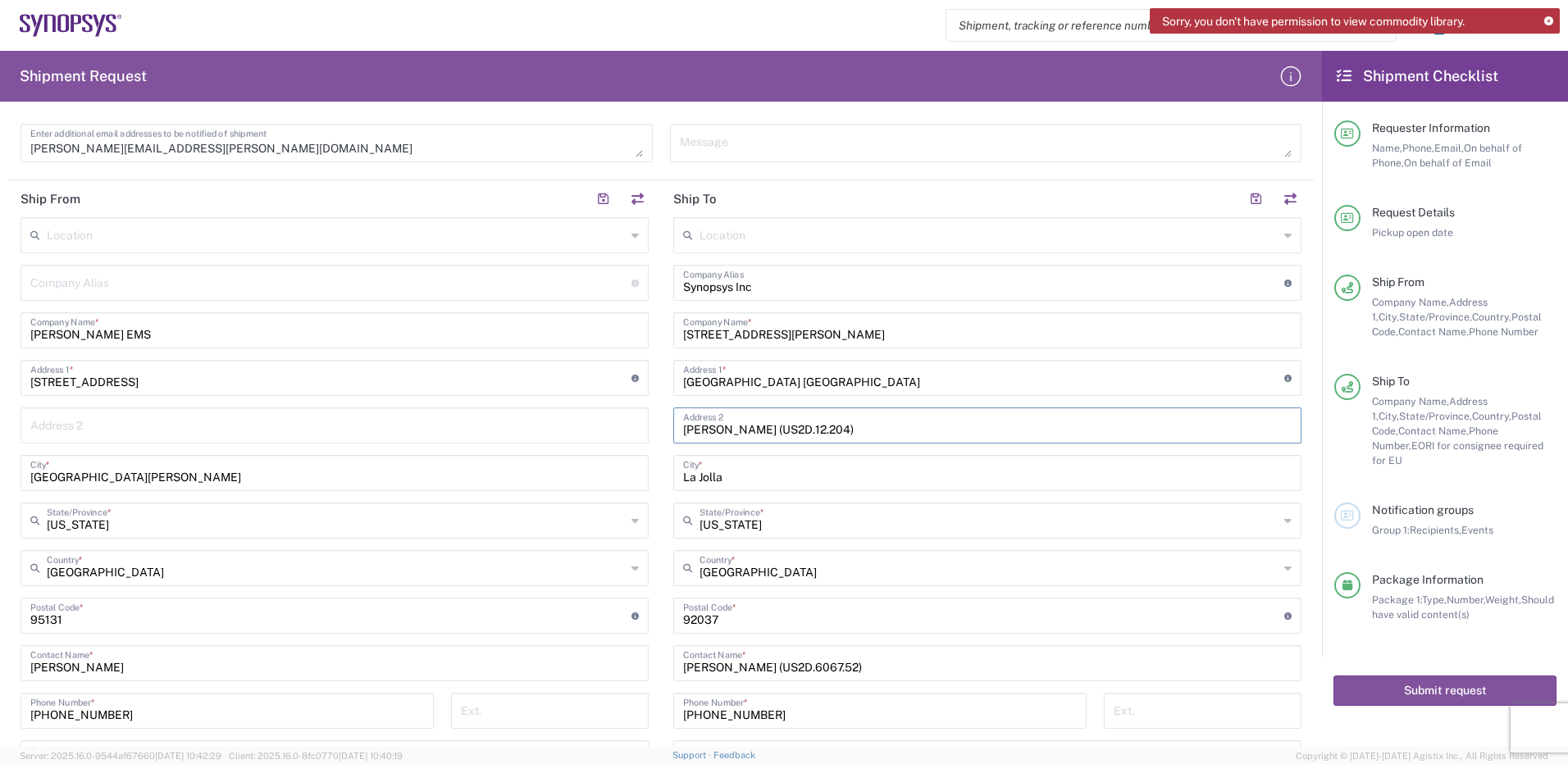
click at [843, 435] on input "[PERSON_NAME] (US2D.12.204)" at bounding box center [987, 424] width 608 height 29
type input "[PERSON_NAME]"
drag, startPoint x: 850, startPoint y: 666, endPoint x: 822, endPoint y: 660, distance: 28.6
click at [822, 660] on input "[PERSON_NAME] (US2D.6067.52)" at bounding box center [987, 662] width 608 height 29
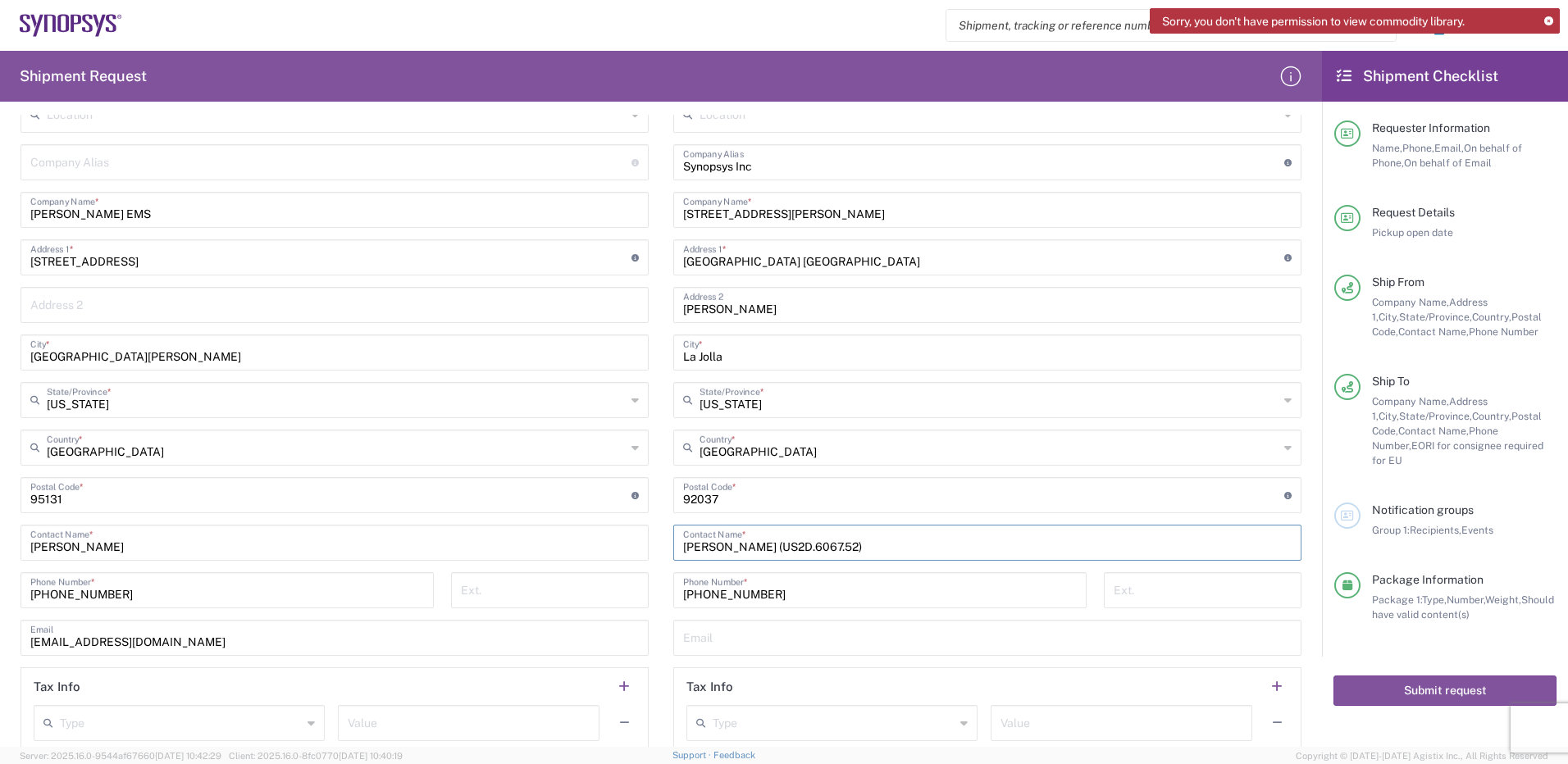
scroll to position [656, 0]
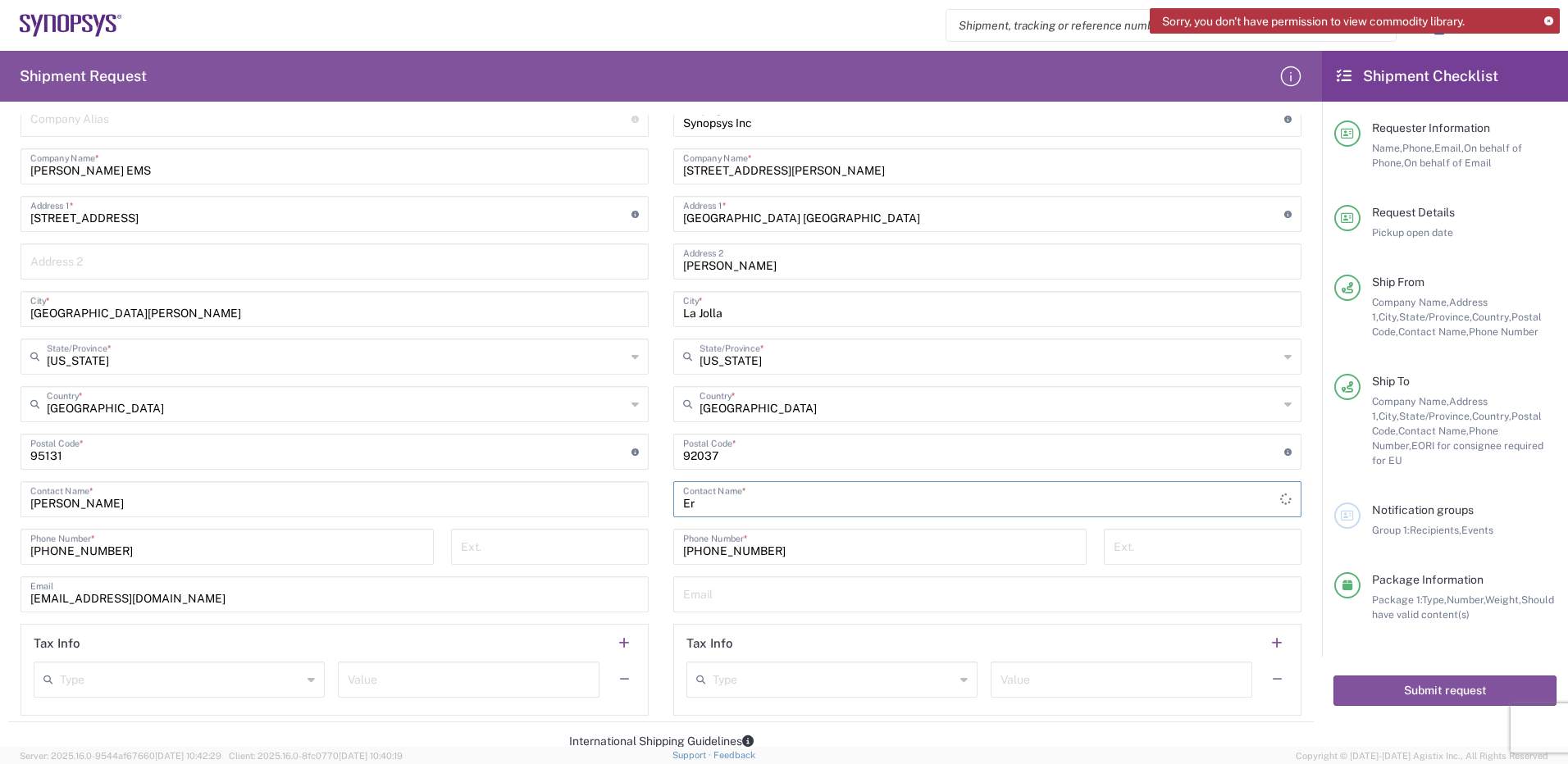
type input "E"
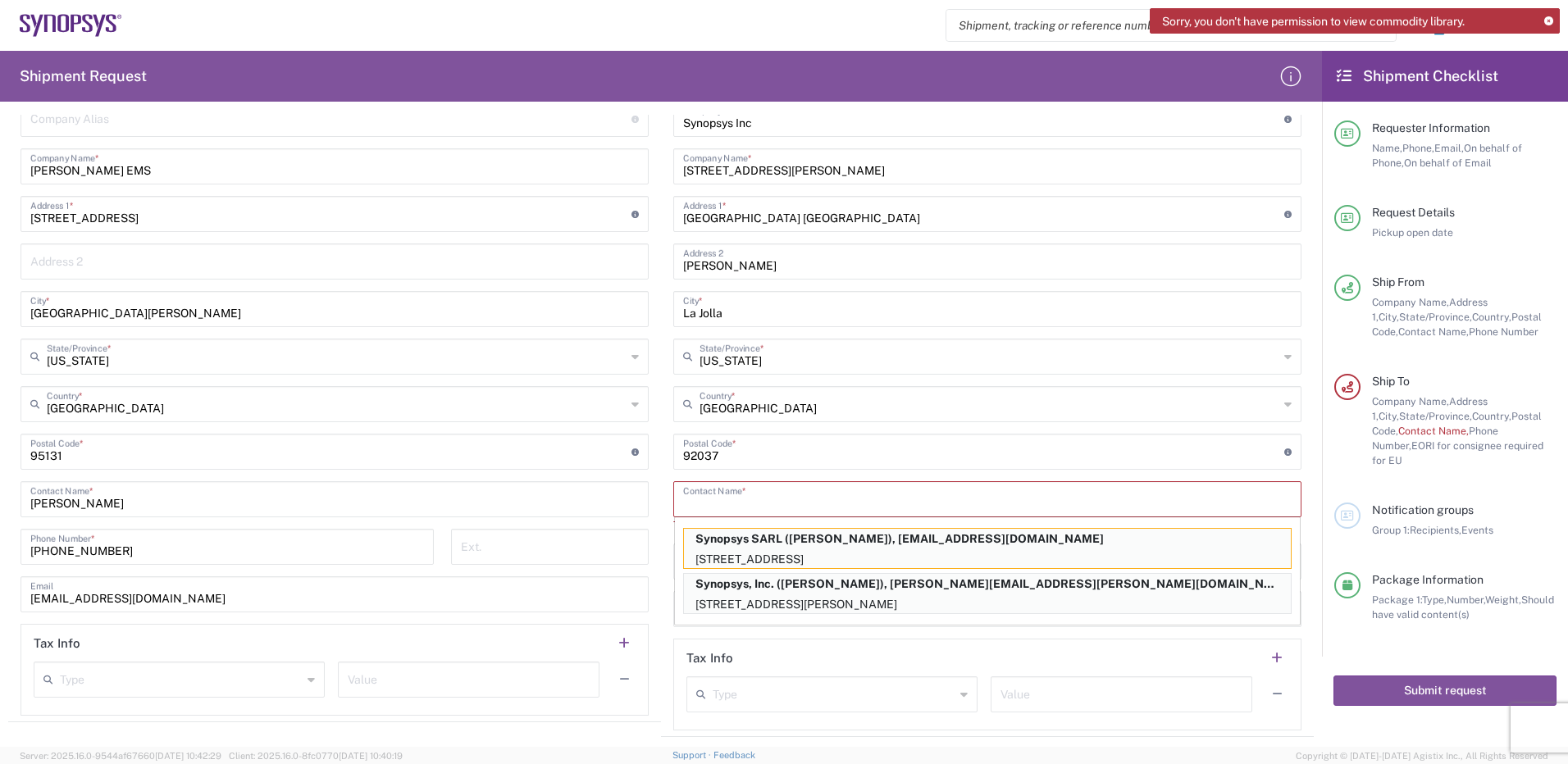
paste input "[PERSON_NAME]"
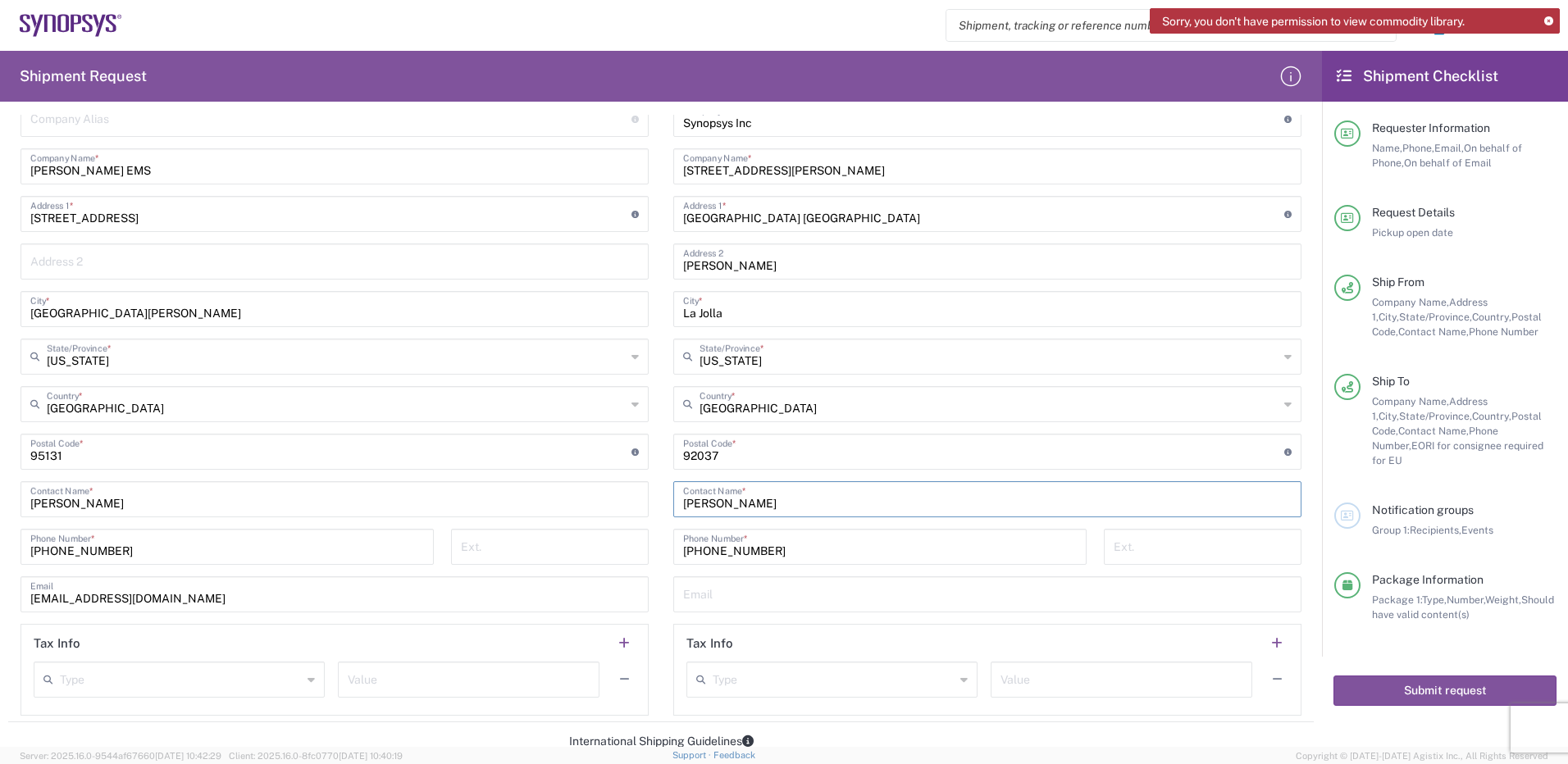
type input "[PERSON_NAME]"
drag, startPoint x: 770, startPoint y: 546, endPoint x: 660, endPoint y: 549, distance: 110.0
click at [673, 550] on div "[PHONE_NUMBER] Phone Number *" at bounding box center [879, 547] width 413 height 36
click at [970, 381] on div "Location [GEOGRAPHIC_DATA] DE04 Agrate Brianza IT01 [GEOGRAPHIC_DATA] DE02 [GEO…" at bounding box center [987, 384] width 628 height 663
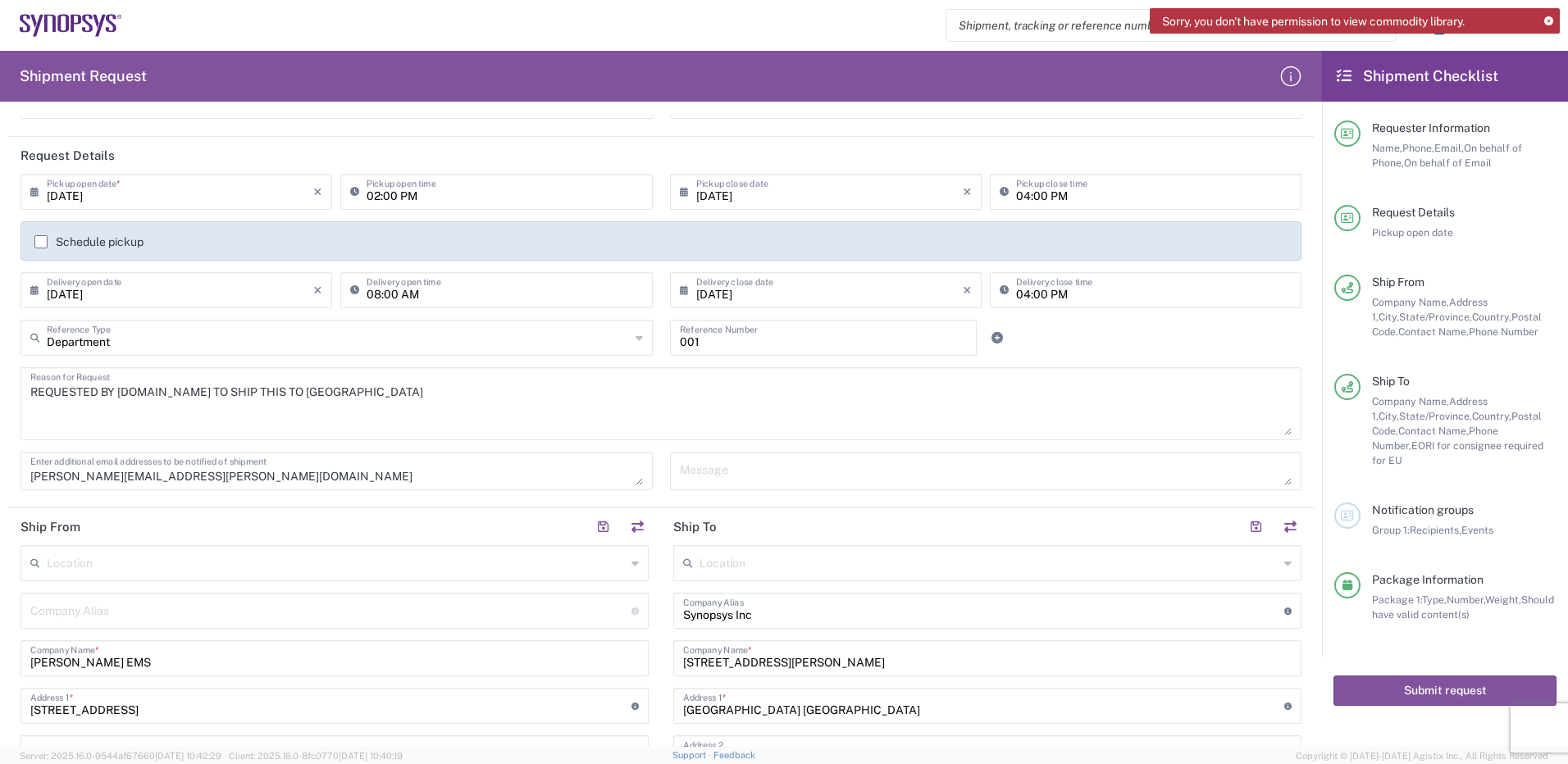
scroll to position [0, 0]
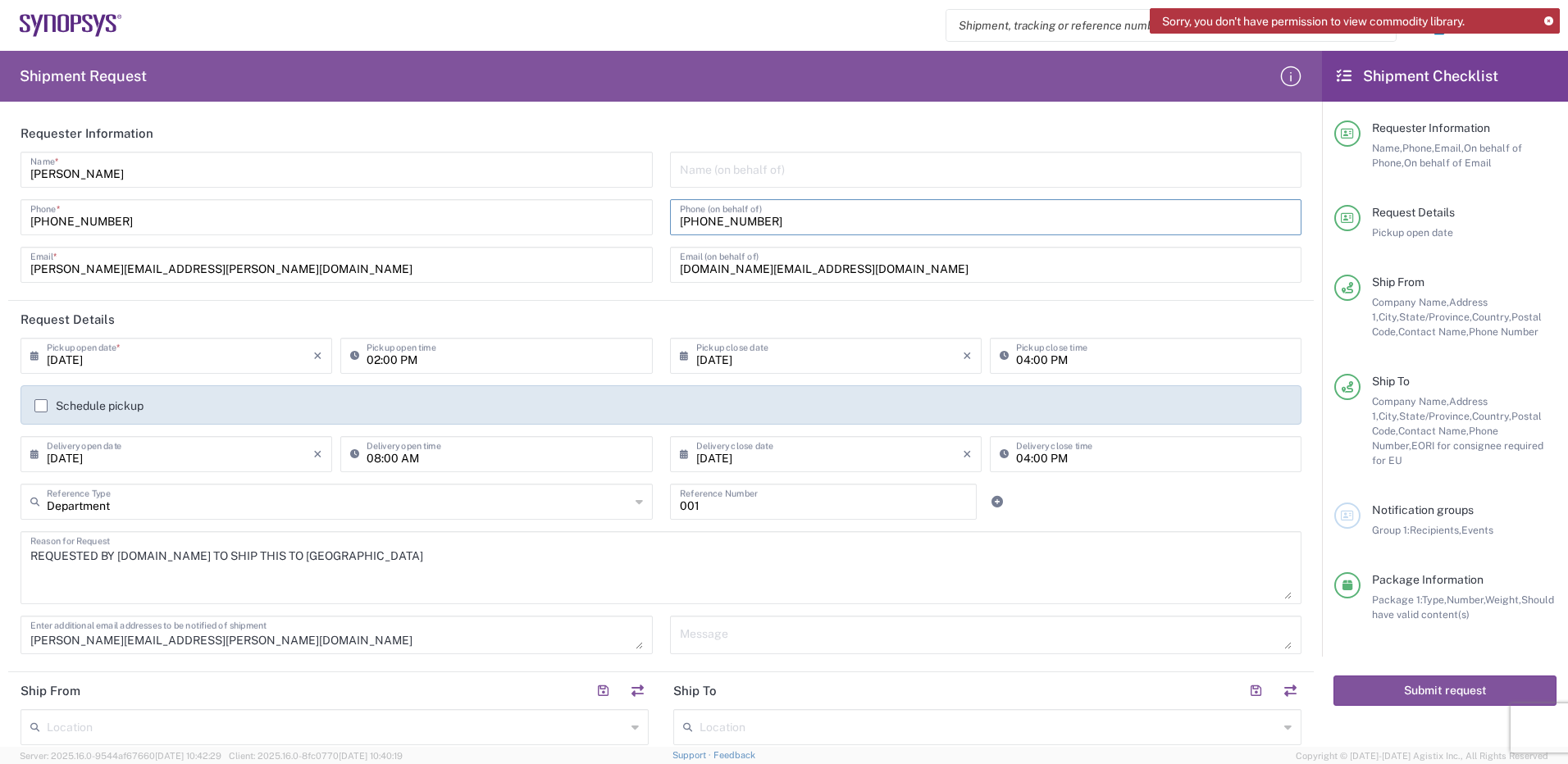
drag, startPoint x: 766, startPoint y: 219, endPoint x: 611, endPoint y: 227, distance: 155.2
click at [614, 228] on div "[PERSON_NAME] Name * [PHONE_NUMBER] Phone * [PERSON_NAME][EMAIL_ADDRESS][PERSON…" at bounding box center [662, 222] width 1298 height 143
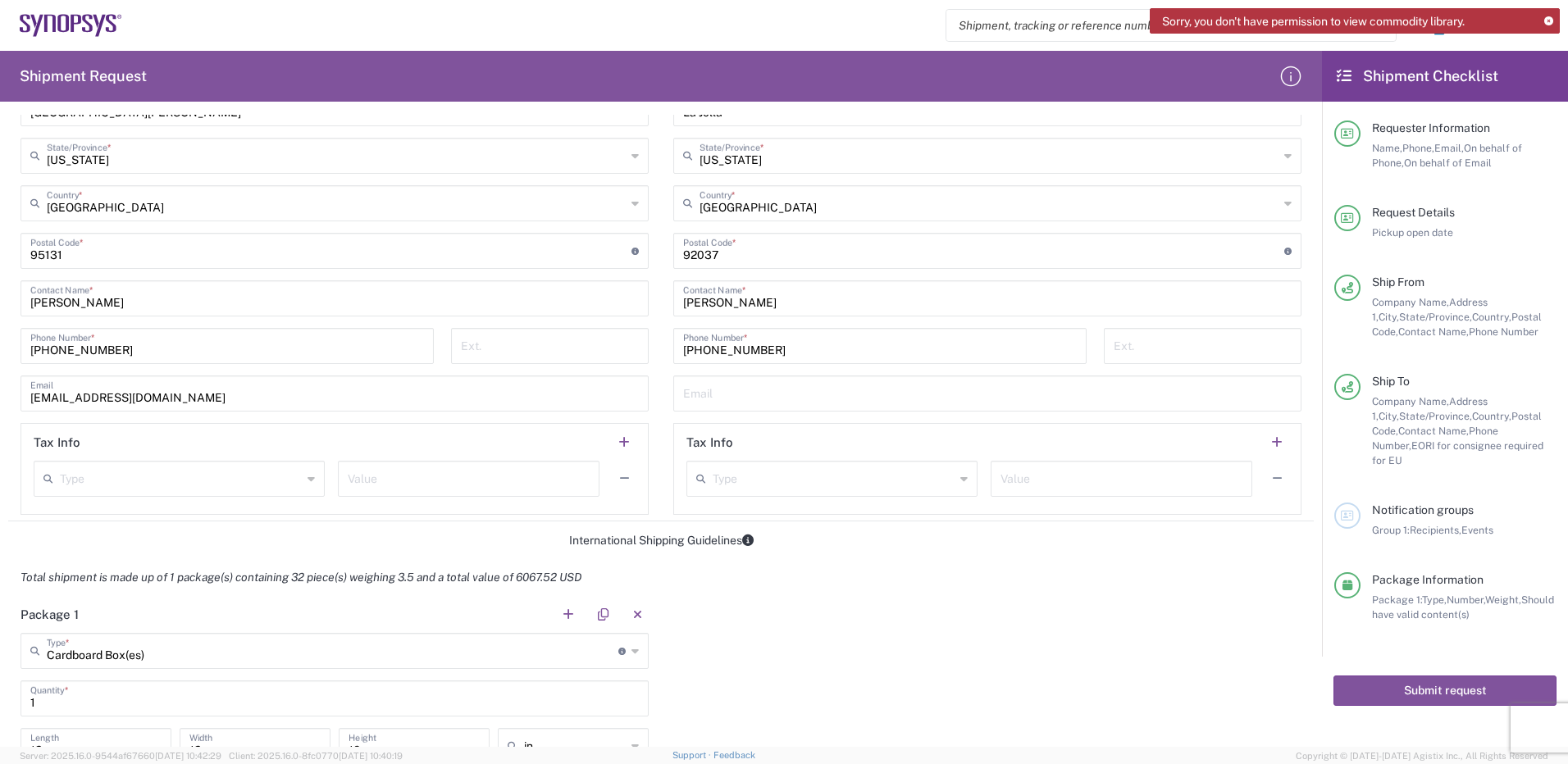
scroll to position [902, 0]
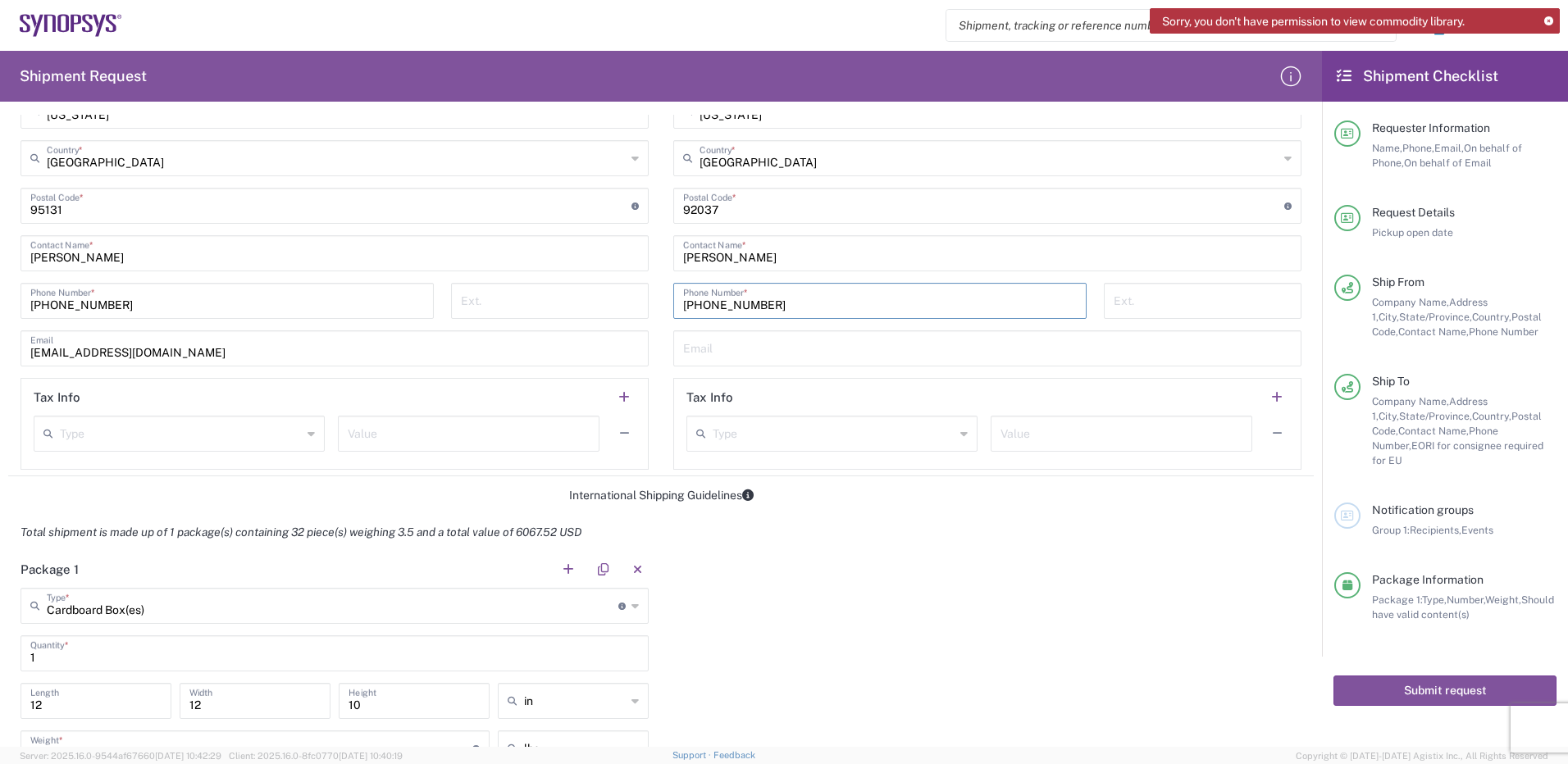
drag, startPoint x: 764, startPoint y: 310, endPoint x: 589, endPoint y: 305, distance: 175.1
click at [590, 305] on div "Ship From Location [GEOGRAPHIC_DATA] DE04 Agrate Brianza IT01 [GEOGRAPHIC_DATA]…" at bounding box center [660, 124] width 1305 height 706
paste input "[PHONE_NUMBER]"
type input "[PHONE_NUMBER]"
click at [756, 347] on input "text" at bounding box center [987, 346] width 608 height 29
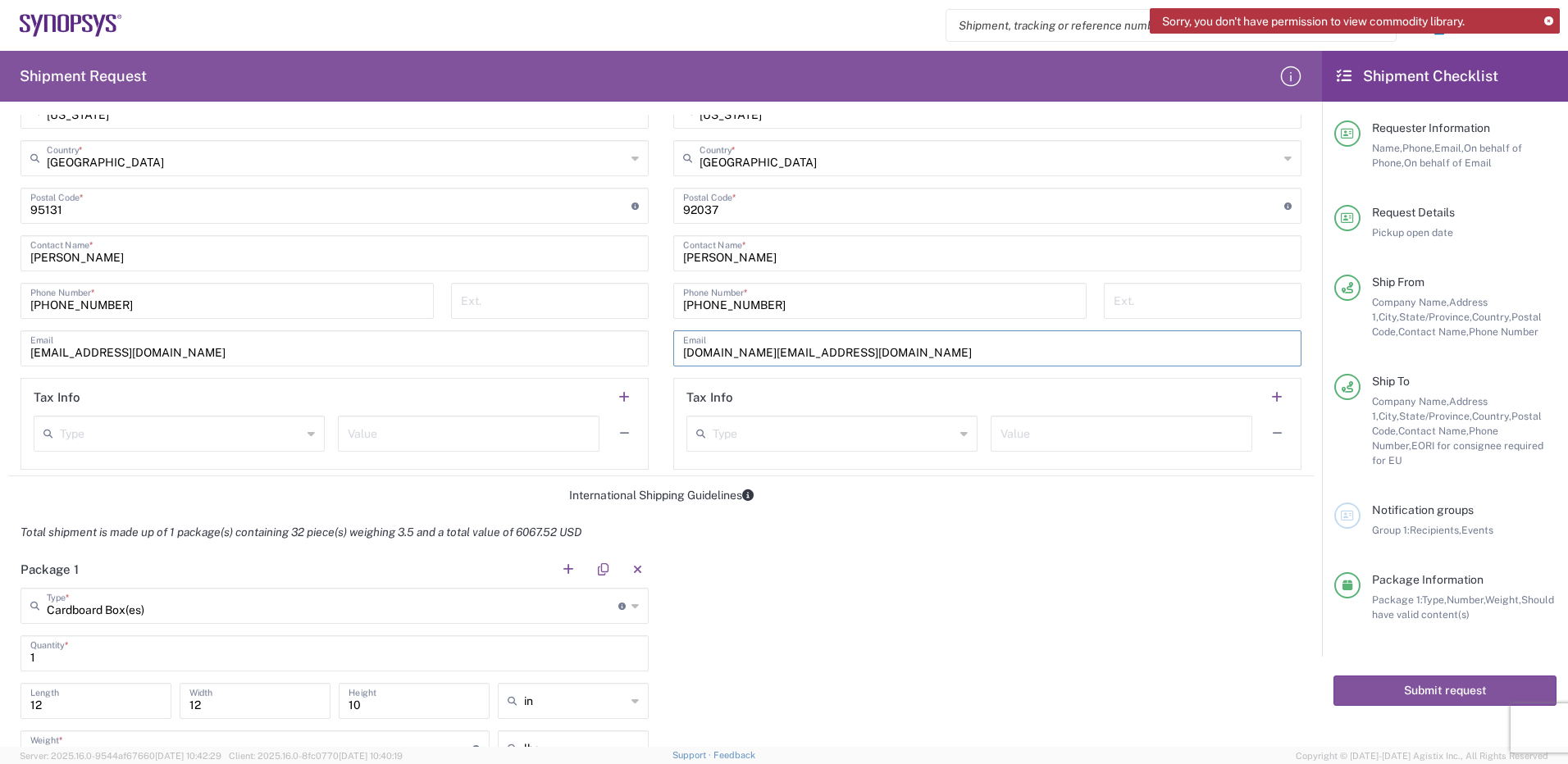
drag, startPoint x: 808, startPoint y: 352, endPoint x: 515, endPoint y: 352, distance: 293.0
click at [526, 352] on div "Ship From Location [GEOGRAPHIC_DATA] DE04 Agrate Brianza IT01 [GEOGRAPHIC_DATA]…" at bounding box center [660, 124] width 1305 height 706
paste input "nealp@synopsy"
type input "[EMAIL_ADDRESS][DOMAIN_NAME]"
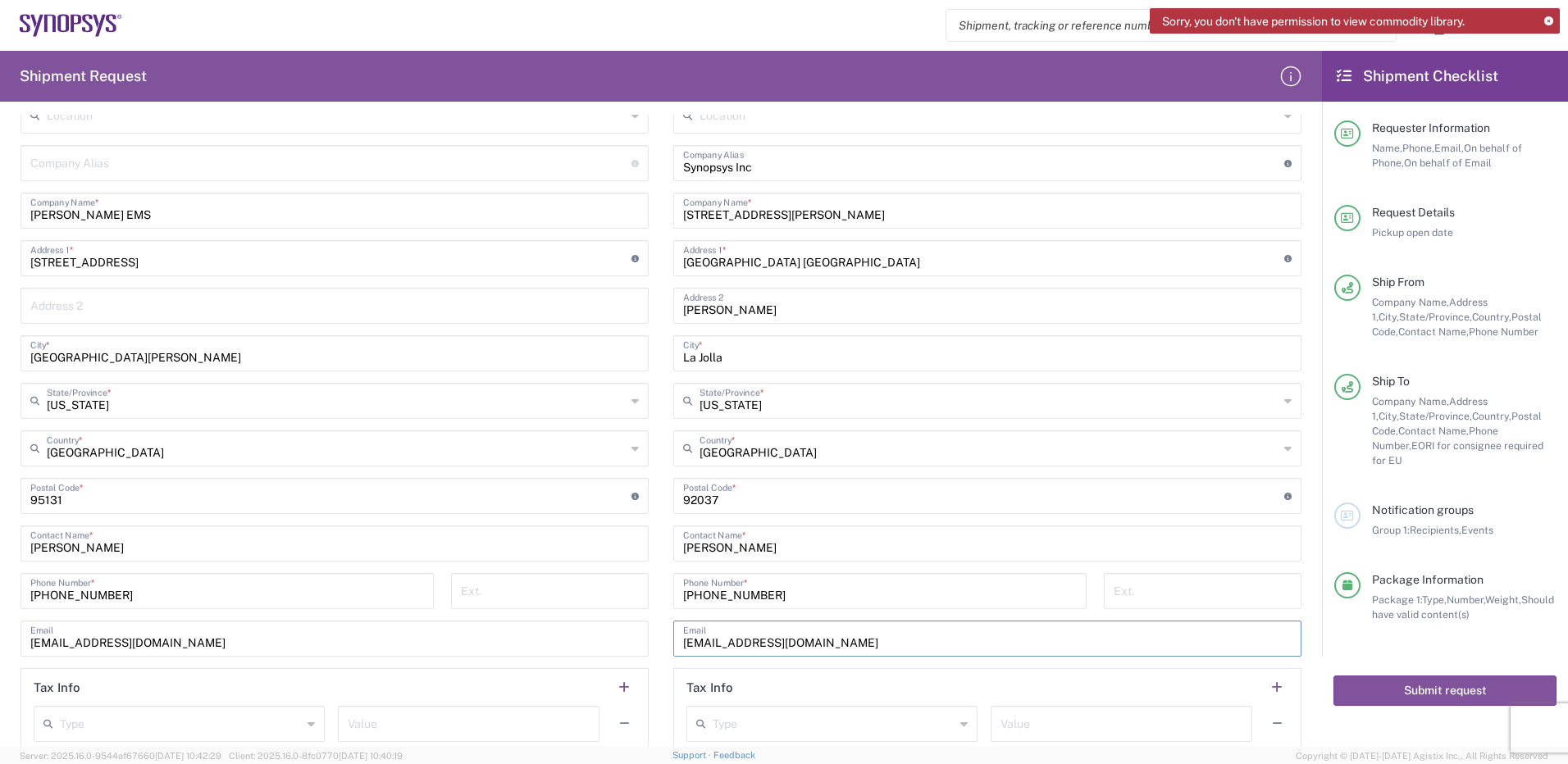
scroll to position [737, 0]
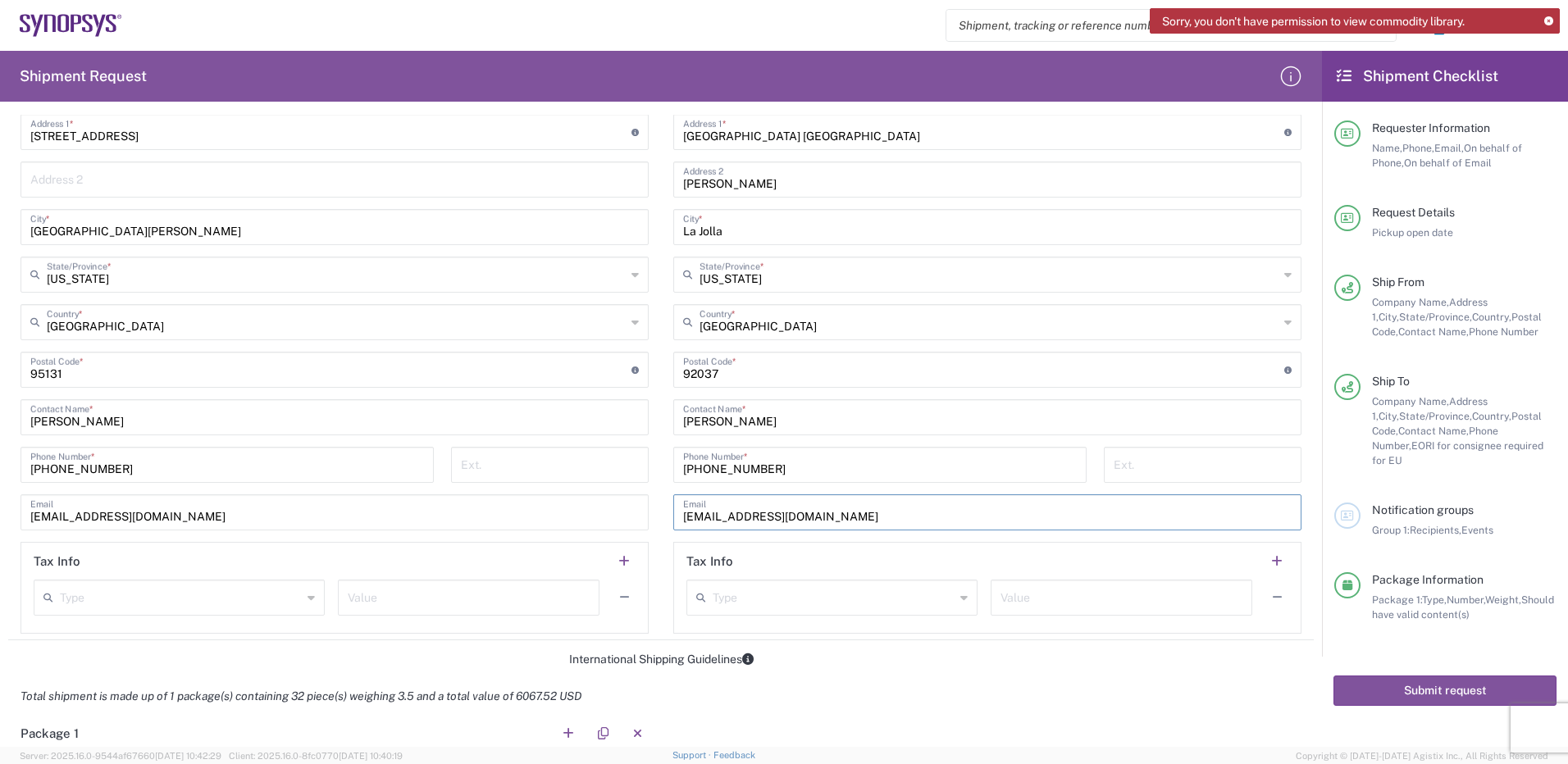
drag, startPoint x: 796, startPoint y: 515, endPoint x: 672, endPoint y: 519, distance: 124.1
click at [674, 521] on div "[EMAIL_ADDRESS][DOMAIN_NAME] Email" at bounding box center [987, 512] width 628 height 36
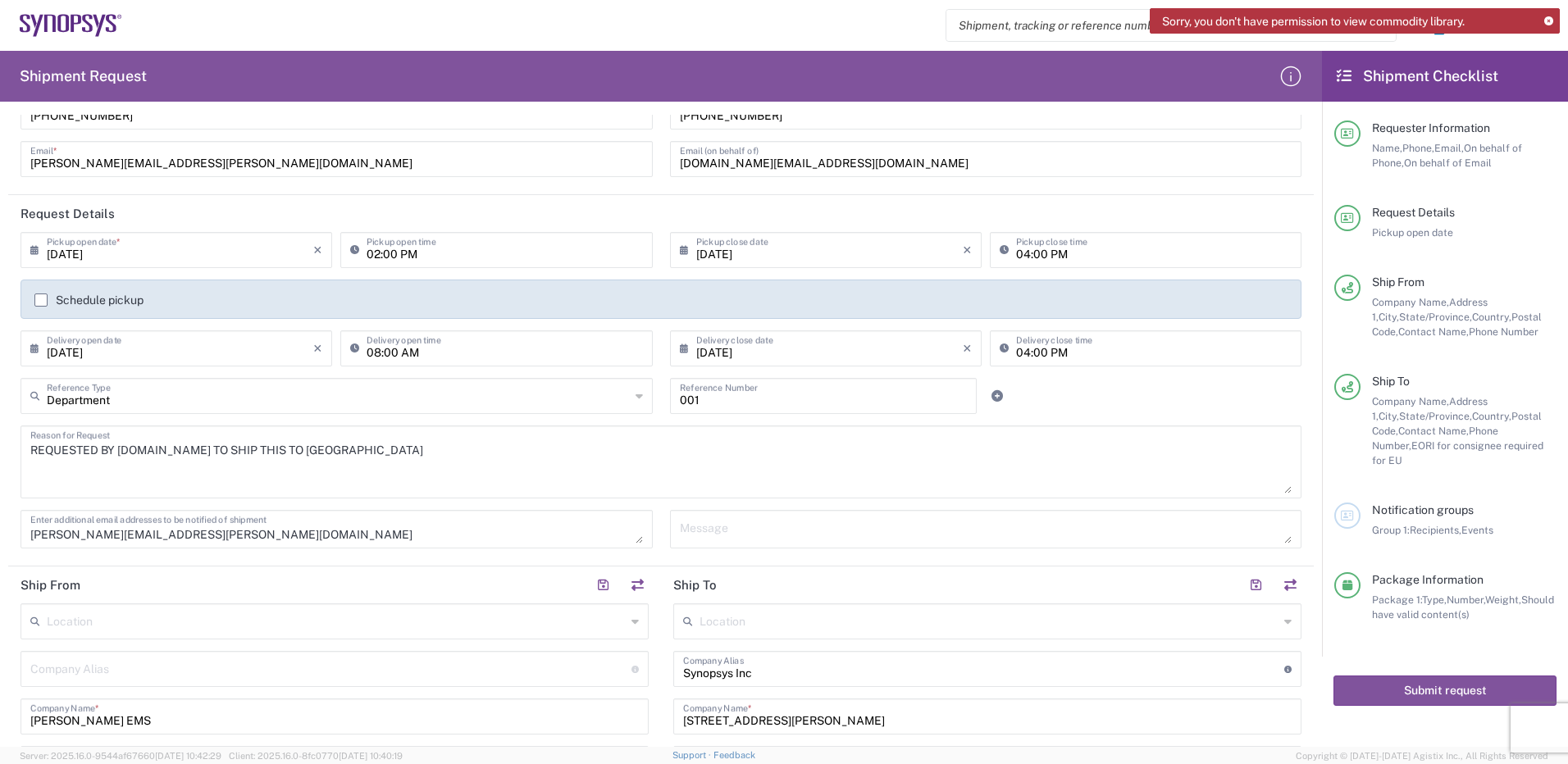
scroll to position [0, 0]
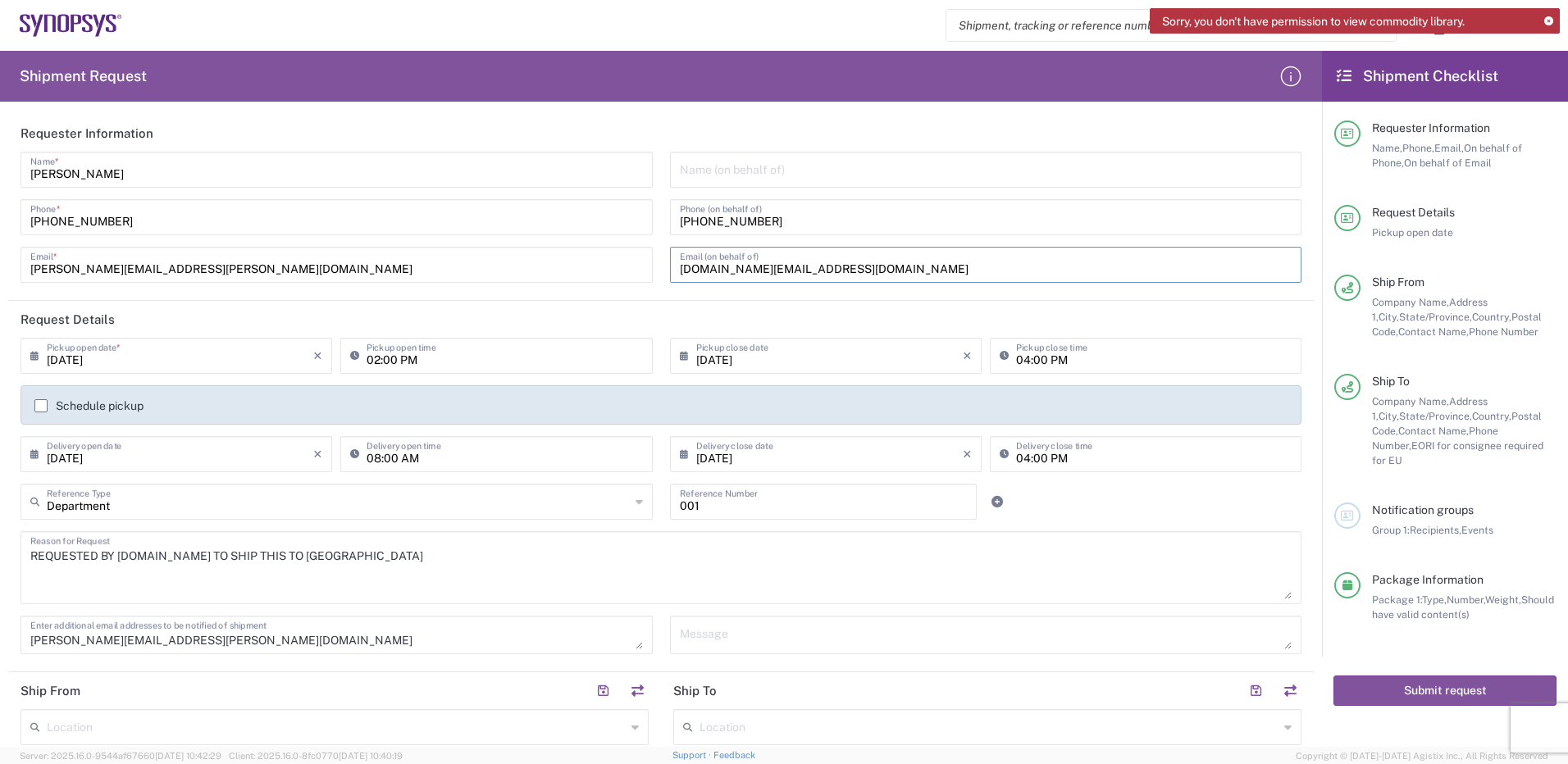
drag, startPoint x: 793, startPoint y: 273, endPoint x: 613, endPoint y: 255, distance: 180.9
click at [618, 258] on div "[PERSON_NAME] Name * [PHONE_NUMBER] Phone * [PERSON_NAME][EMAIL_ADDRESS][PERSON…" at bounding box center [662, 222] width 1298 height 143
paste input "nealp"
type input "[DOMAIN_NAME][EMAIL_ADDRESS][DOMAIN_NAME]"
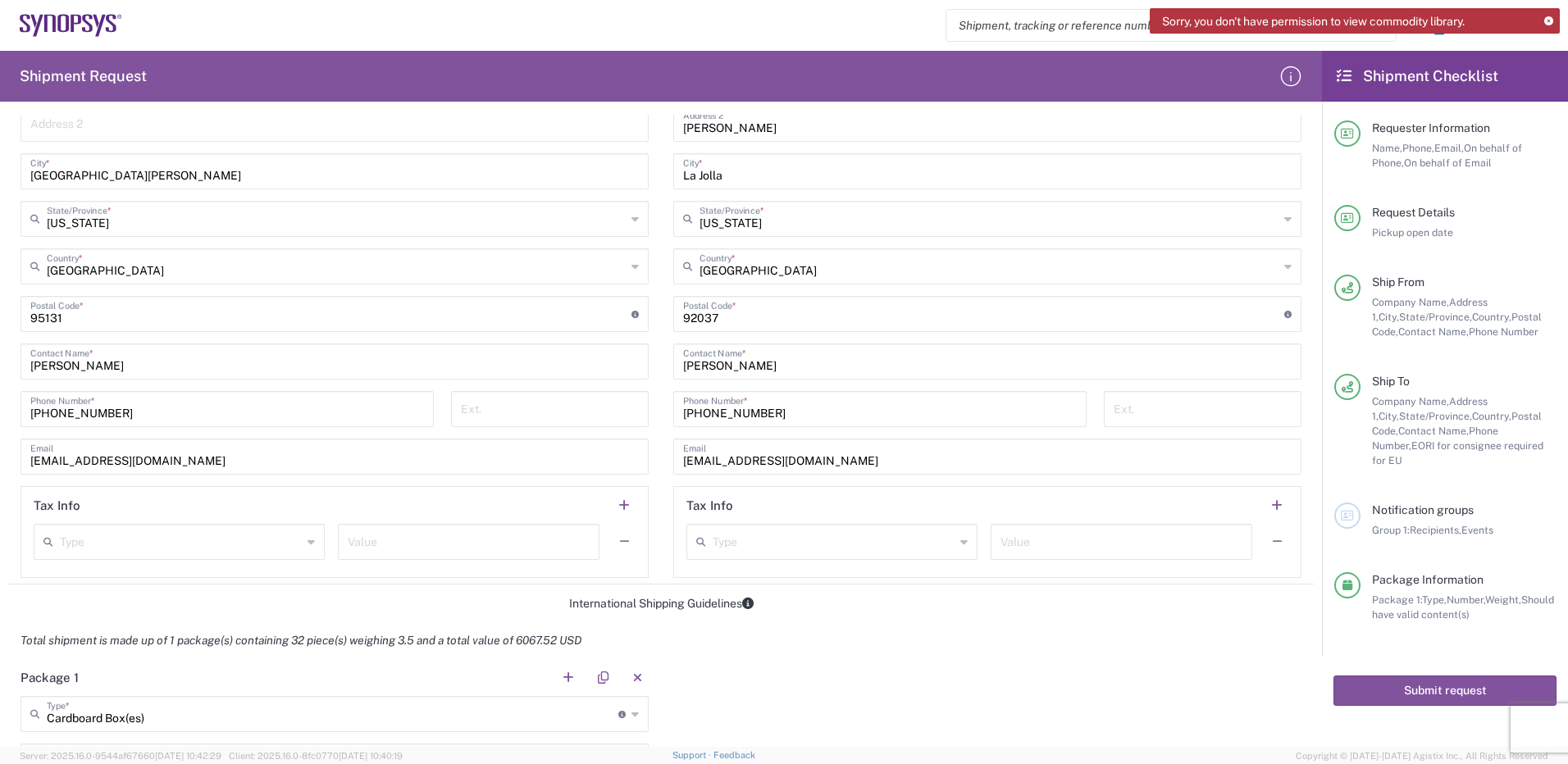
scroll to position [820, 0]
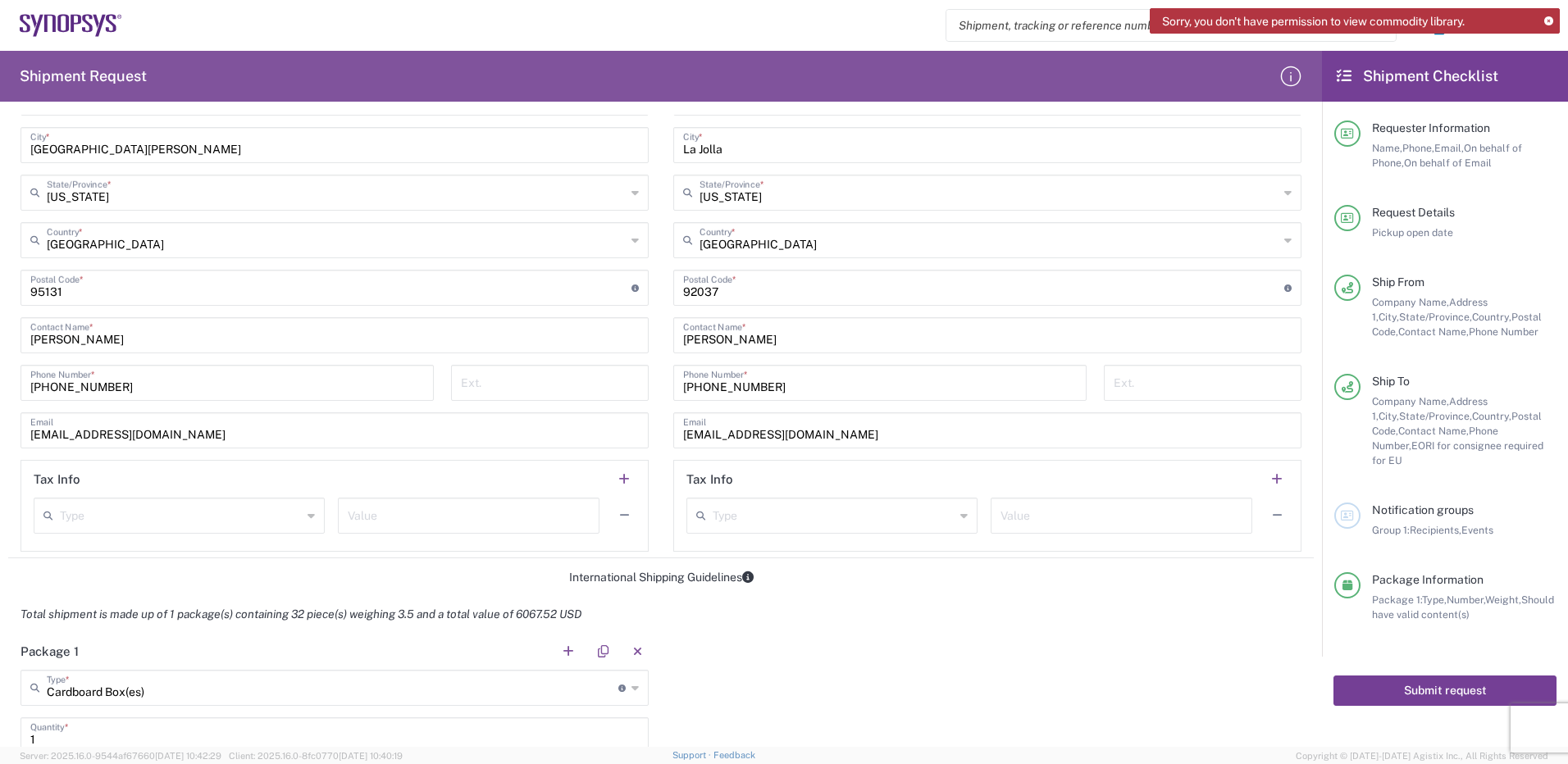
click at [1425, 676] on button "Submit request" at bounding box center [1444, 690] width 223 height 30
